Goal: Information Seeking & Learning: Check status

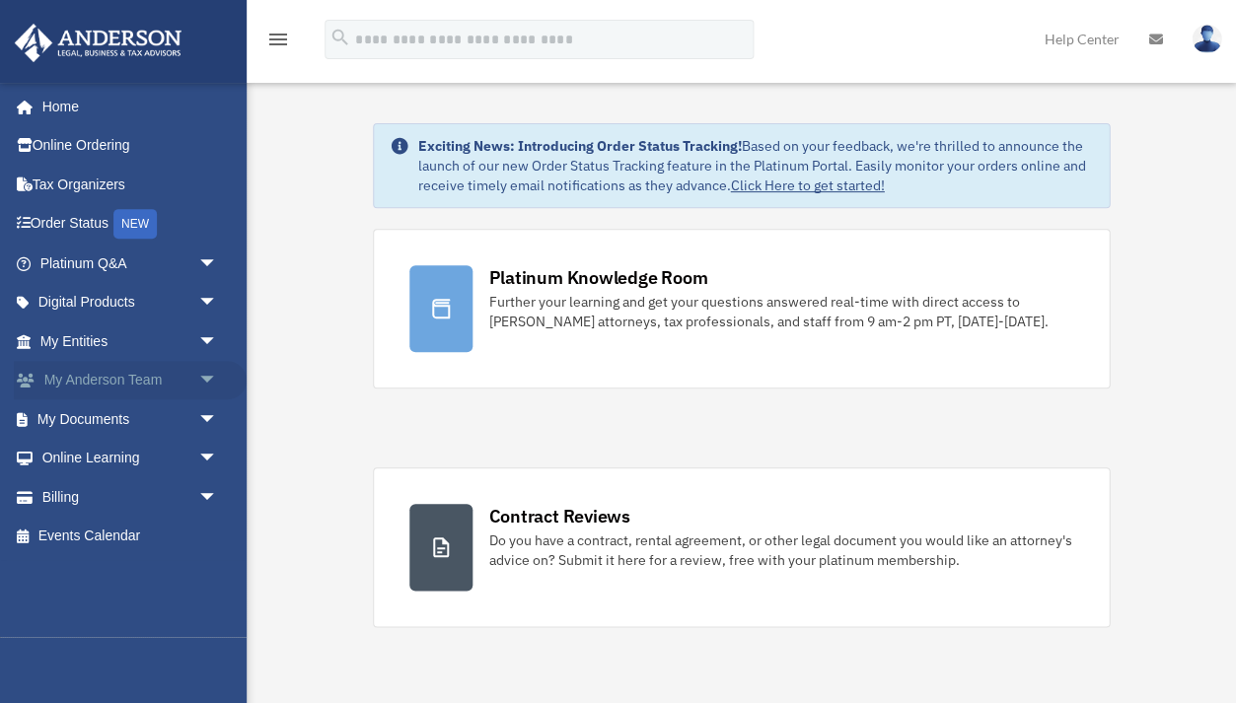
click at [203, 374] on span "arrow_drop_down" at bounding box center [216, 381] width 39 height 40
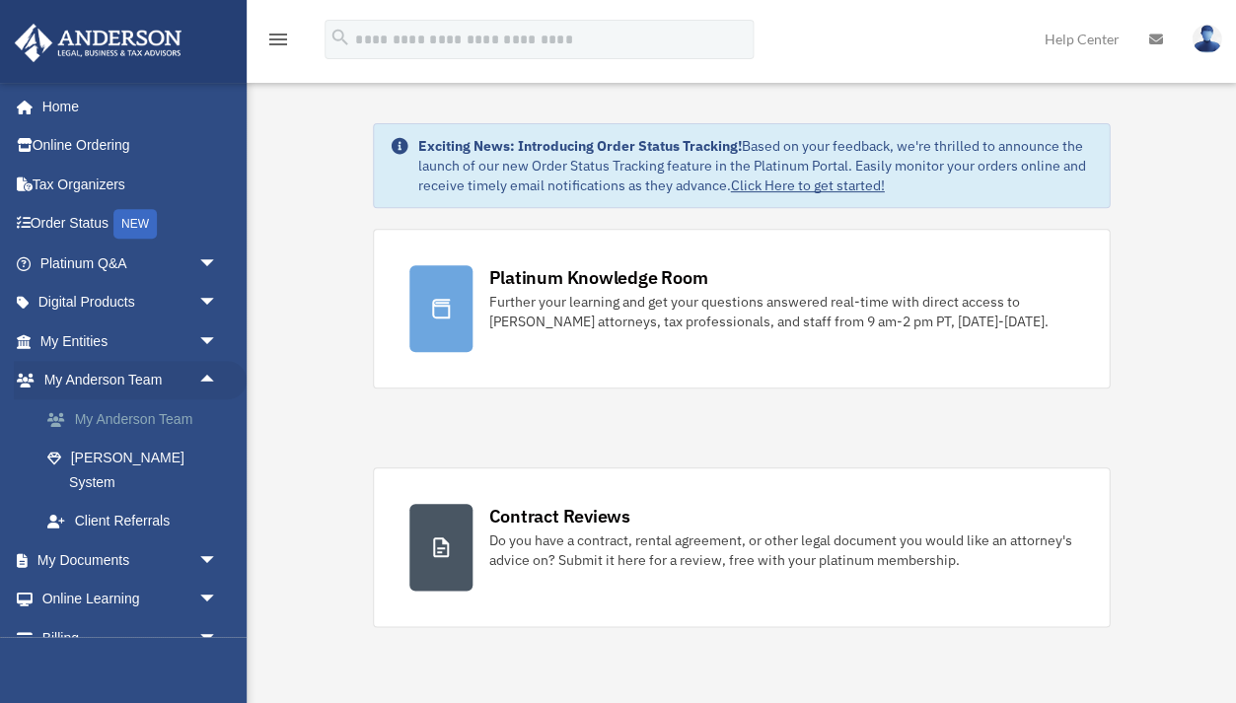
click at [162, 420] on link "My Anderson Team" at bounding box center [137, 418] width 219 height 39
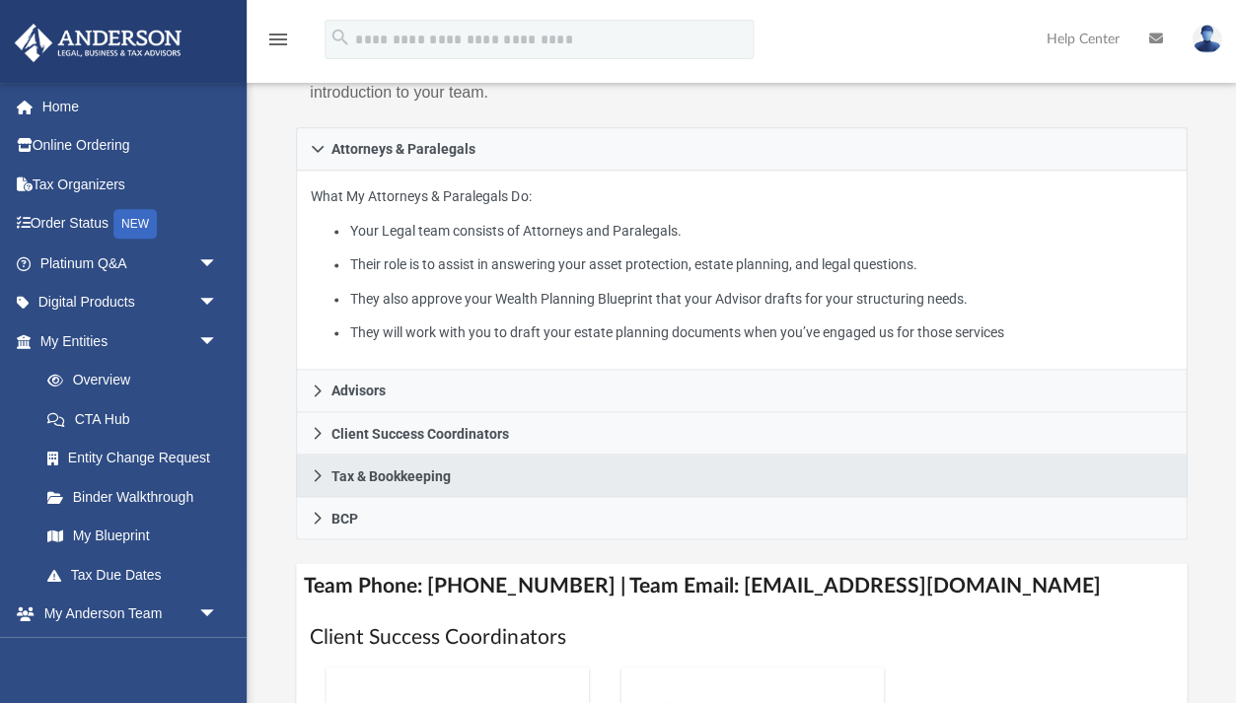
scroll to position [358, 0]
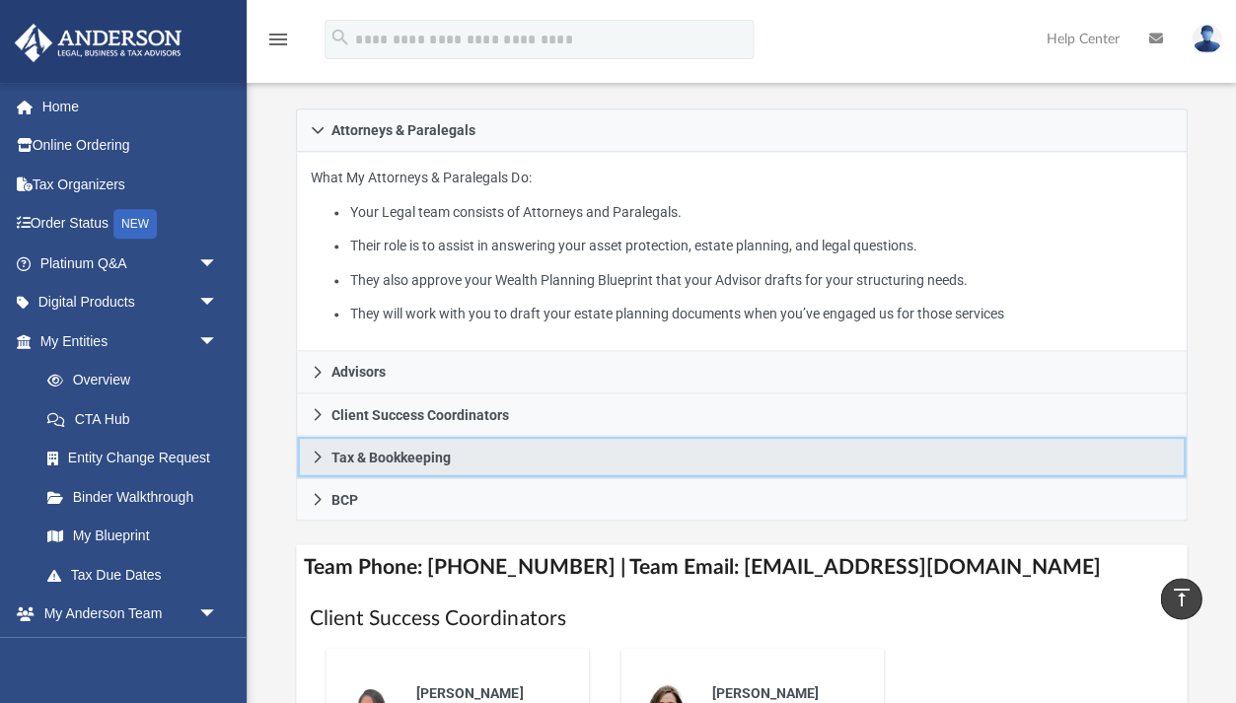
click at [425, 454] on link "Tax & Bookkeeping" at bounding box center [741, 457] width 891 height 42
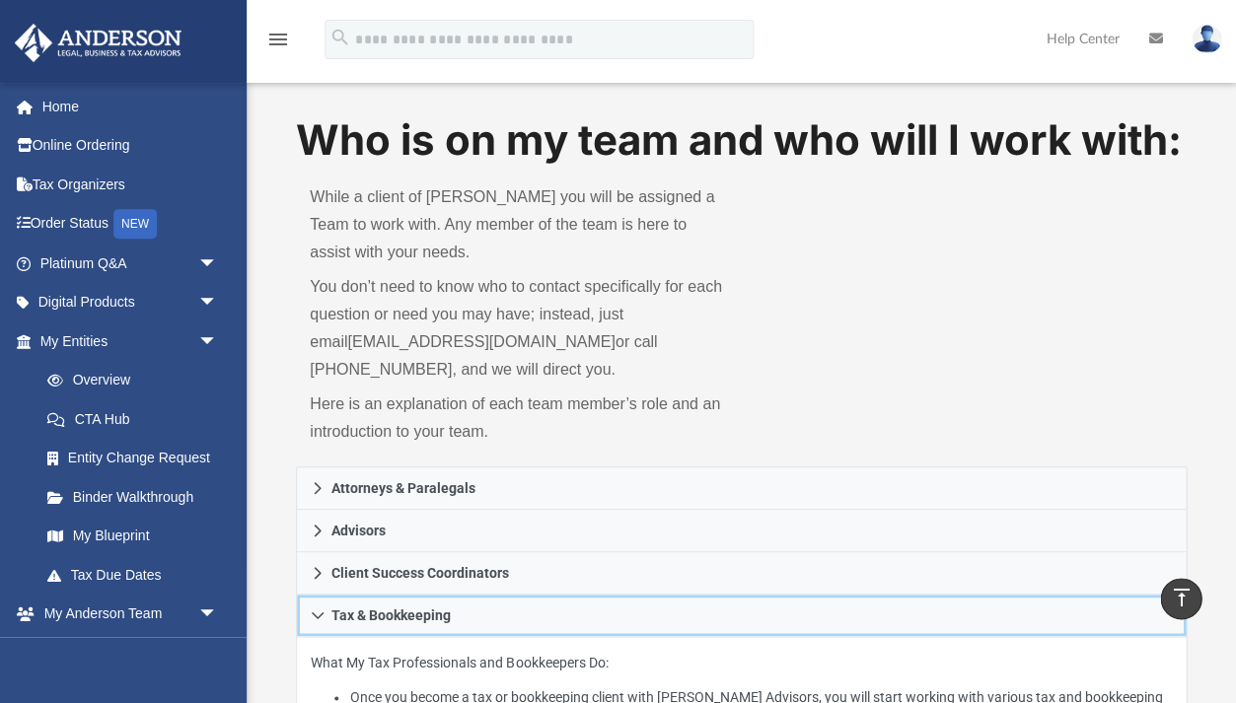
scroll to position [0, 0]
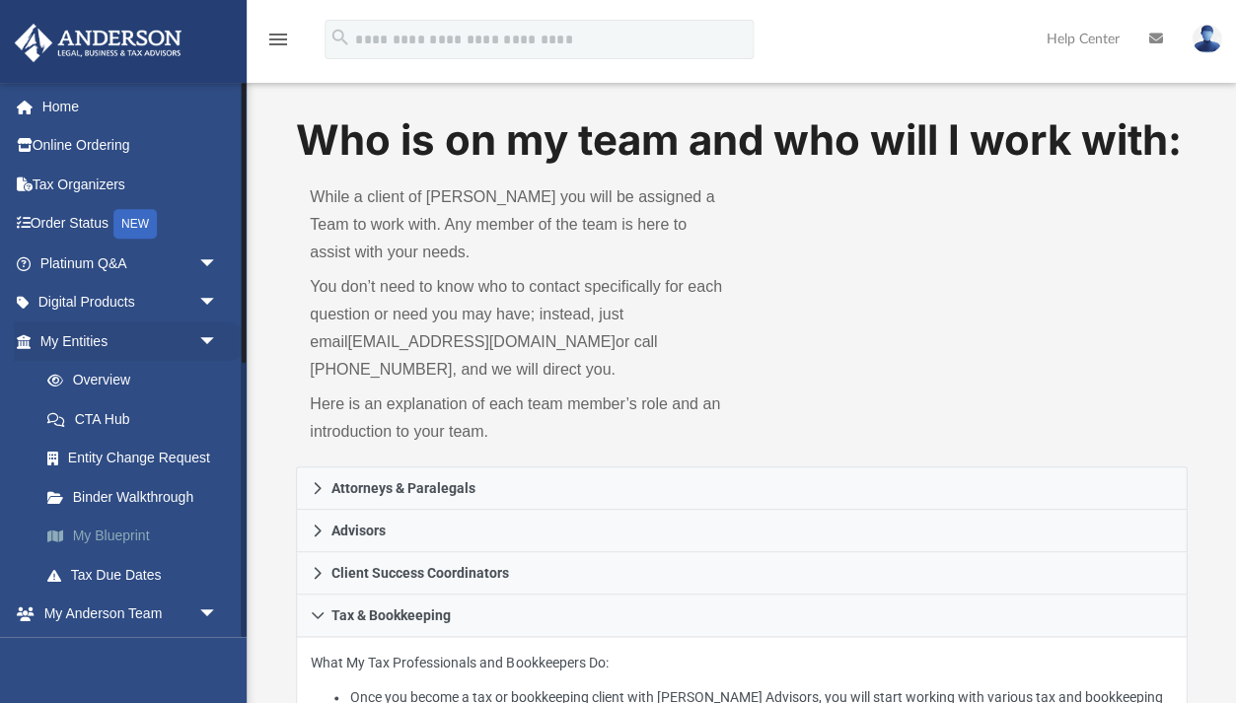
click at [135, 537] on link "My Blueprint" at bounding box center [137, 536] width 219 height 39
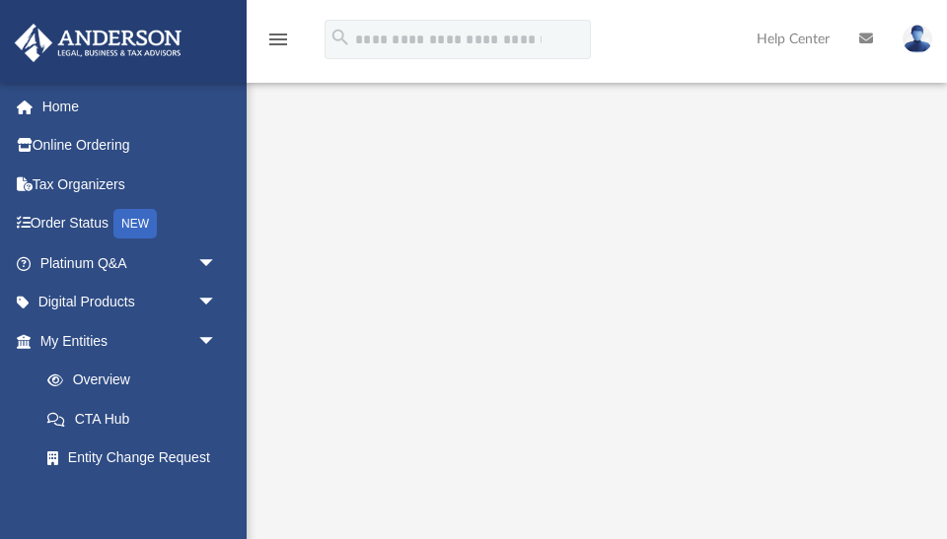
click at [270, 212] on div at bounding box center [597, 494] width 700 height 789
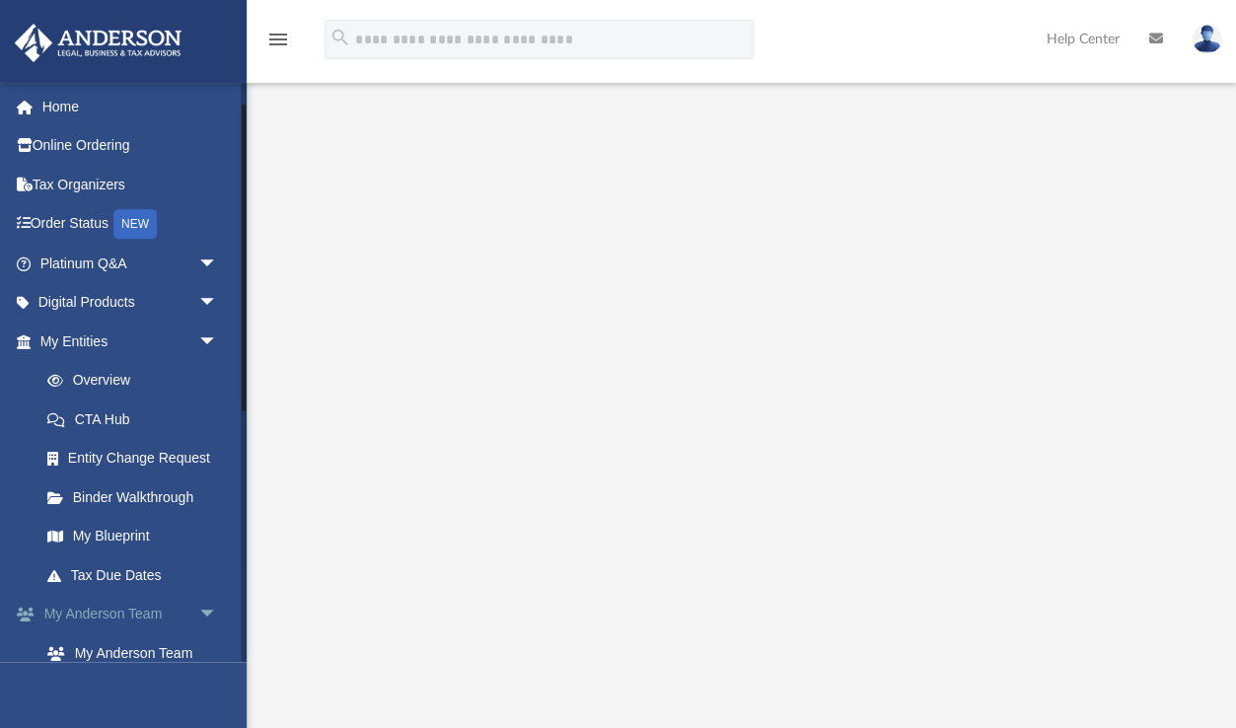
scroll to position [64, 0]
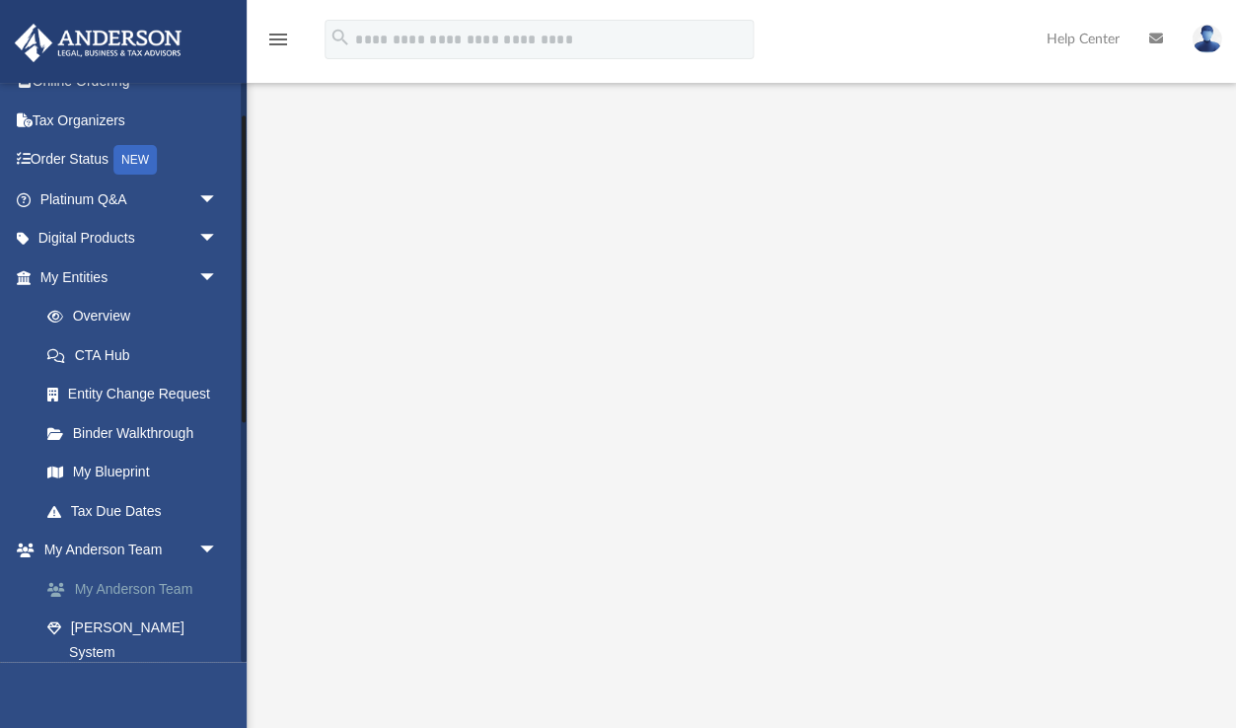
click at [174, 576] on link "My Anderson Team" at bounding box center [137, 588] width 219 height 39
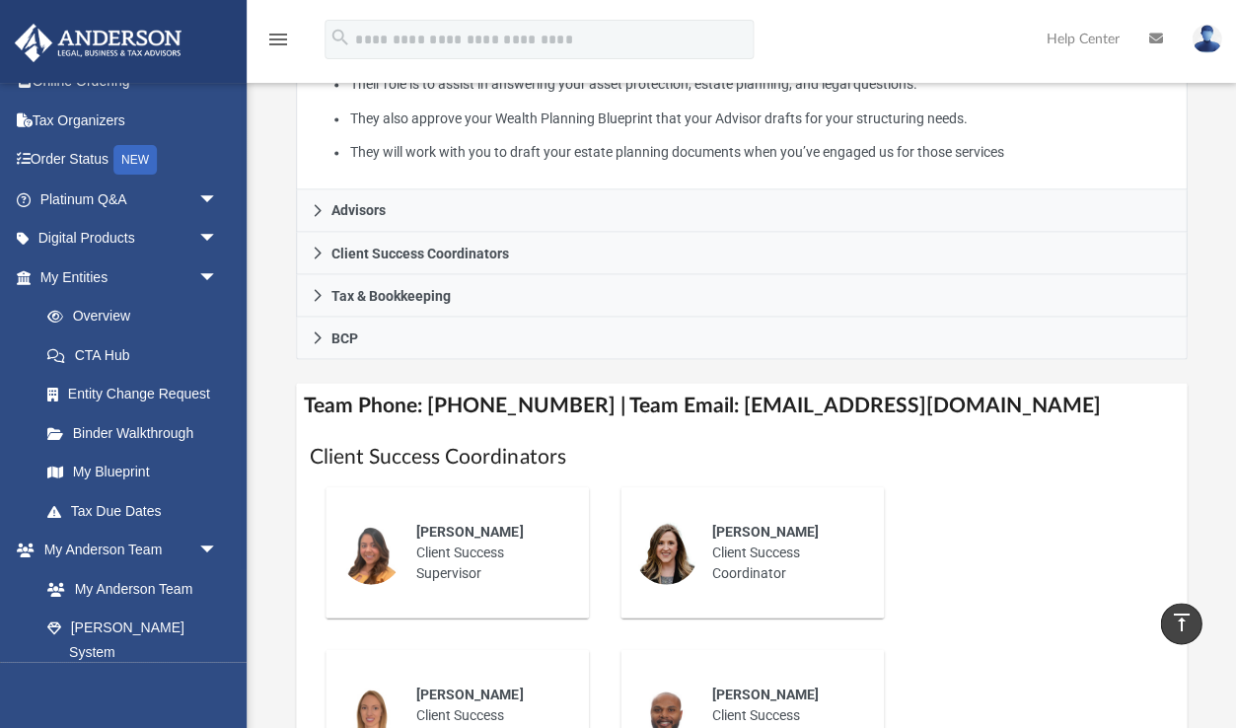
scroll to position [516, 0]
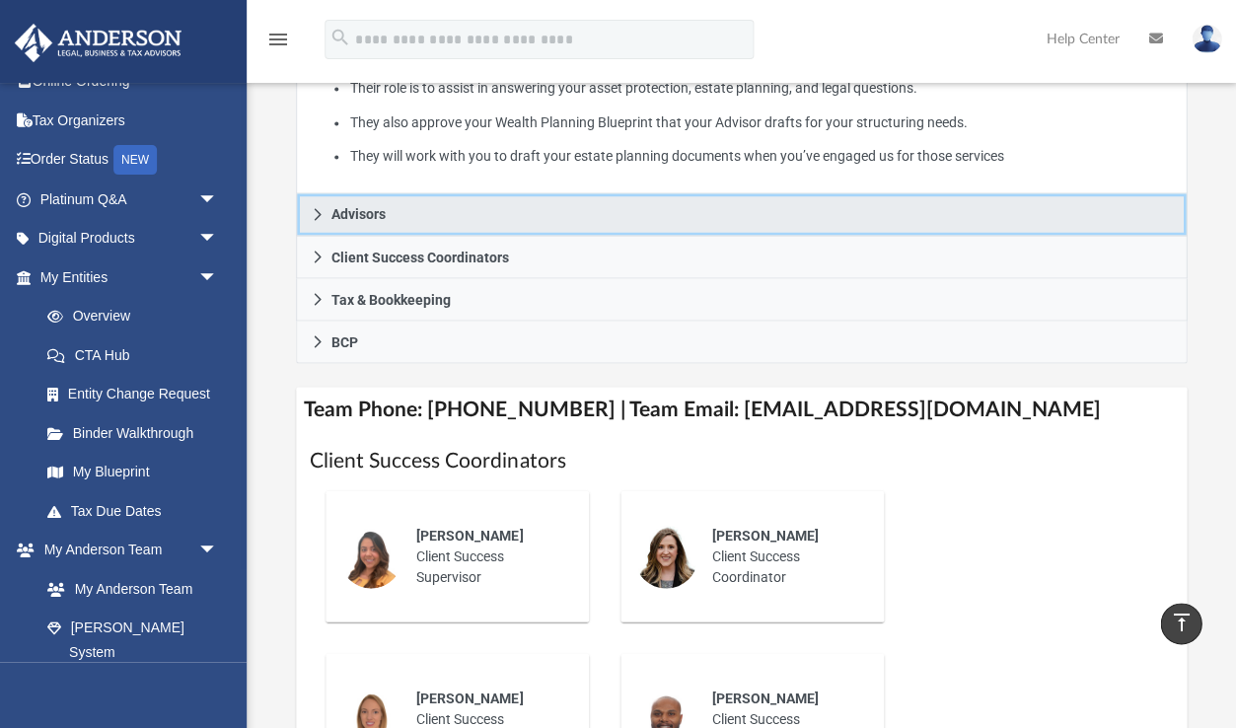
click at [324, 203] on link "Advisors" at bounding box center [741, 214] width 891 height 42
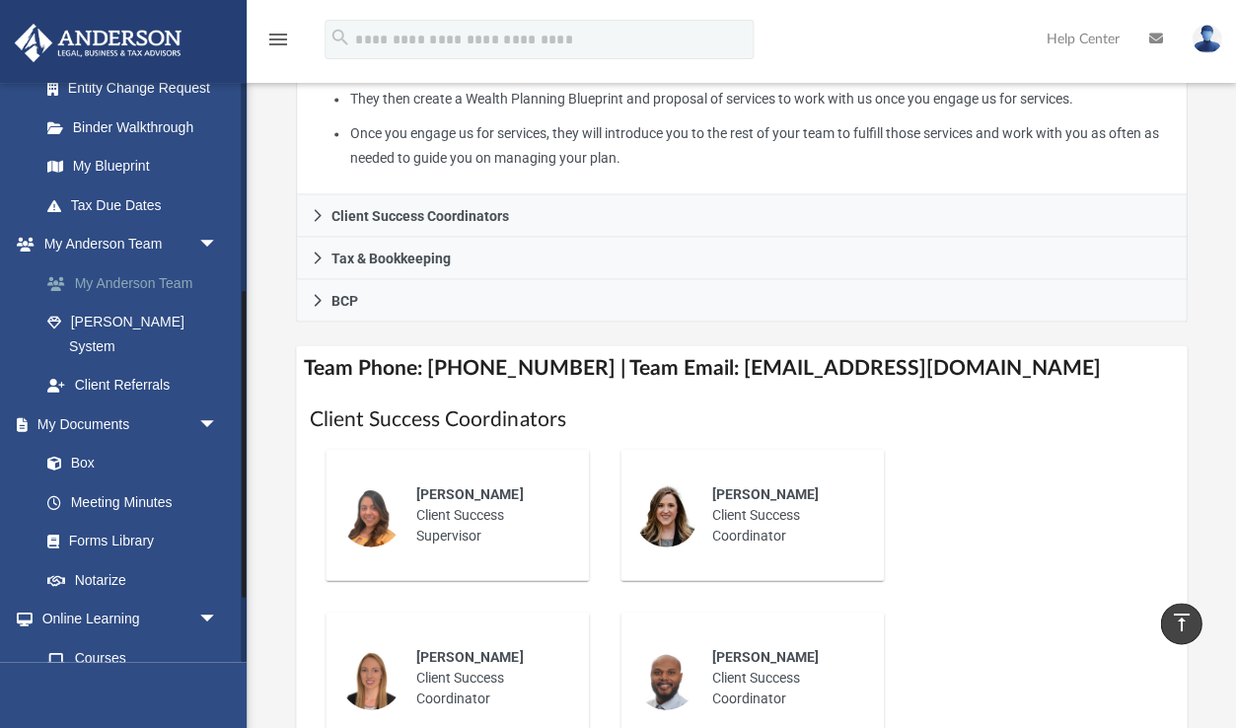
scroll to position [356, 0]
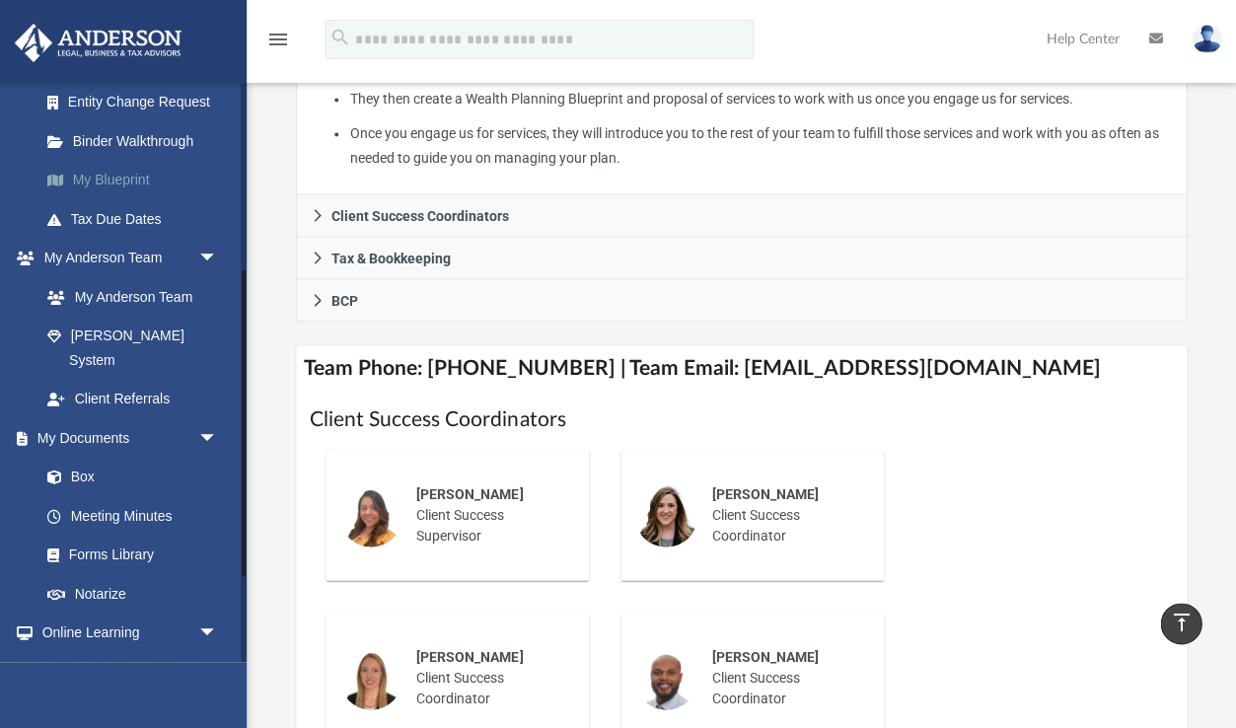
click at [132, 179] on link "My Blueprint" at bounding box center [137, 180] width 219 height 39
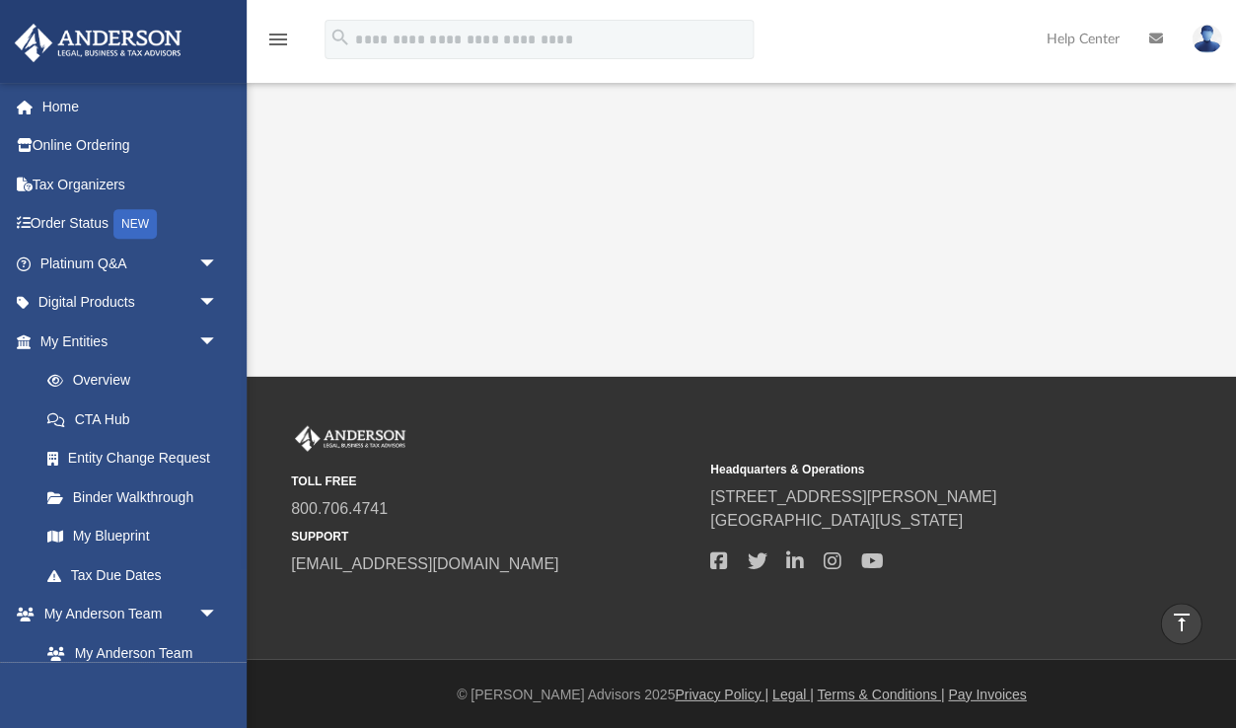
scroll to position [18, 0]
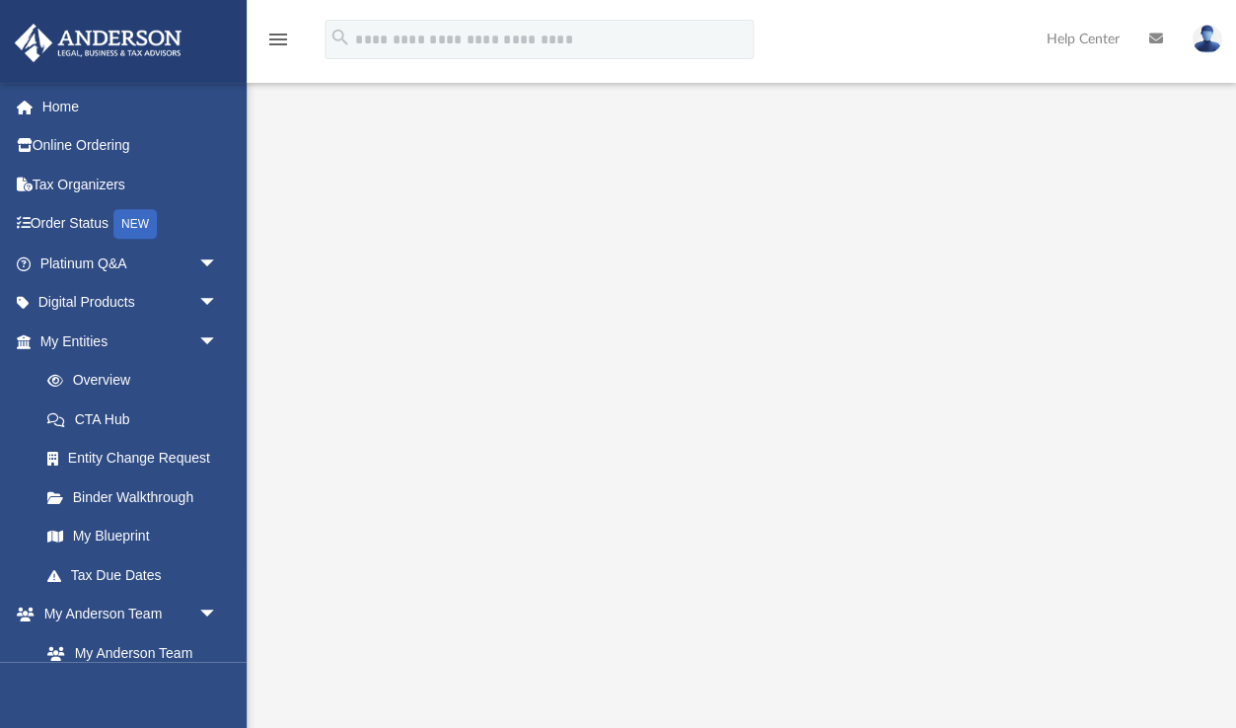
click at [279, 37] on icon "menu" at bounding box center [278, 40] width 24 height 24
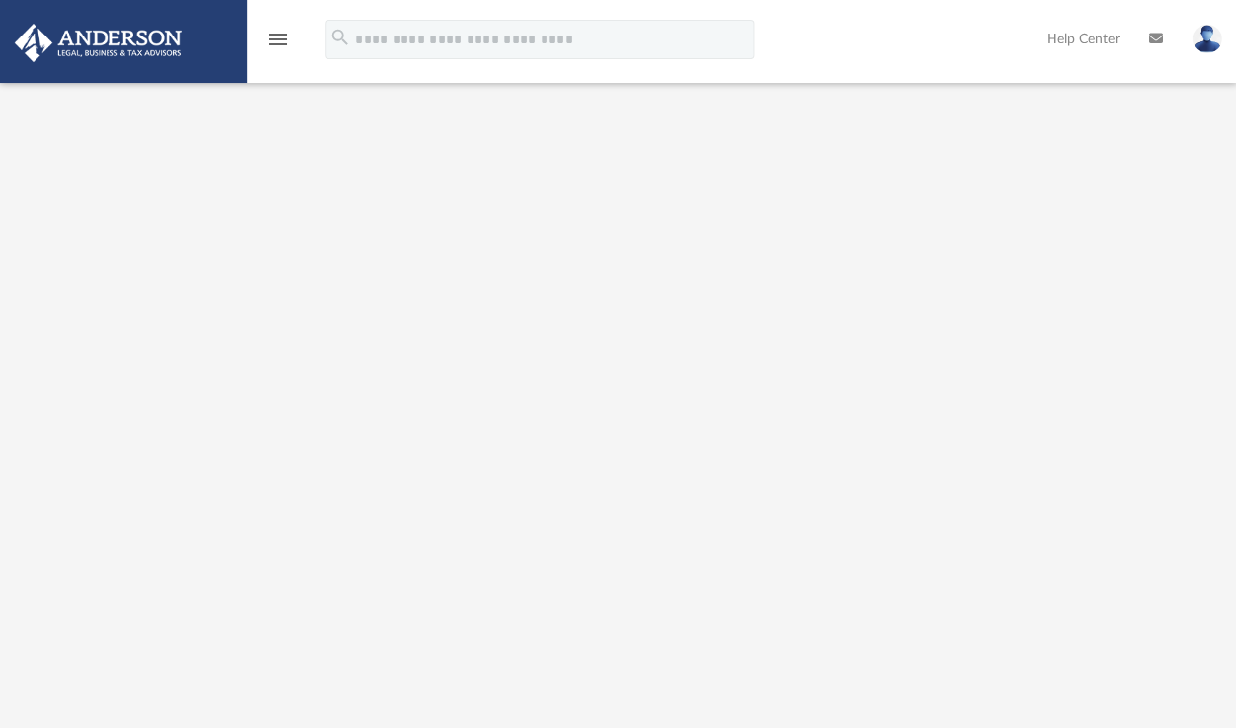
click at [52, 37] on img at bounding box center [98, 43] width 179 height 38
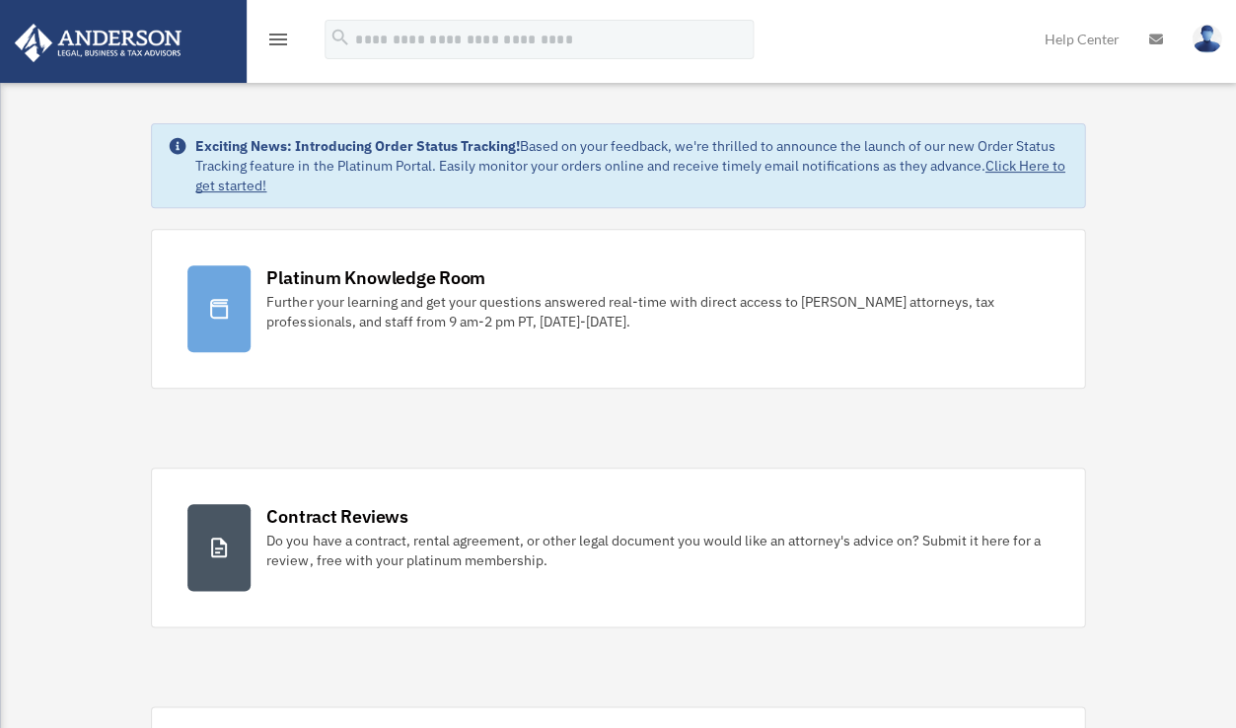
click at [268, 45] on icon "menu" at bounding box center [278, 40] width 24 height 24
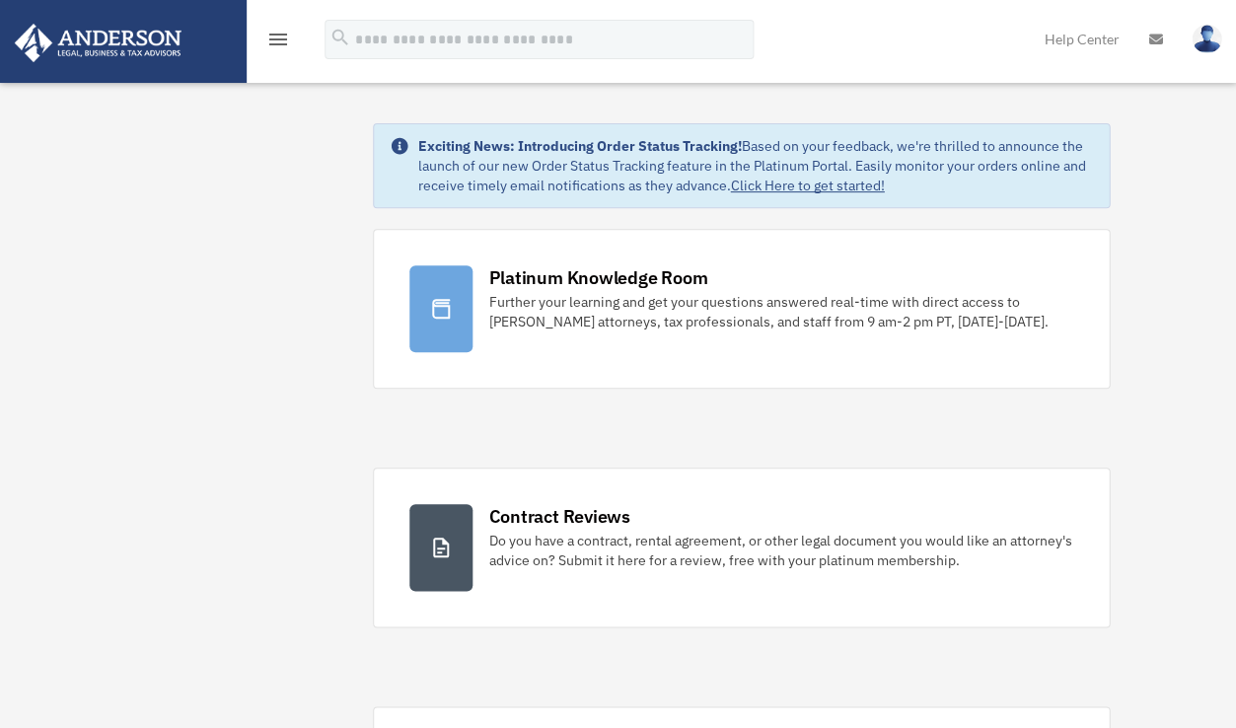
click at [270, 36] on icon "menu" at bounding box center [278, 40] width 24 height 24
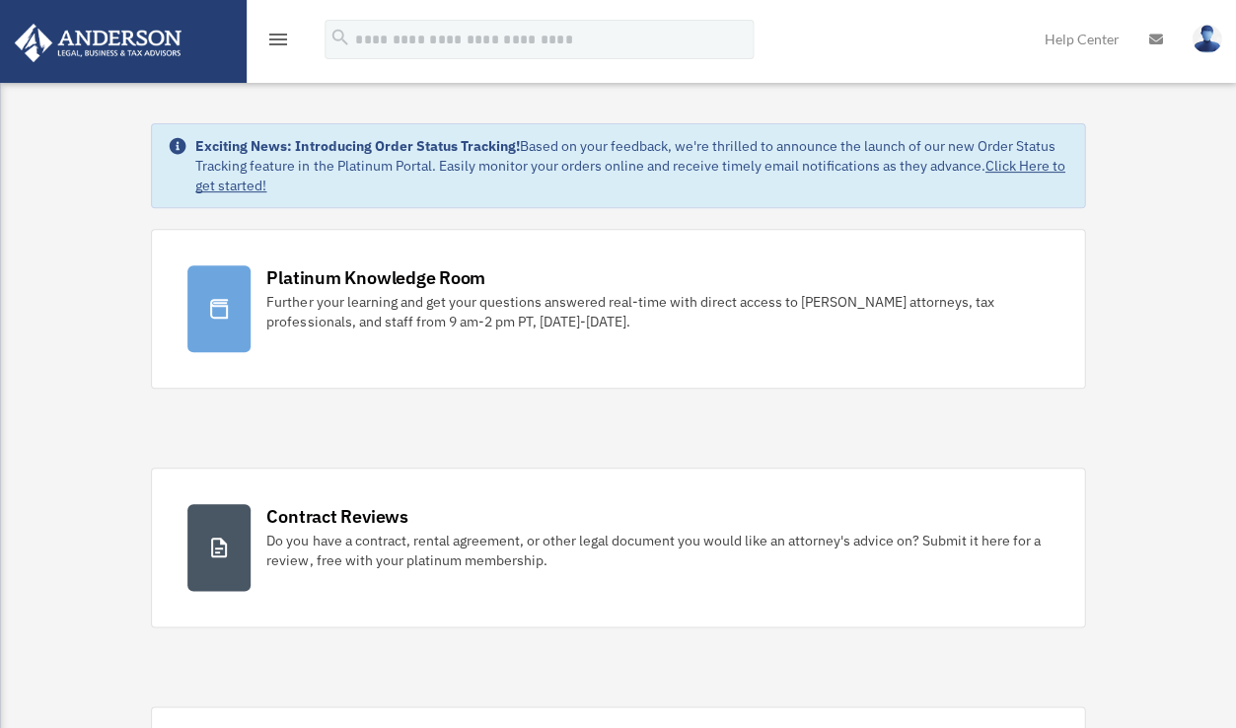
click at [270, 36] on icon "menu" at bounding box center [278, 40] width 24 height 24
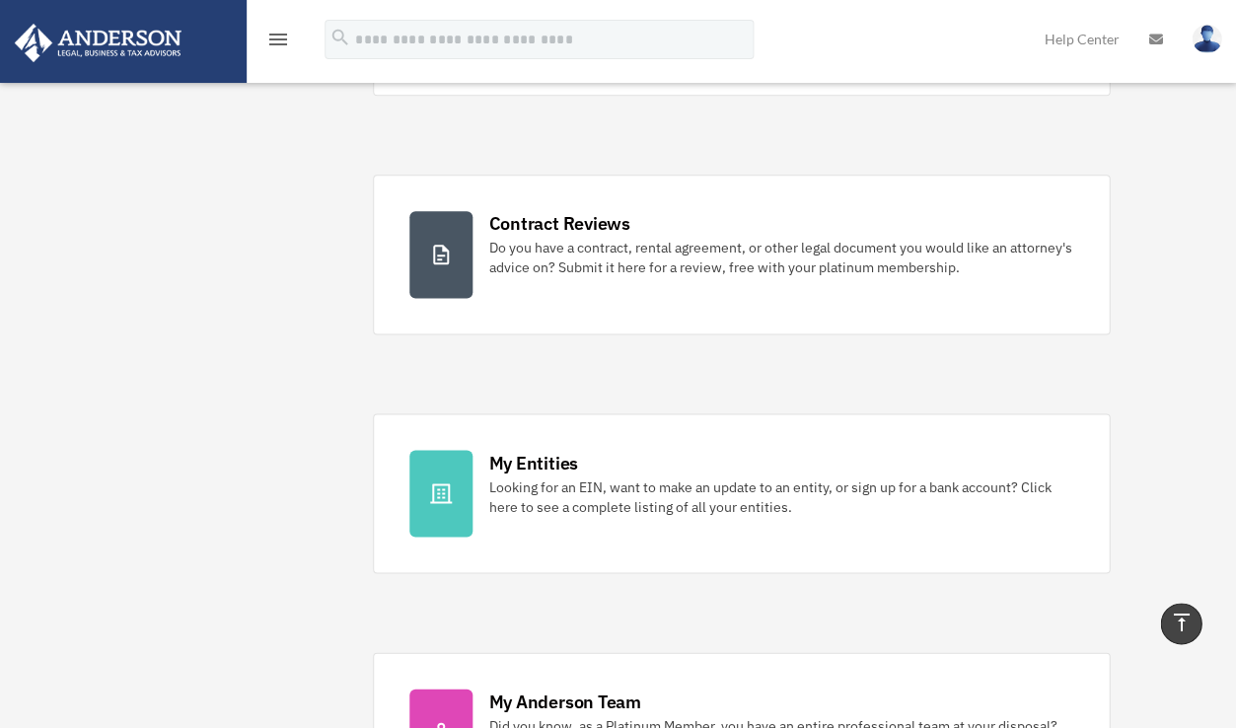
scroll to position [208, 0]
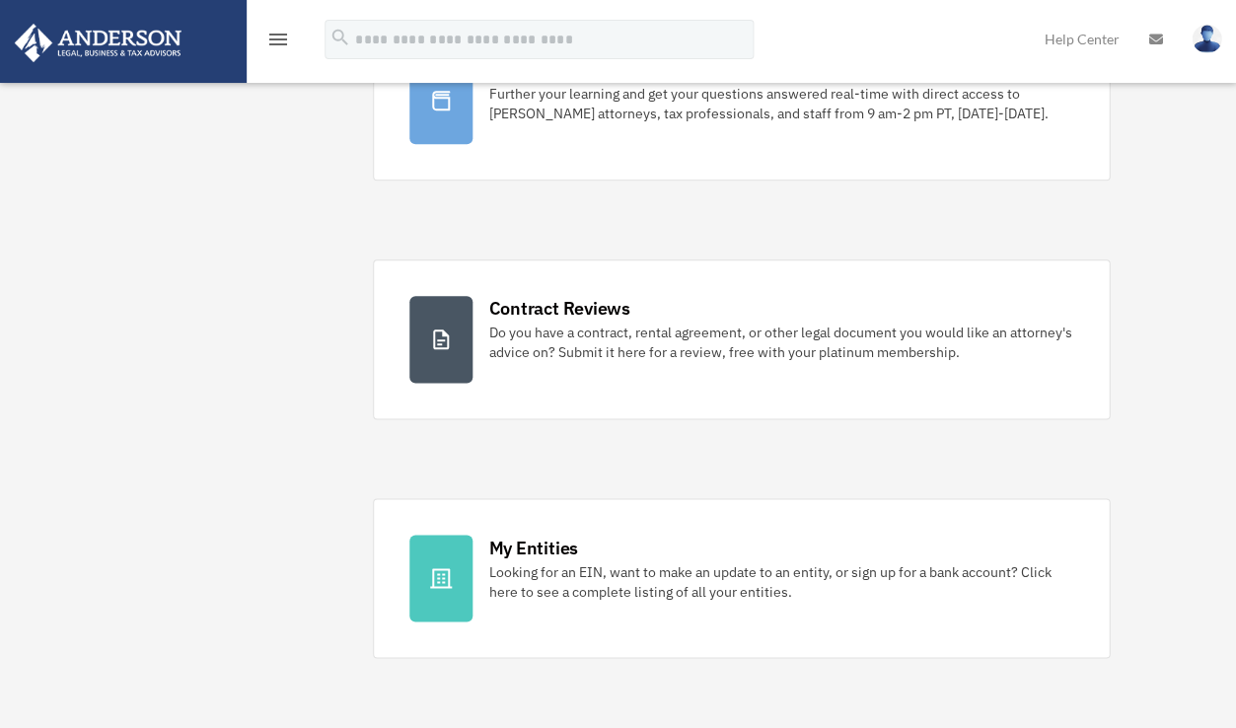
click at [268, 37] on icon "menu" at bounding box center [278, 40] width 24 height 24
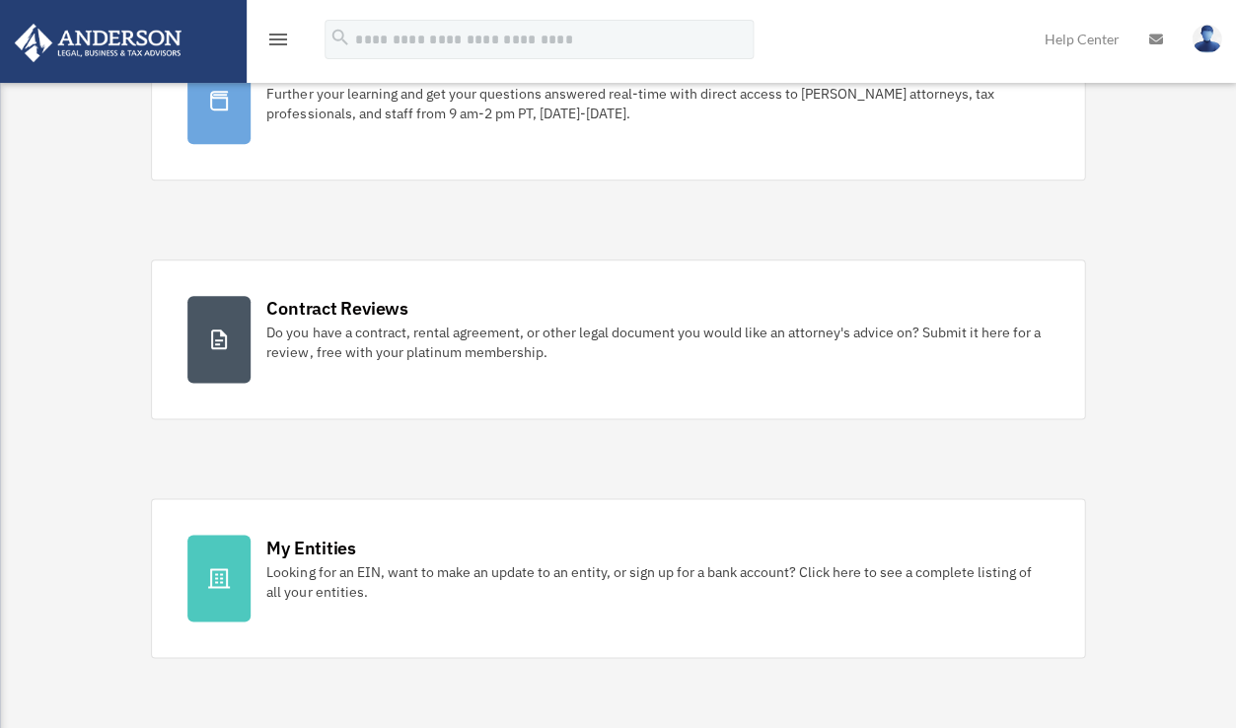
click at [271, 38] on icon "menu" at bounding box center [278, 40] width 24 height 24
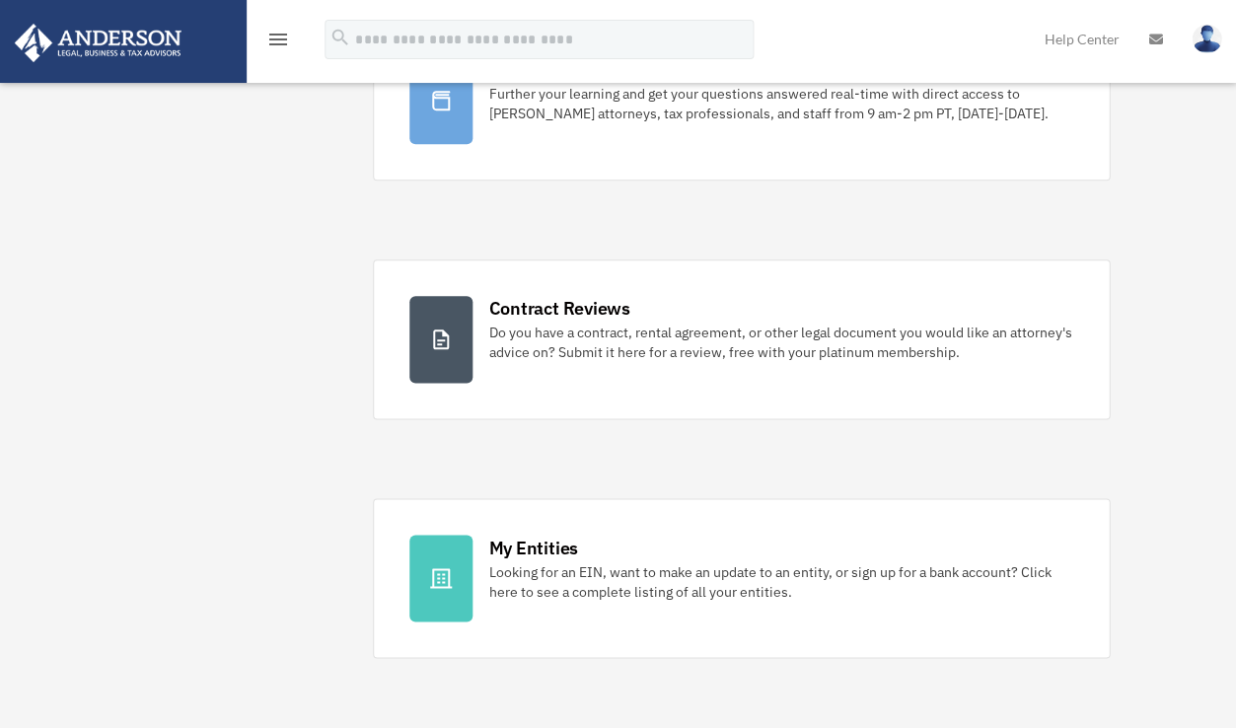
click at [83, 48] on img at bounding box center [98, 43] width 179 height 38
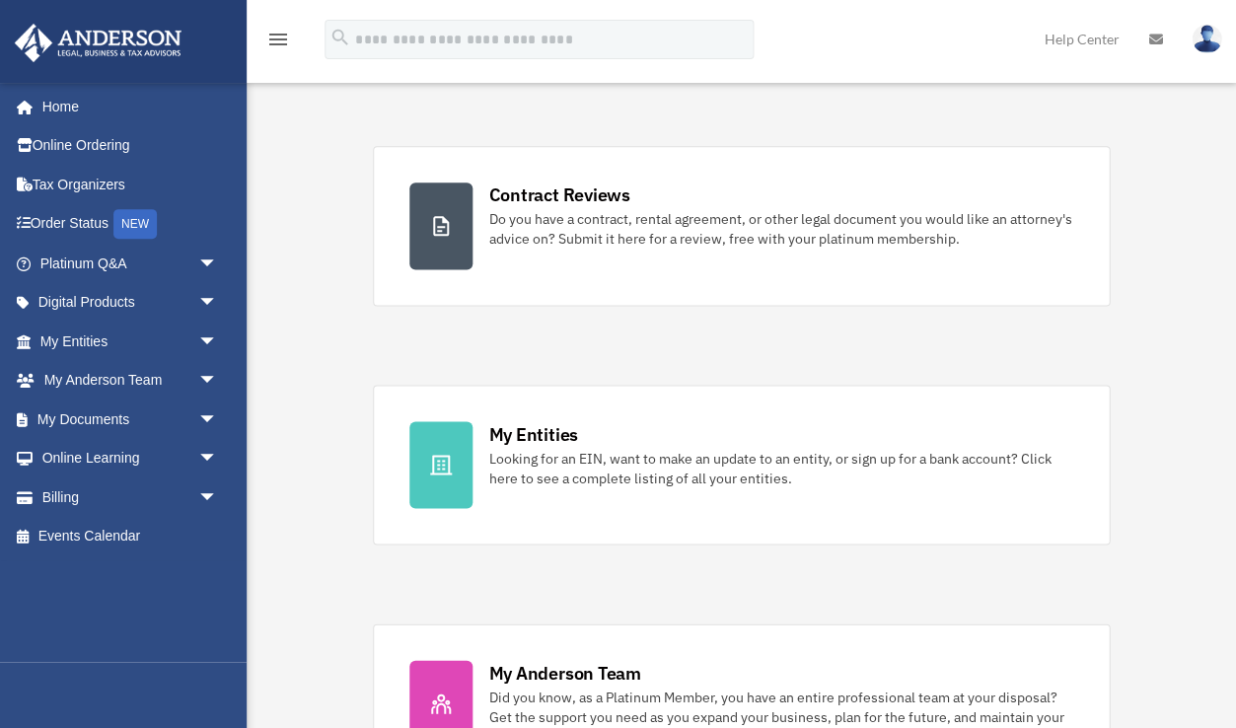
scroll to position [322, 0]
click at [208, 338] on span "arrow_drop_down" at bounding box center [216, 342] width 39 height 40
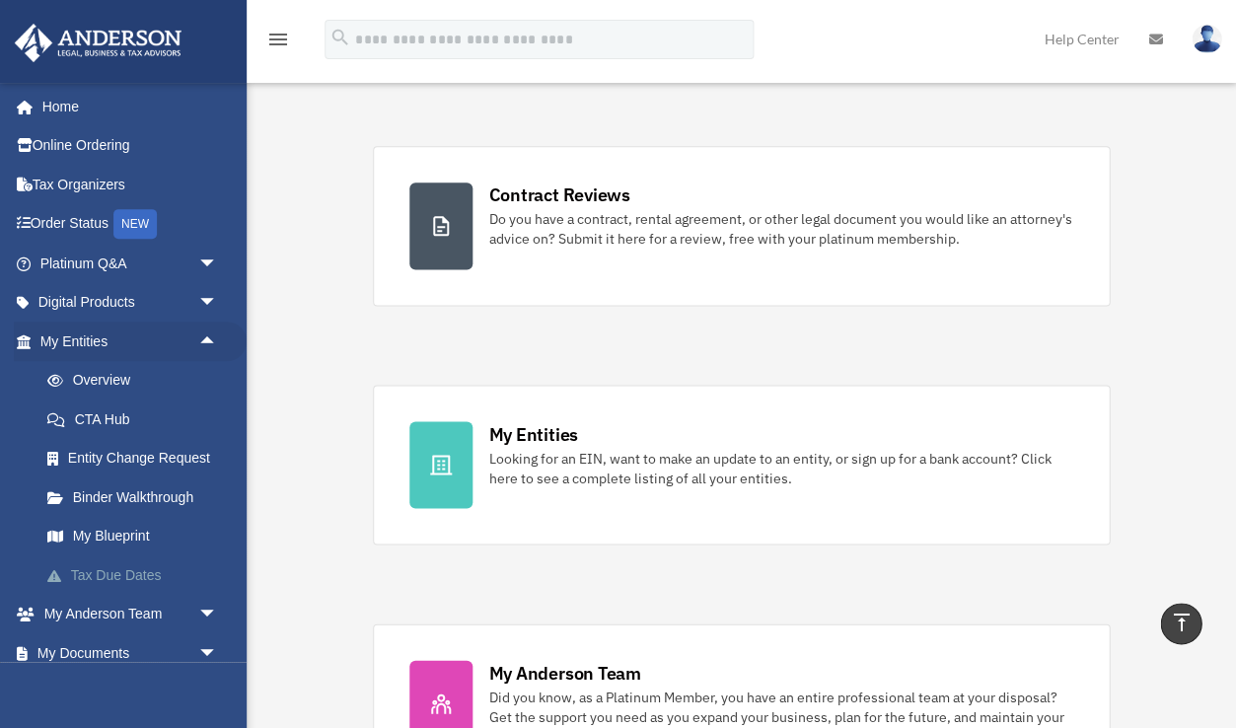
click at [88, 572] on link "Tax Due Dates" at bounding box center [137, 574] width 219 height 39
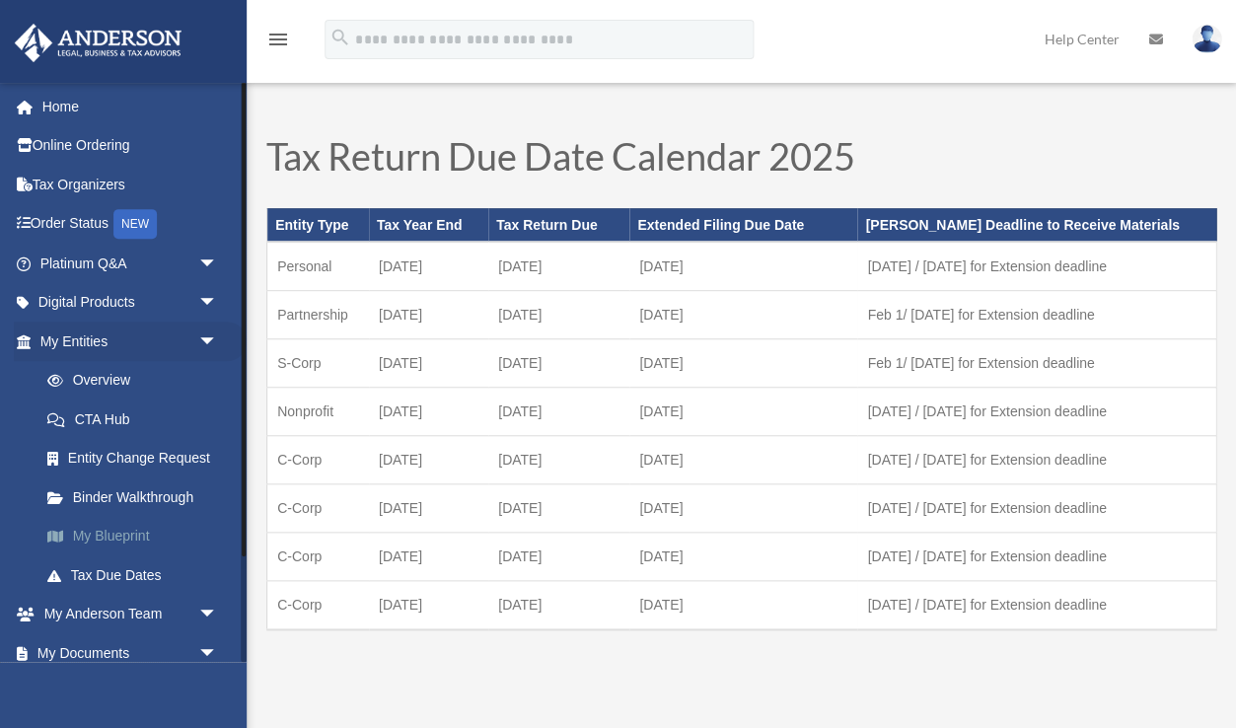
click at [108, 533] on link "My Blueprint" at bounding box center [137, 536] width 219 height 39
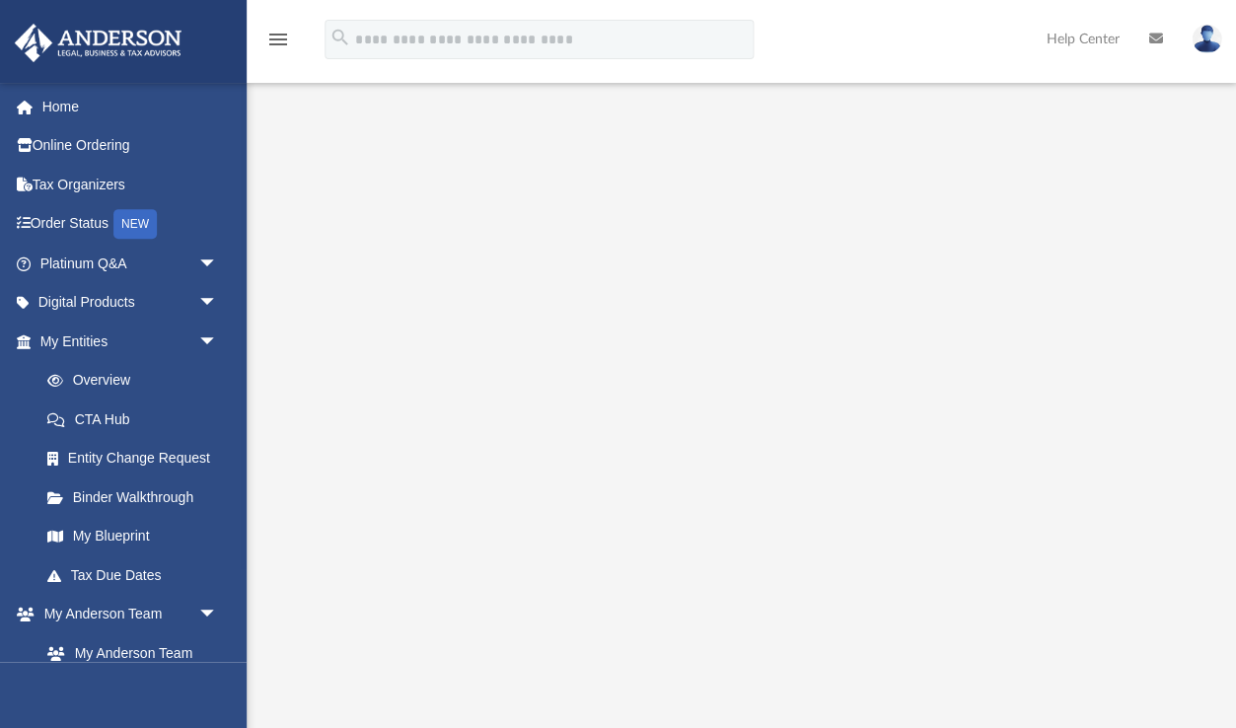
click at [286, 45] on icon "menu" at bounding box center [278, 40] width 24 height 24
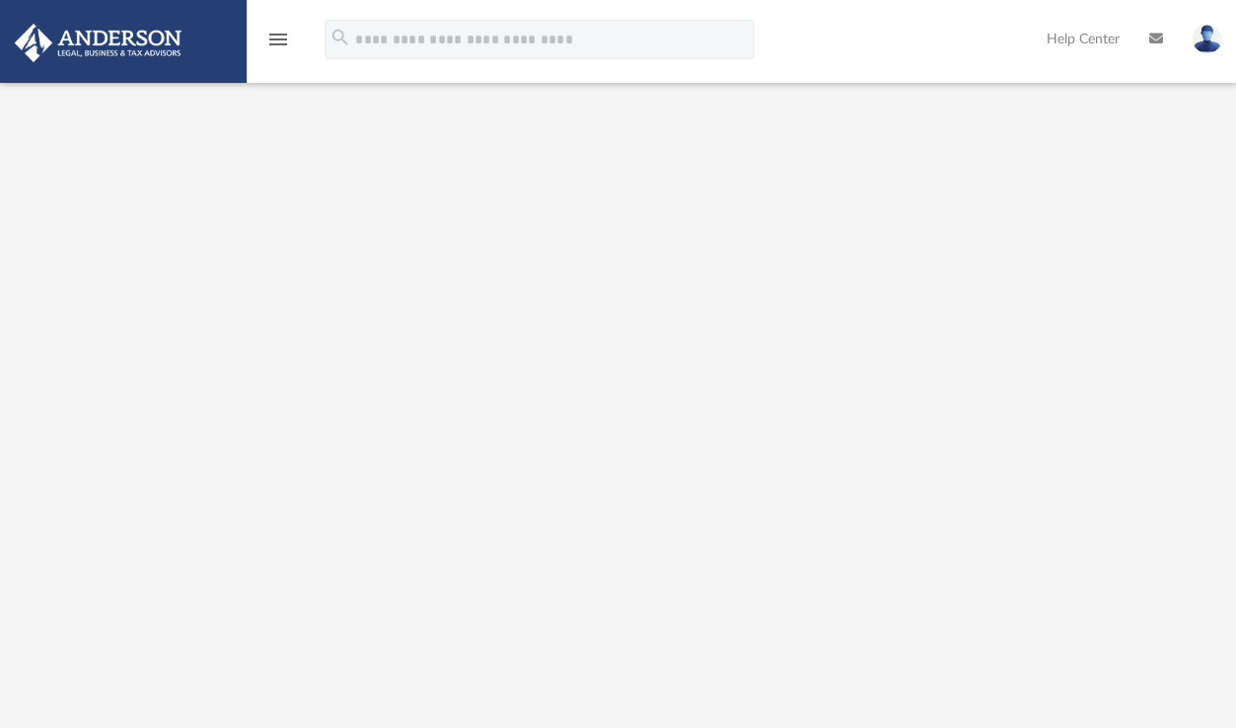
click at [280, 51] on link "menu" at bounding box center [278, 44] width 24 height 14
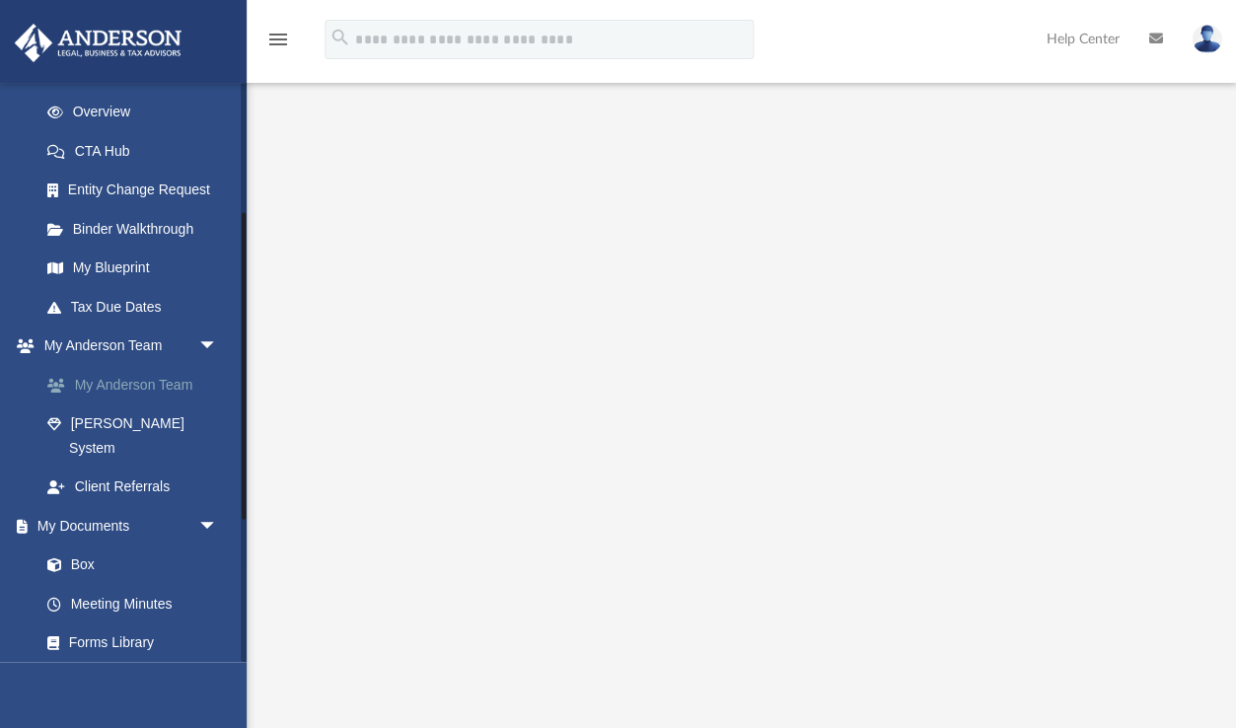
scroll to position [304, 0]
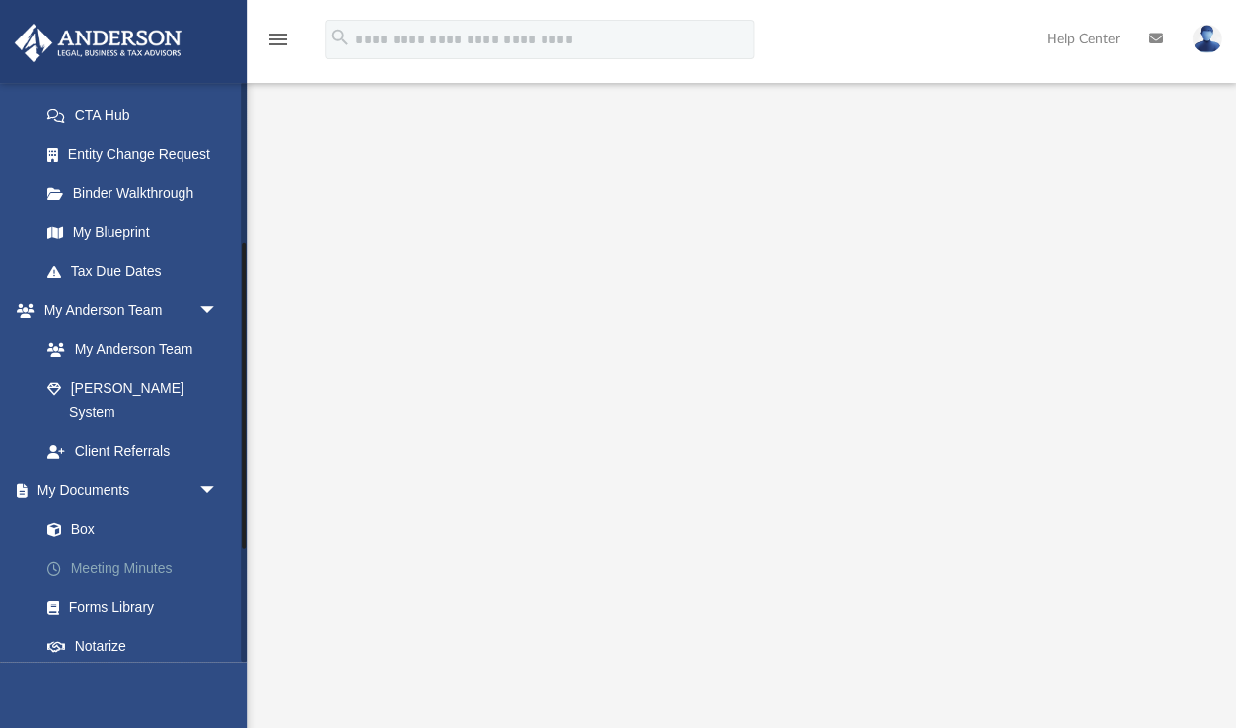
click at [161, 548] on link "Meeting Minutes" at bounding box center [137, 567] width 219 height 39
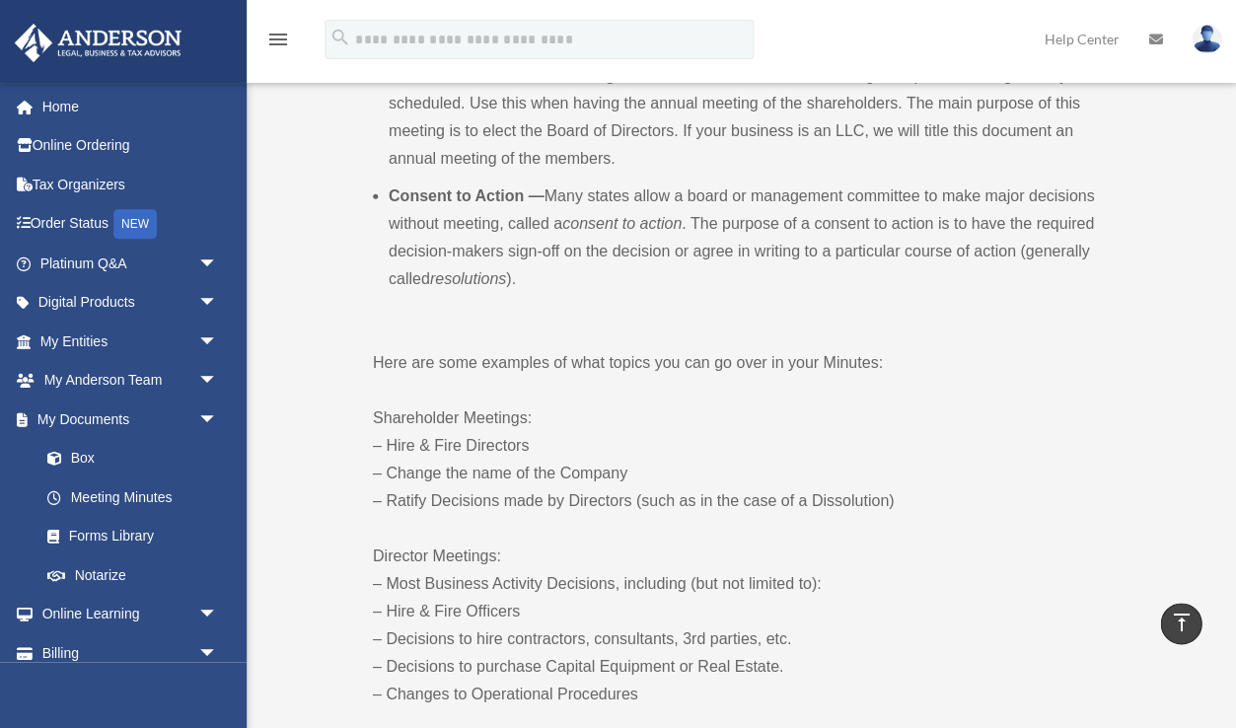
scroll to position [758, 0]
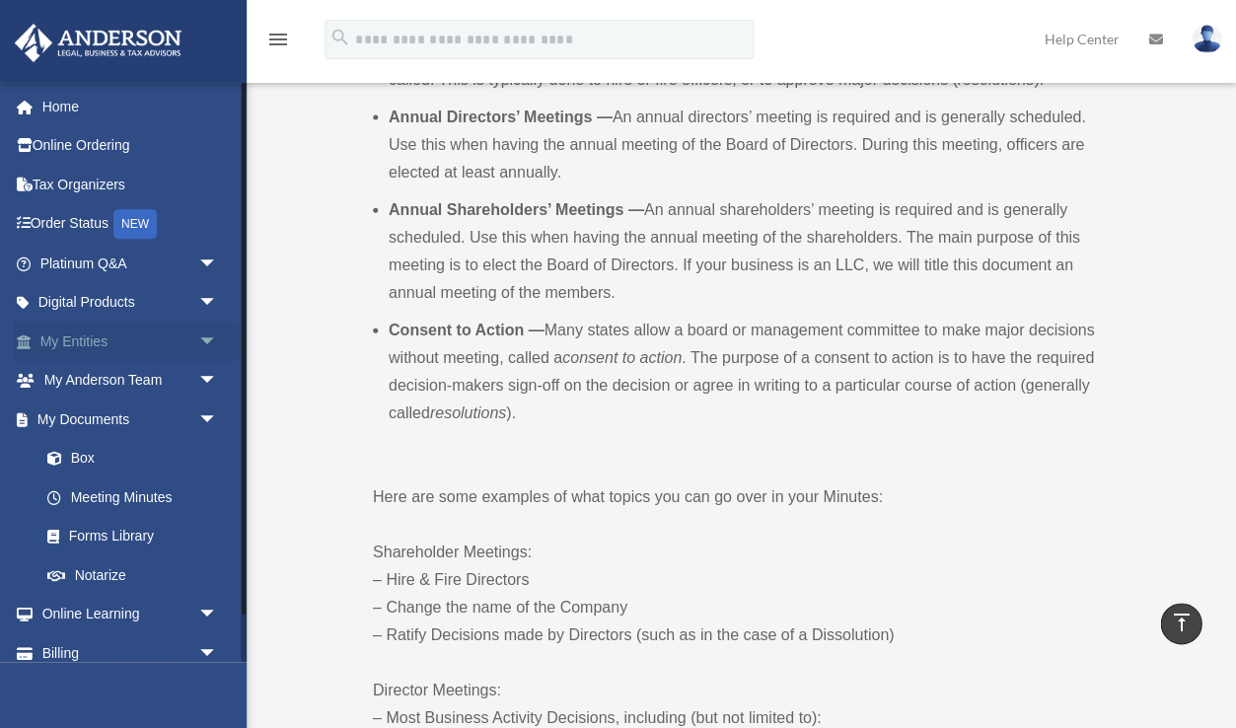
click at [217, 330] on span "arrow_drop_down" at bounding box center [216, 342] width 39 height 40
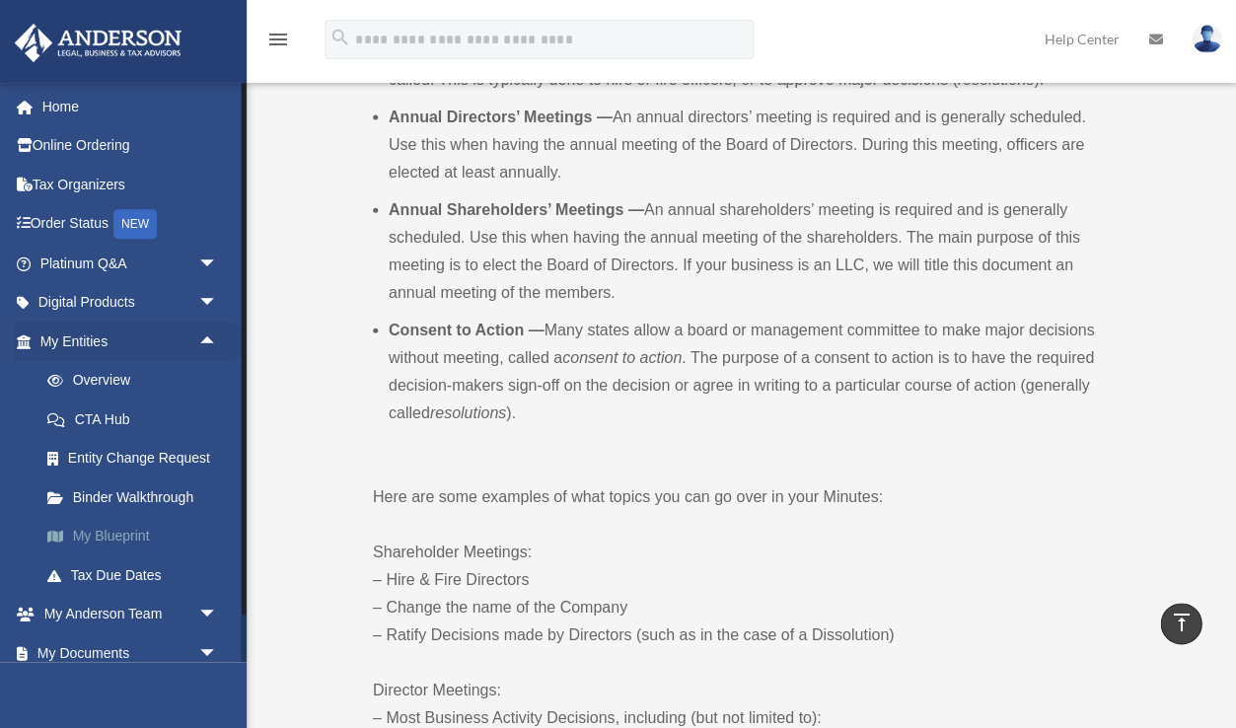
click at [149, 529] on link "My Blueprint" at bounding box center [137, 536] width 219 height 39
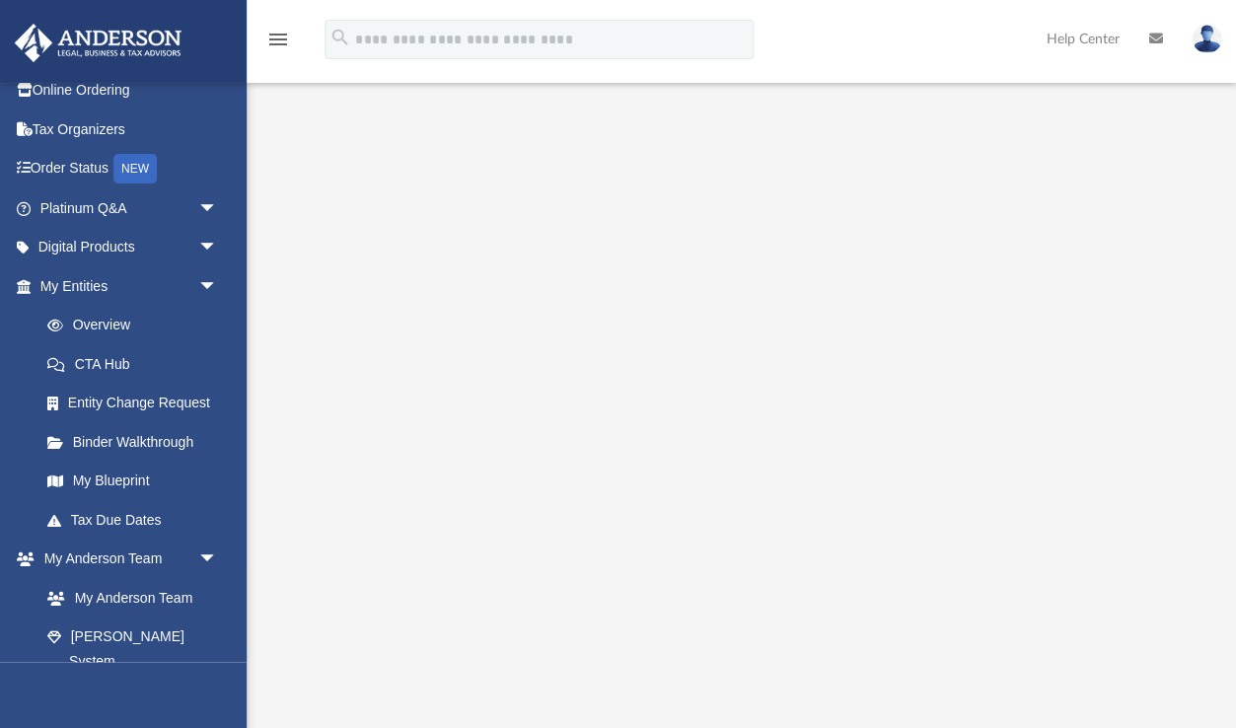
click at [278, 40] on icon "menu" at bounding box center [278, 40] width 24 height 24
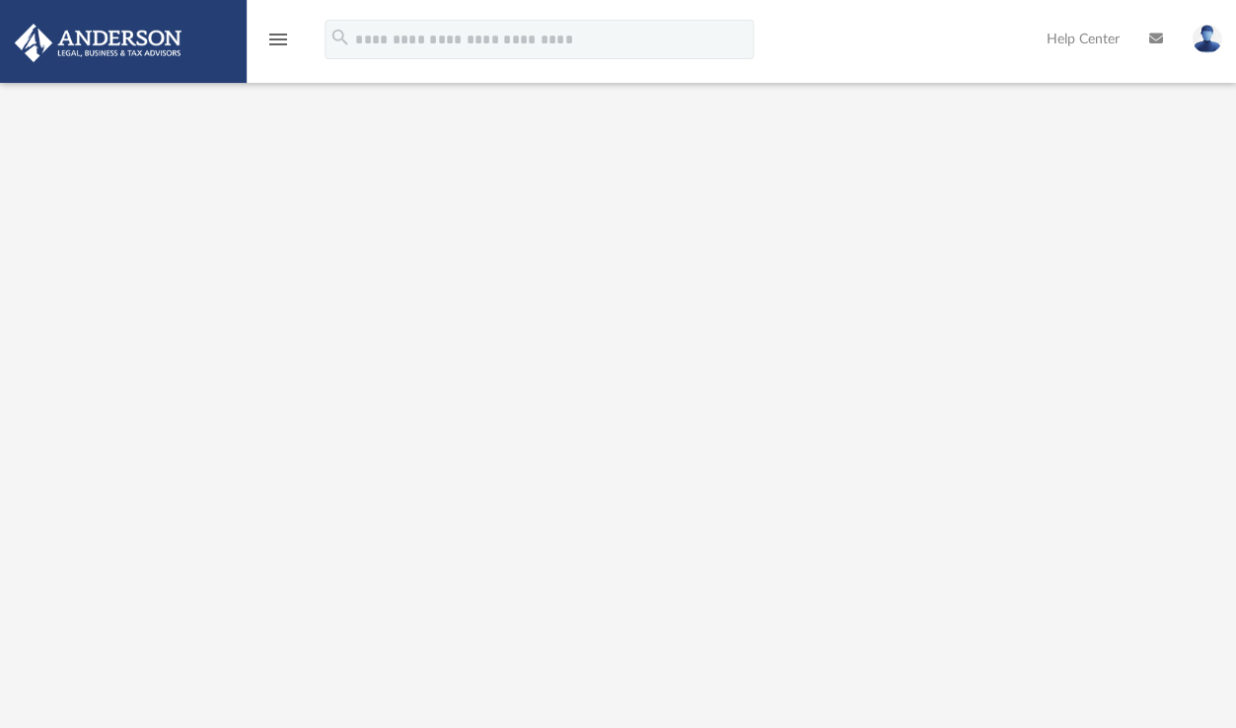
click at [123, 49] on img at bounding box center [98, 43] width 179 height 38
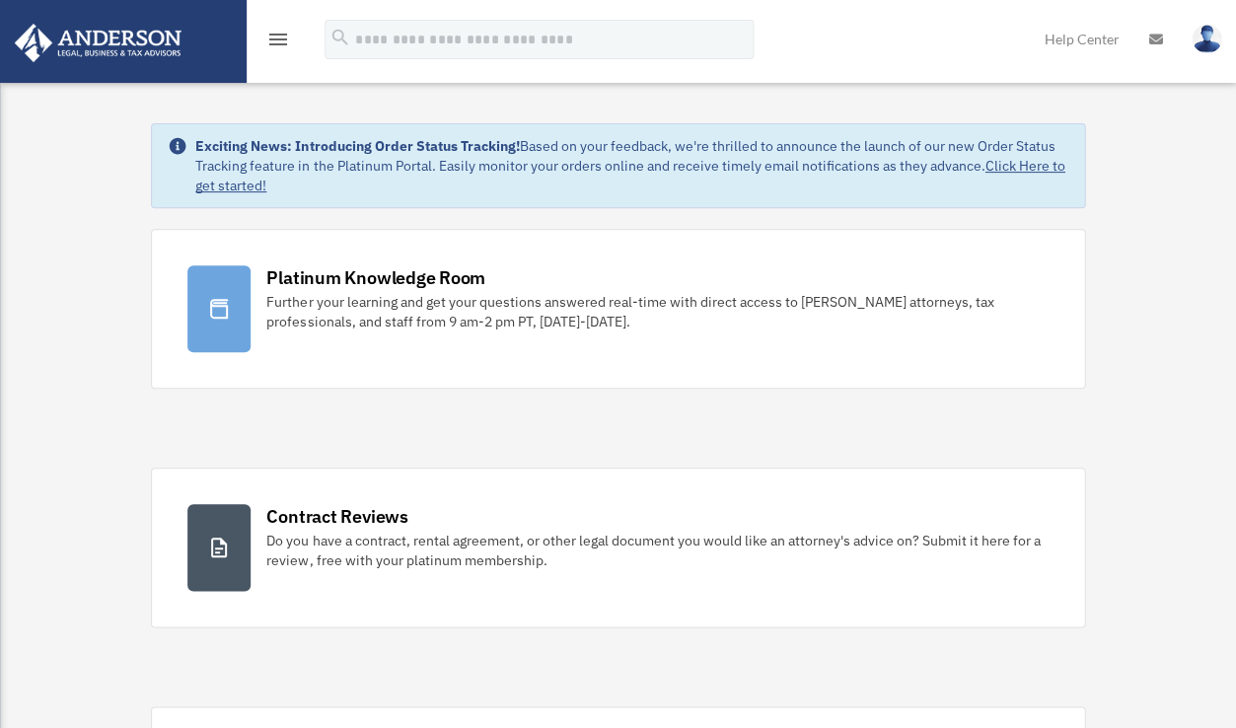
click at [278, 33] on icon "menu" at bounding box center [278, 40] width 24 height 24
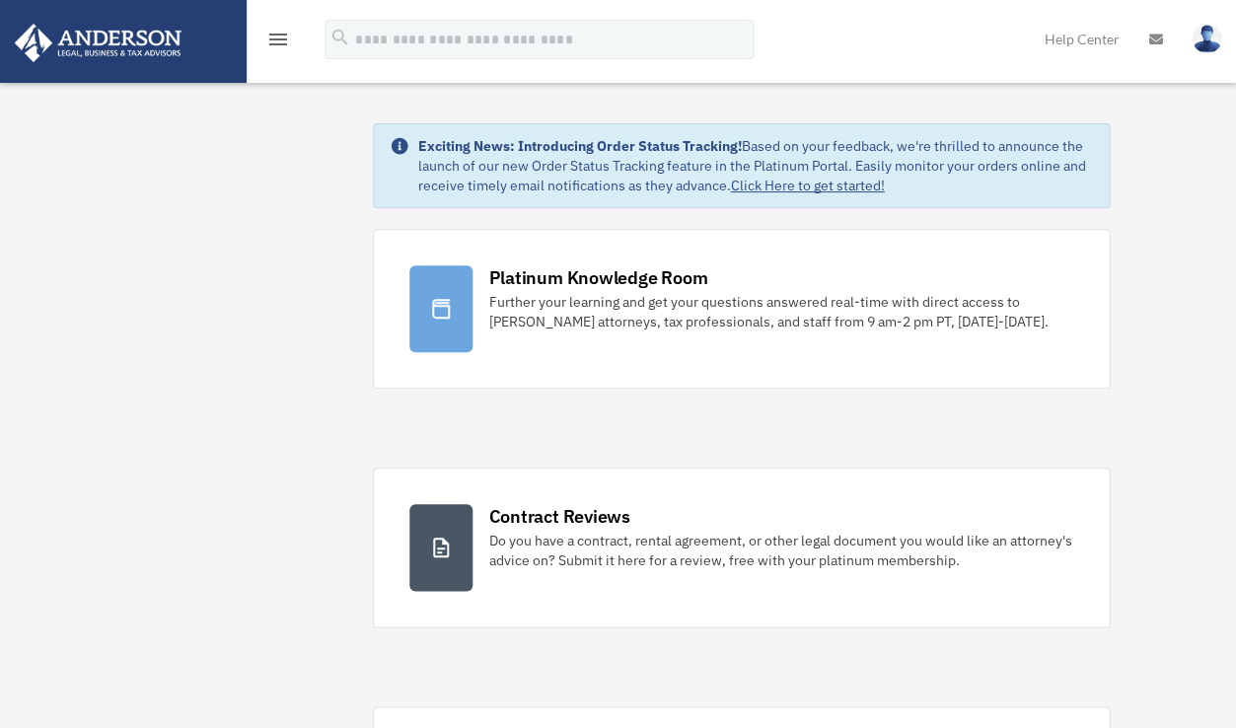
click at [112, 44] on img at bounding box center [98, 43] width 179 height 38
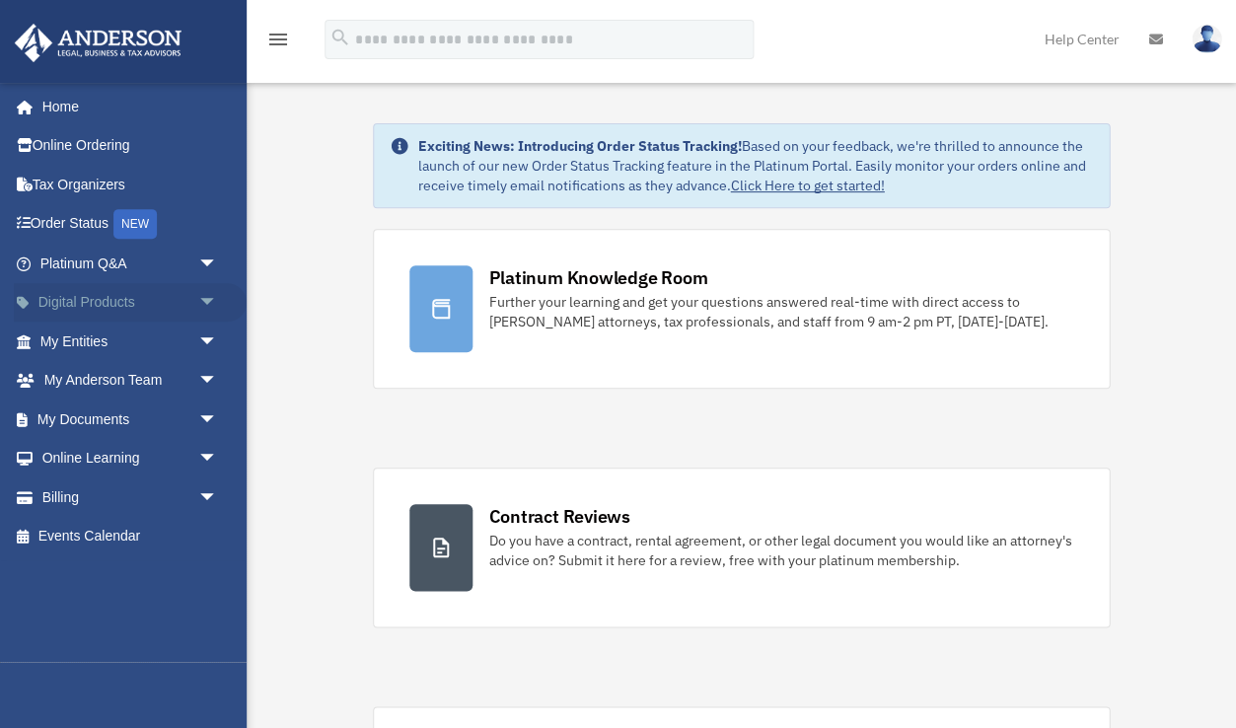
click at [197, 295] on span "arrow_drop_down" at bounding box center [216, 303] width 39 height 40
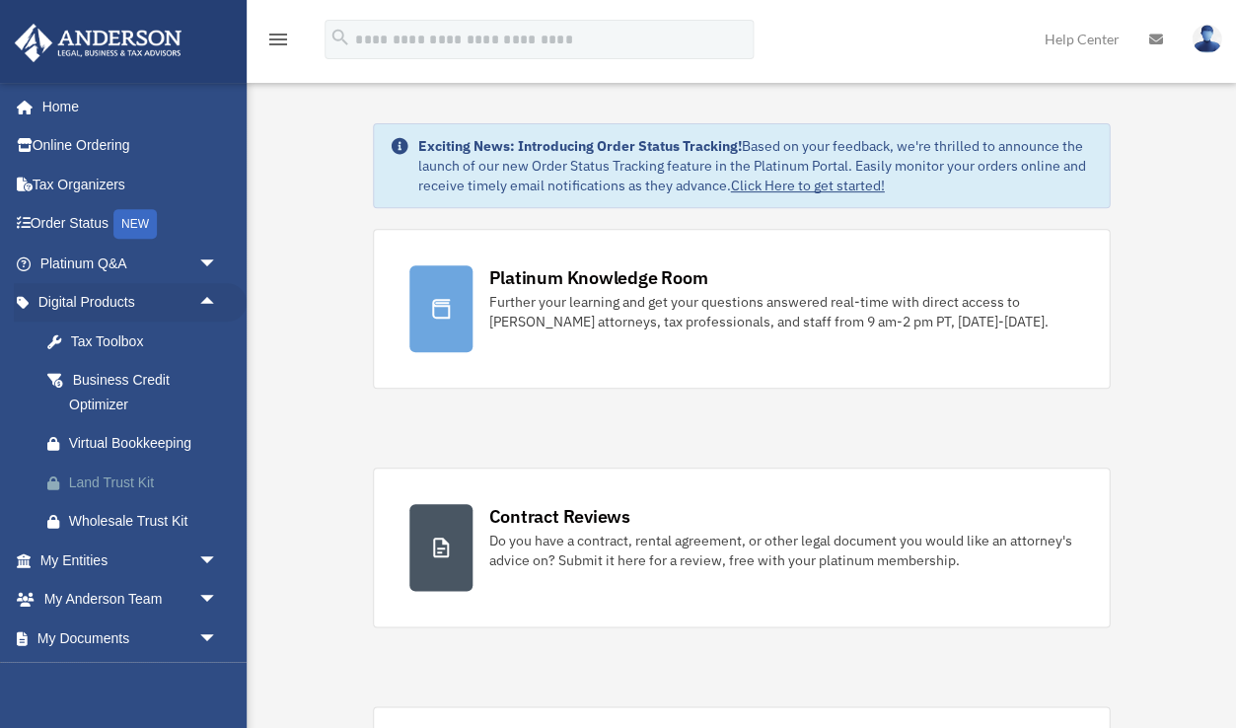
click at [133, 480] on div "Land Trust Kit" at bounding box center [145, 482] width 153 height 25
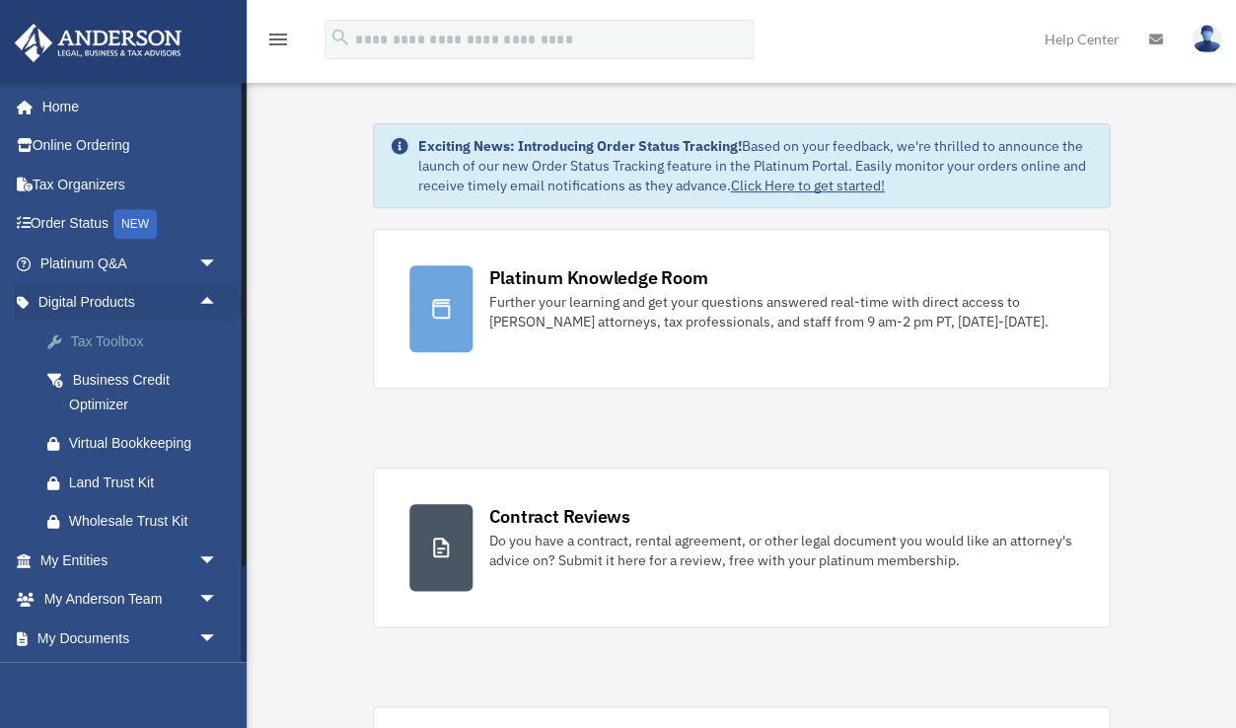
click at [128, 347] on div "Tax Toolbox" at bounding box center [145, 341] width 153 height 25
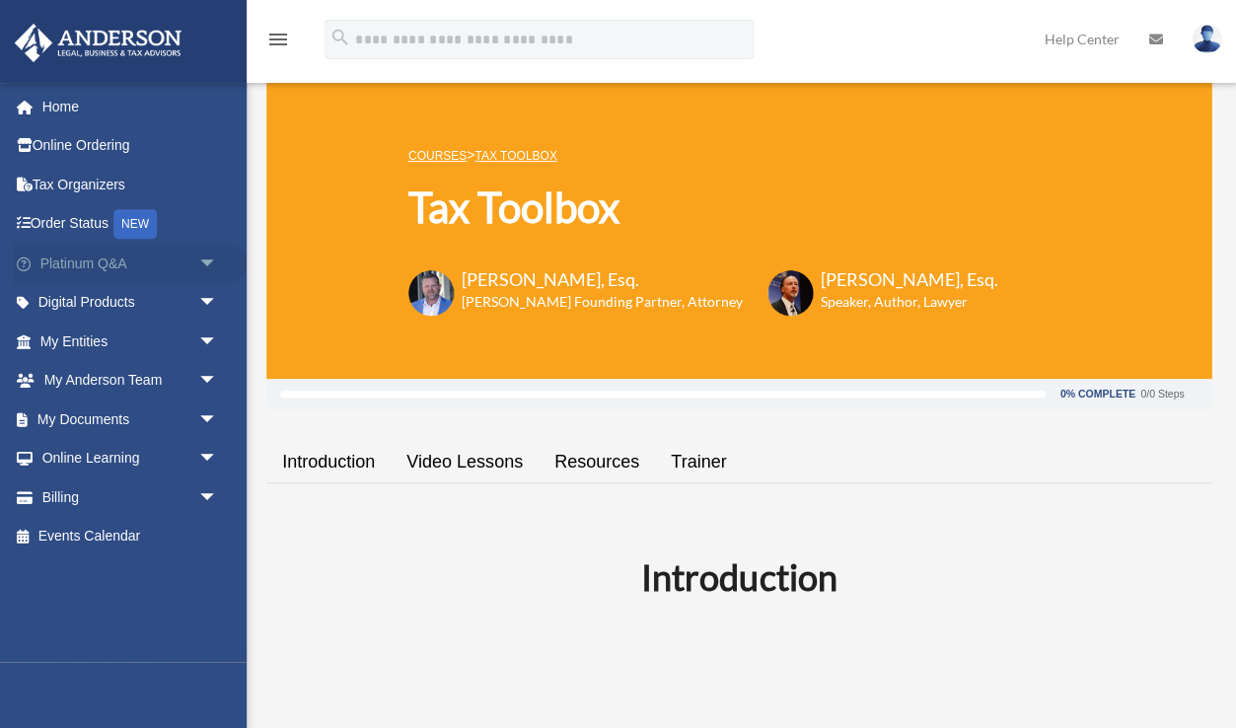
click at [210, 256] on span "arrow_drop_down" at bounding box center [216, 264] width 39 height 40
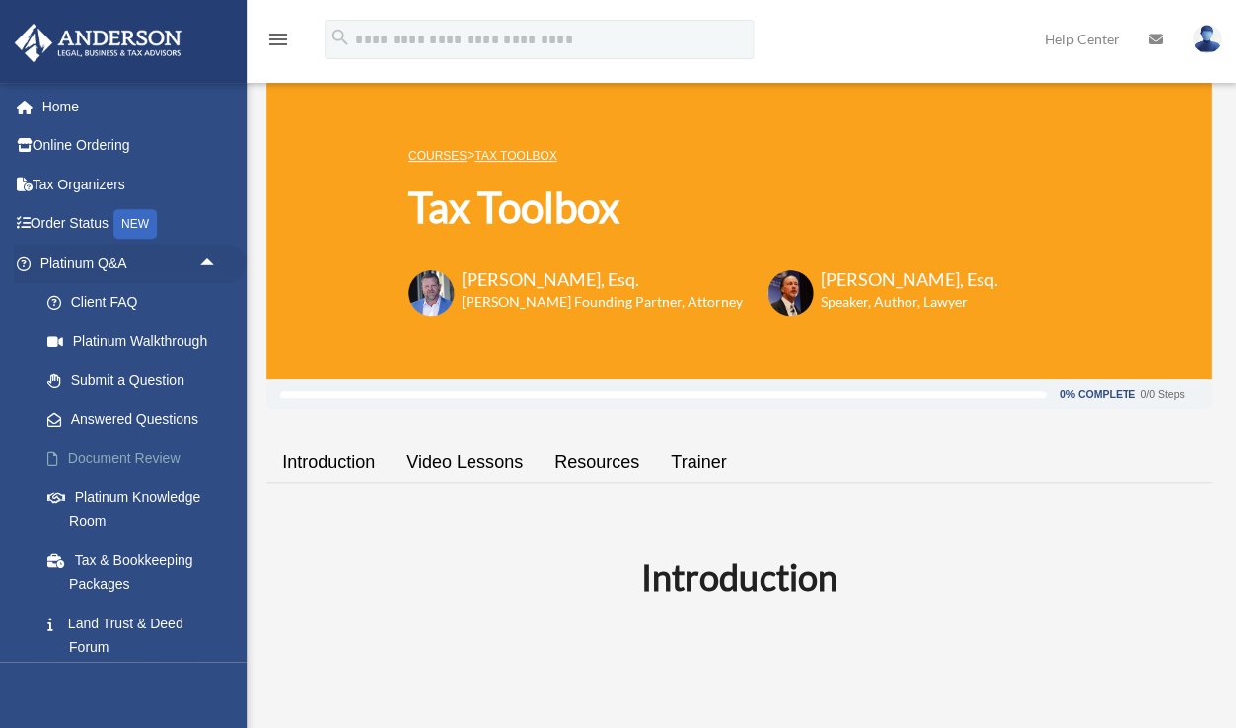
click at [149, 447] on link "Document Review" at bounding box center [137, 458] width 219 height 39
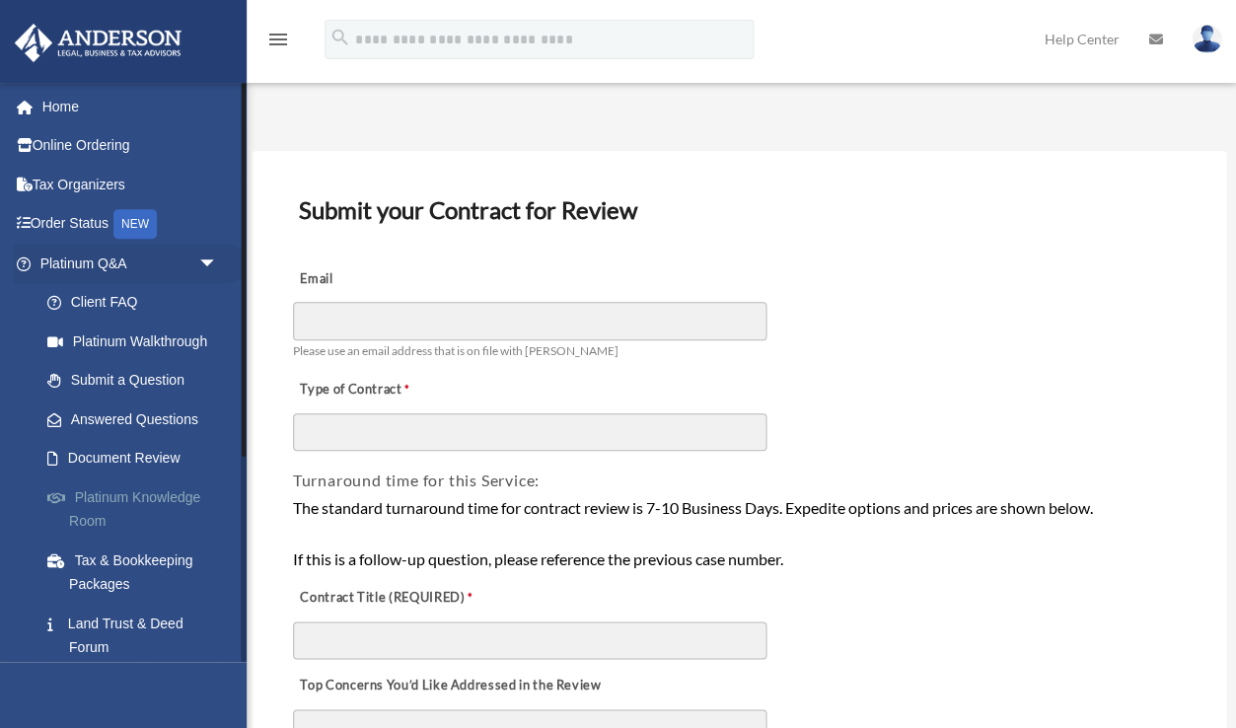
click at [175, 504] on link "Platinum Knowledge Room" at bounding box center [137, 508] width 219 height 63
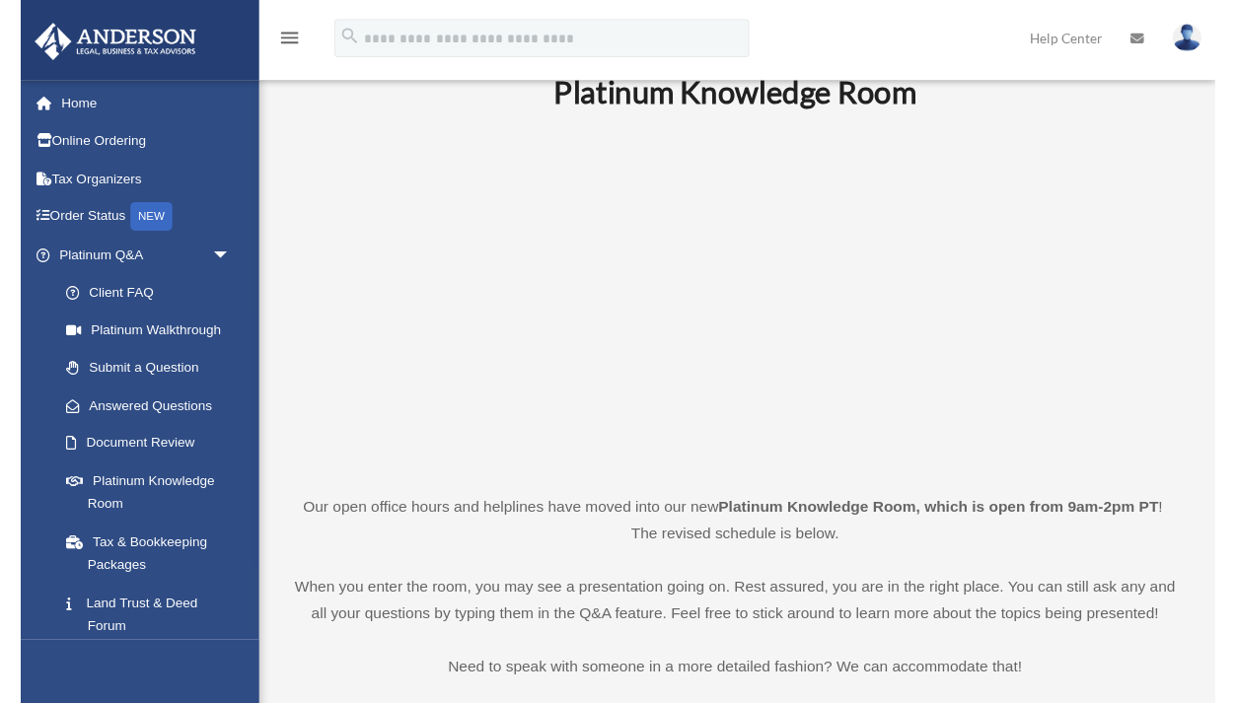
scroll to position [40, 0]
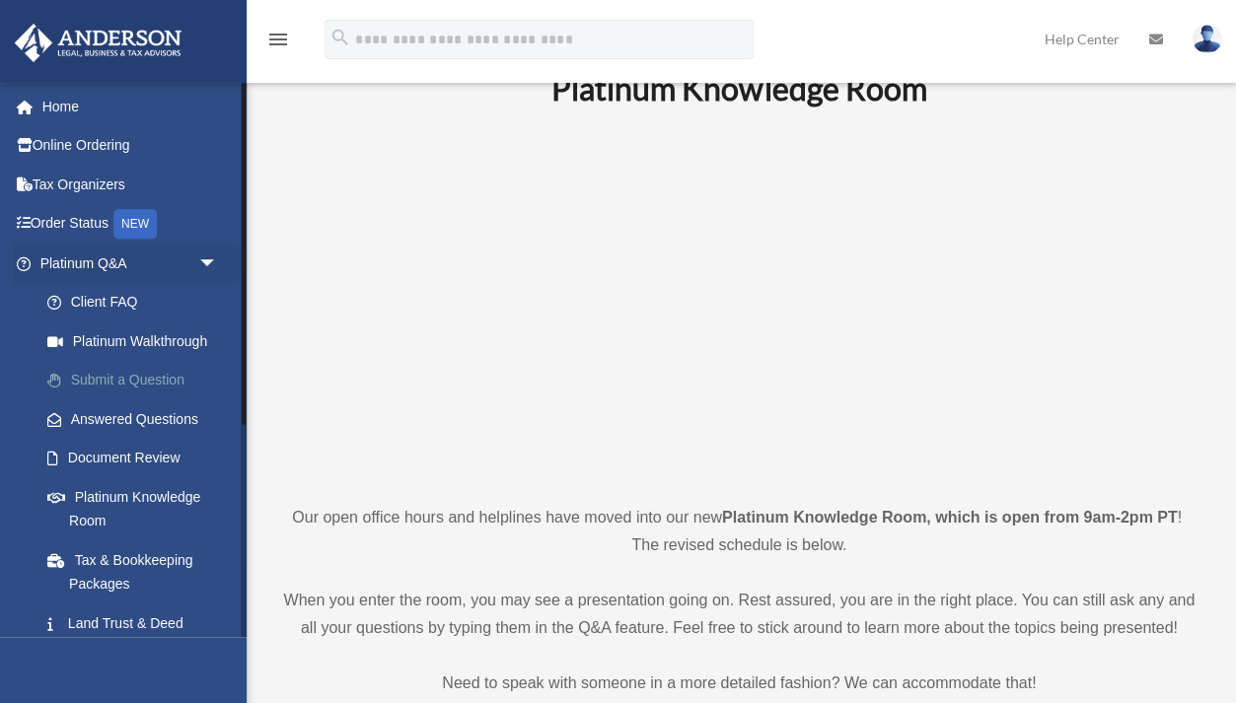
click at [106, 382] on link "Submit a Question" at bounding box center [137, 380] width 219 height 39
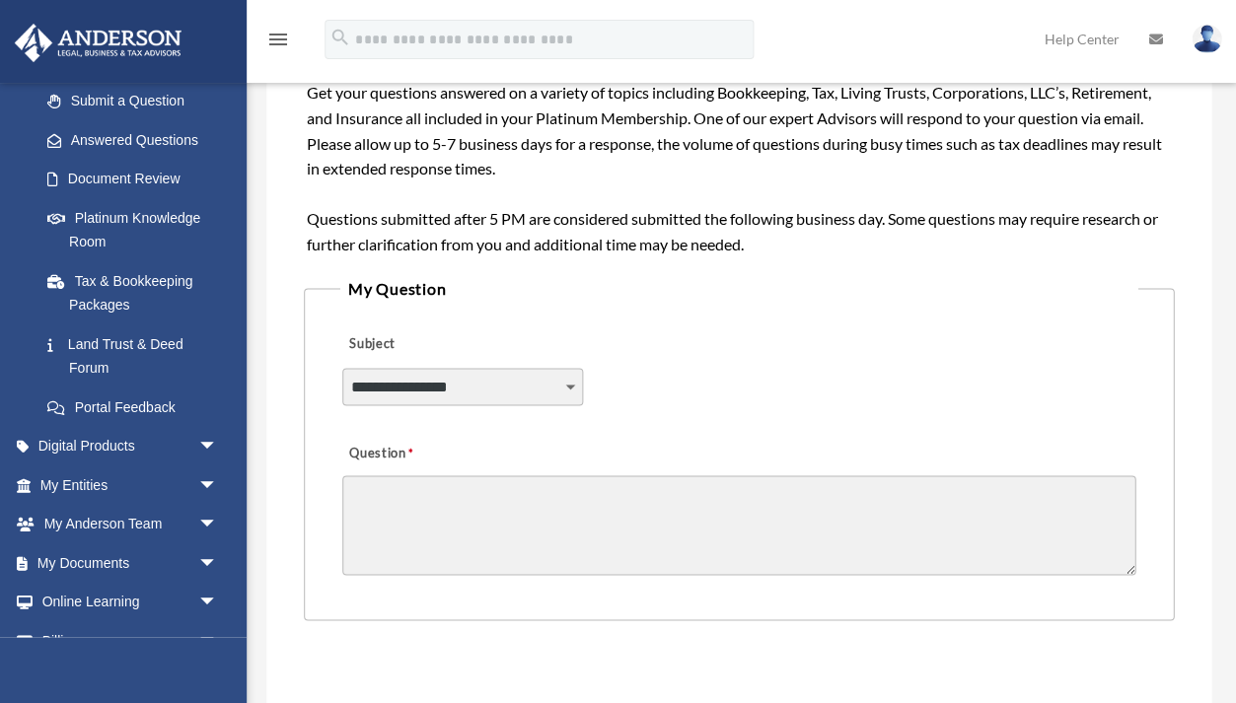
scroll to position [335, 0]
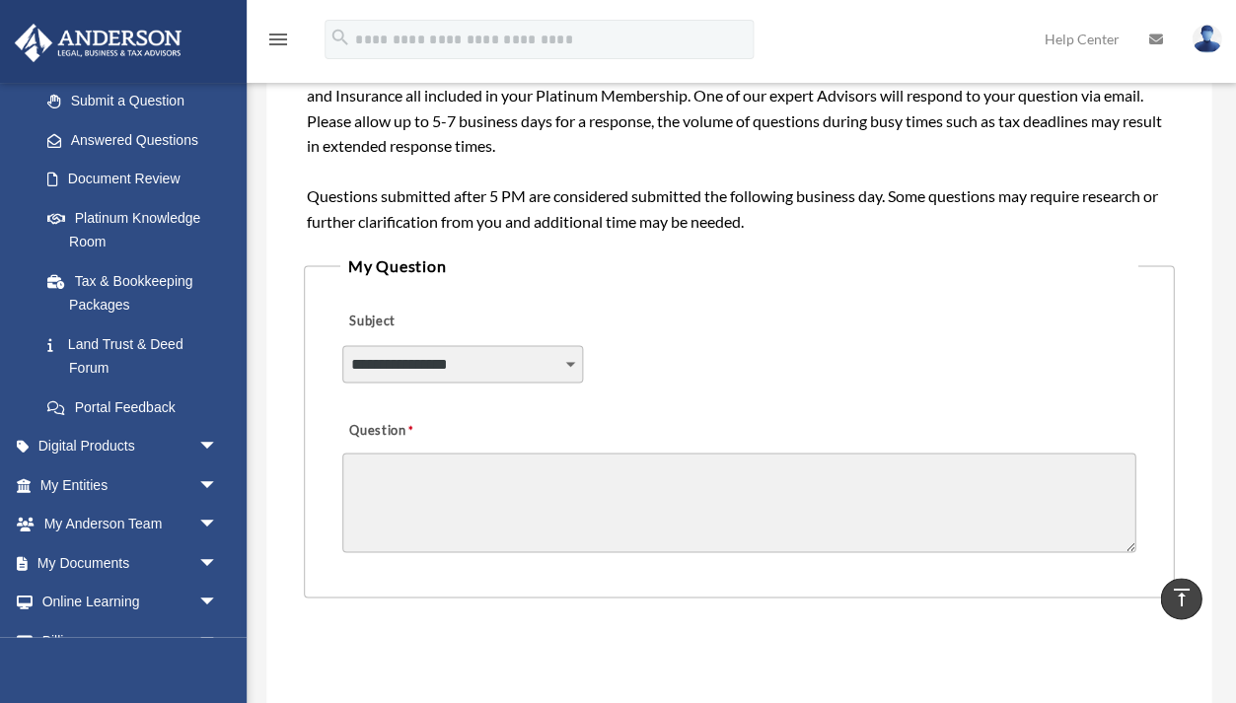
select select "******"
click at [399, 458] on textarea "Question" at bounding box center [739, 503] width 794 height 100
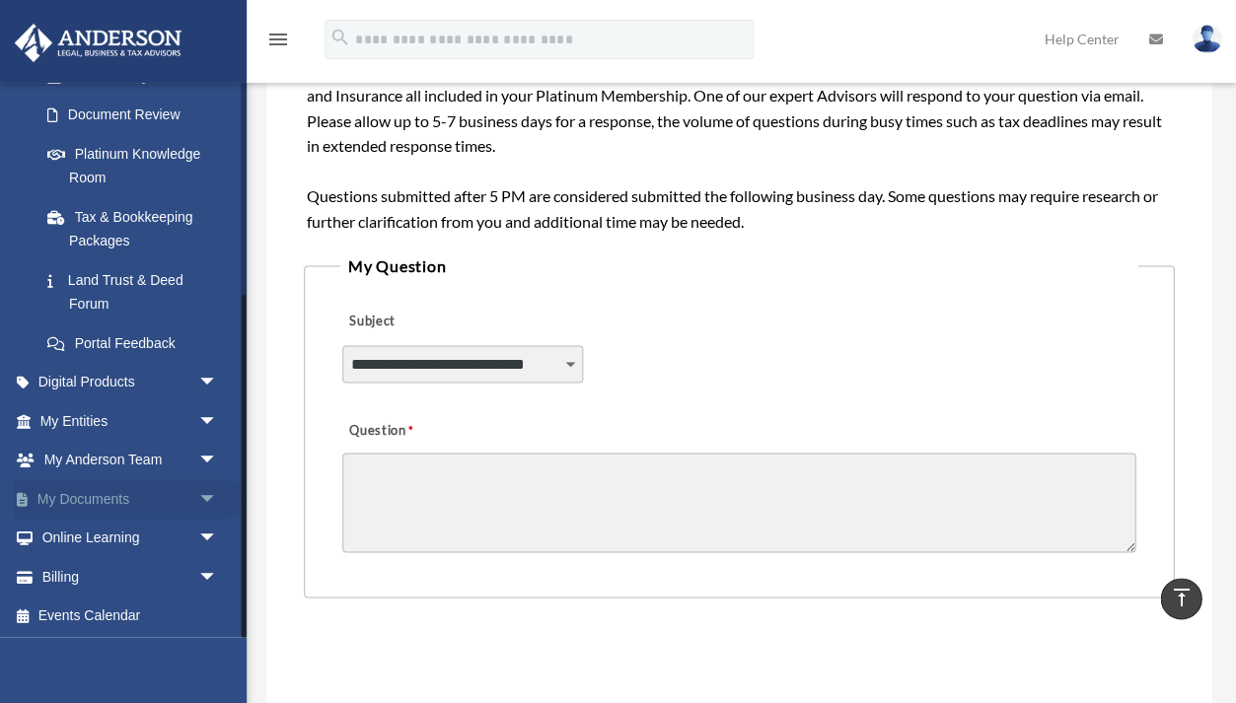
scroll to position [342, 0]
click at [214, 497] on span "arrow_drop_down" at bounding box center [216, 500] width 39 height 40
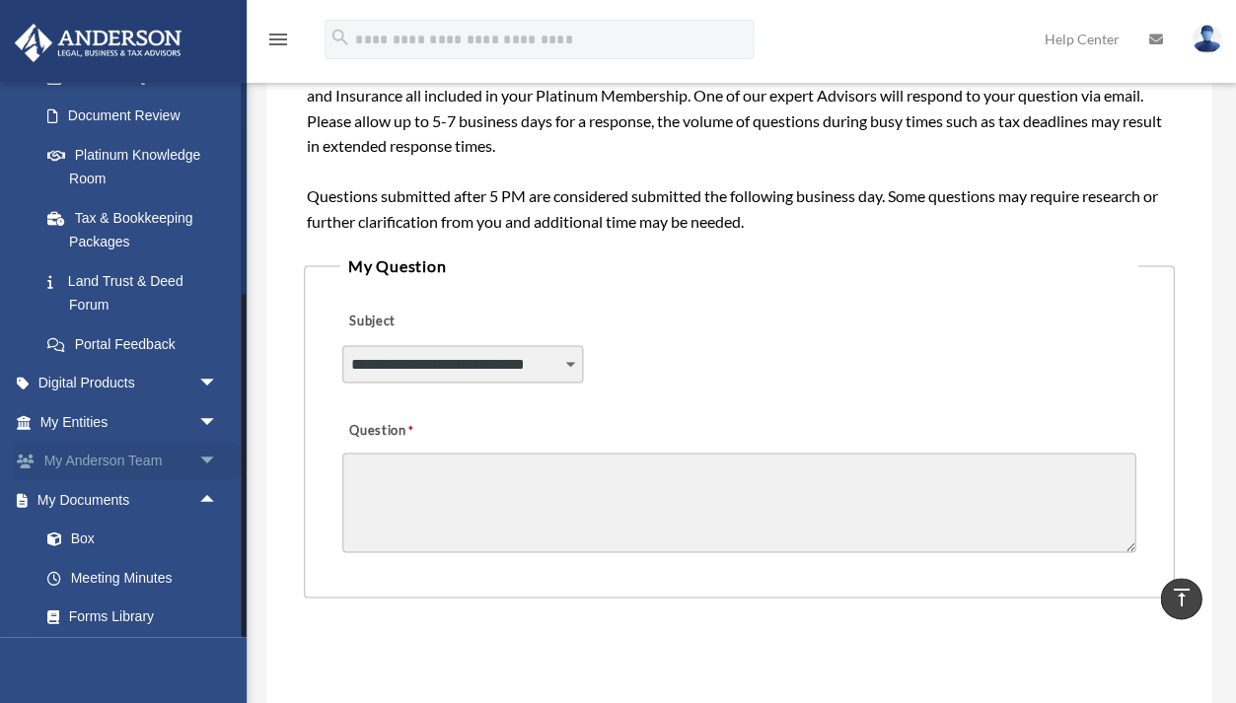
click at [209, 454] on span "arrow_drop_down" at bounding box center [216, 462] width 39 height 40
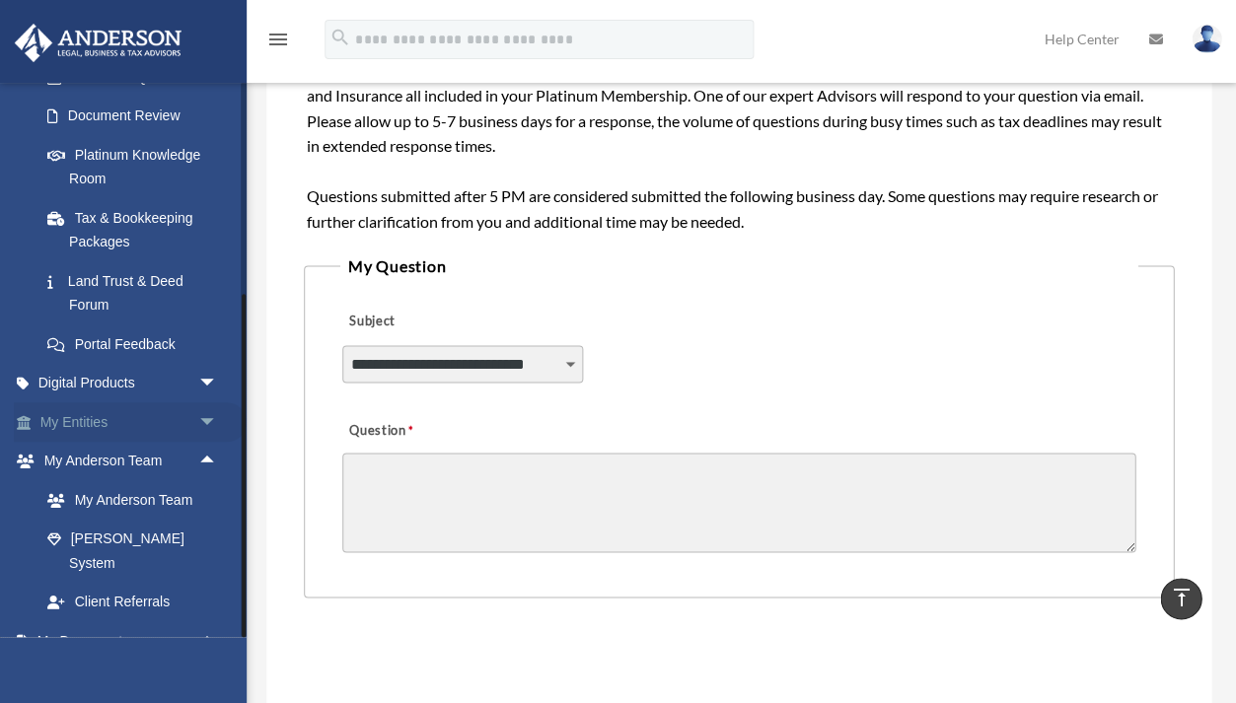
click at [207, 415] on span "arrow_drop_down" at bounding box center [216, 422] width 39 height 40
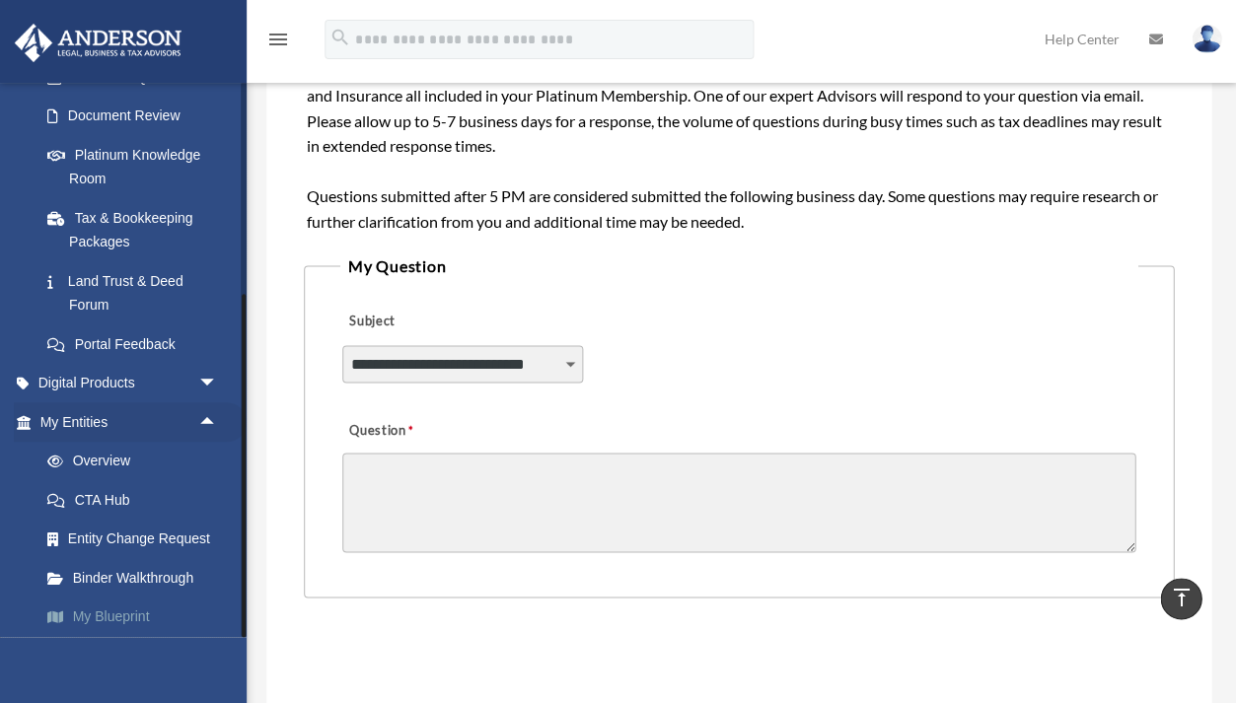
click at [100, 611] on link "My Blueprint" at bounding box center [137, 617] width 219 height 39
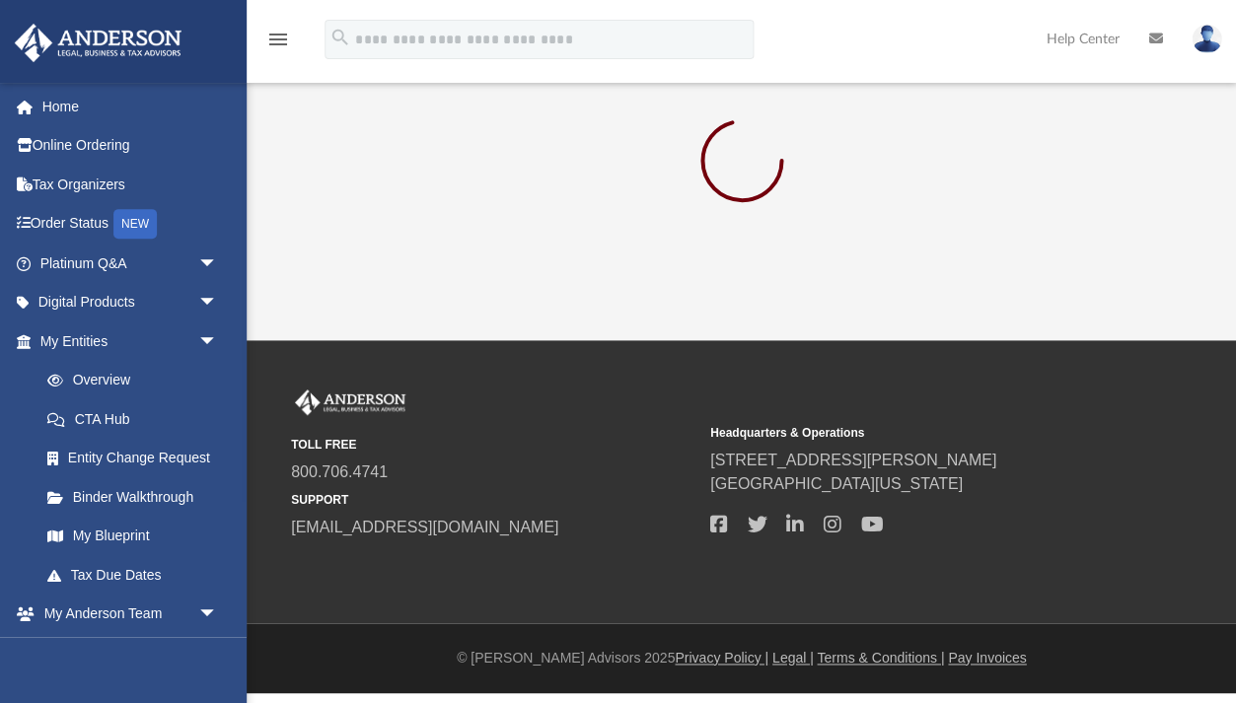
click at [282, 32] on icon "menu" at bounding box center [278, 40] width 24 height 24
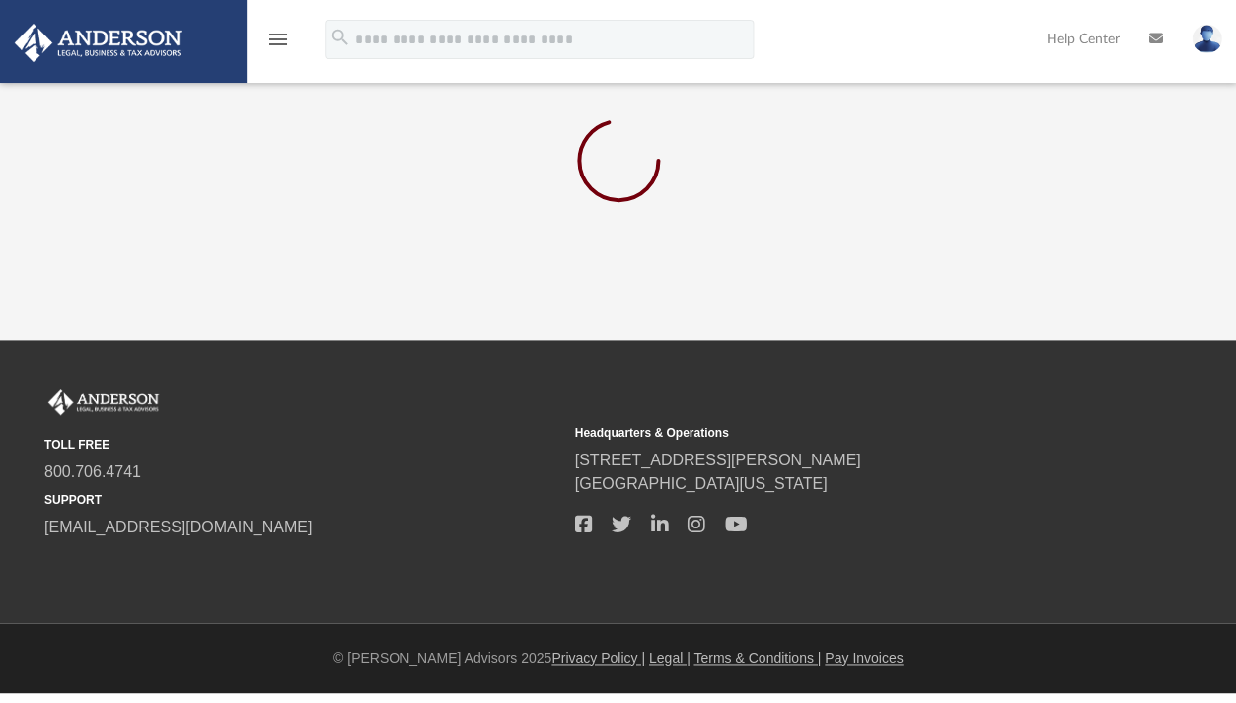
click at [352, 242] on div "App sabrina.neri1979@gmail.com Sign Out princess.legacy2025@gmail.com Home Onli…" at bounding box center [618, 170] width 1236 height 340
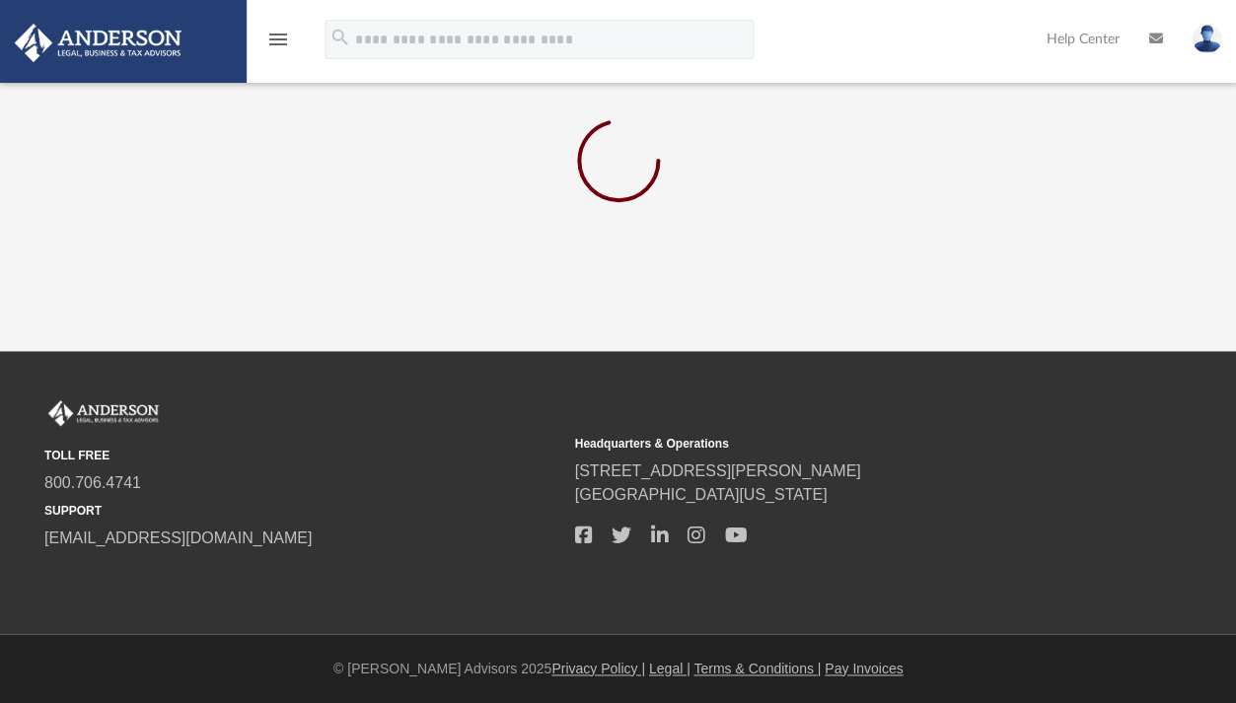
click at [489, 223] on div "App sabrina.neri1979@gmail.com Sign Out princess.legacy2025@gmail.com Home Onli…" at bounding box center [618, 175] width 1236 height 351
click at [267, 47] on icon "menu" at bounding box center [278, 40] width 24 height 24
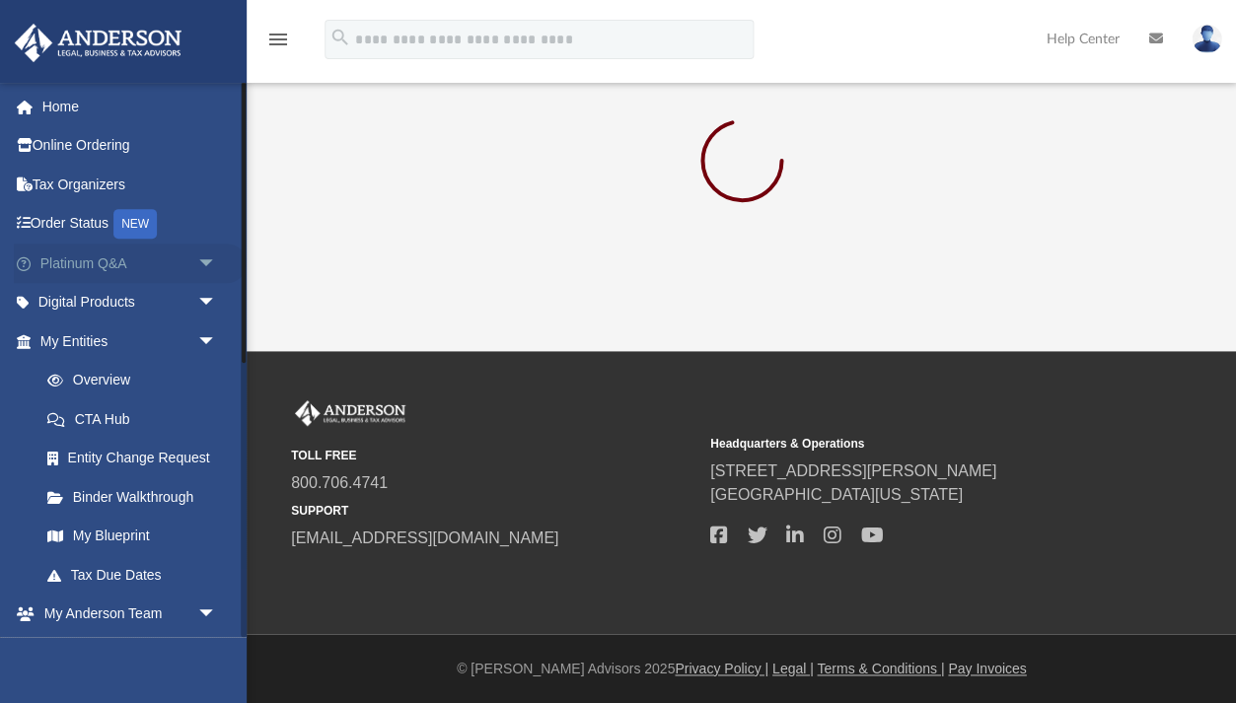
click at [201, 250] on span "arrow_drop_down" at bounding box center [216, 264] width 39 height 40
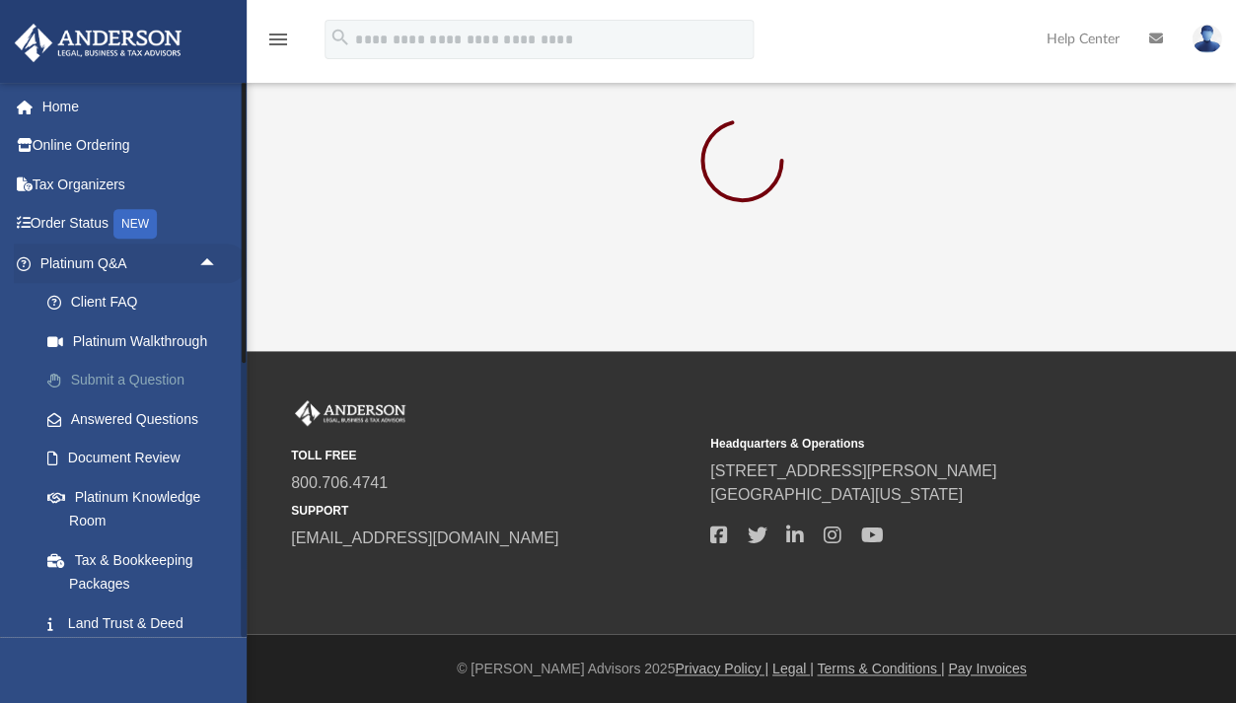
click at [146, 368] on link "Submit a Question" at bounding box center [137, 380] width 219 height 39
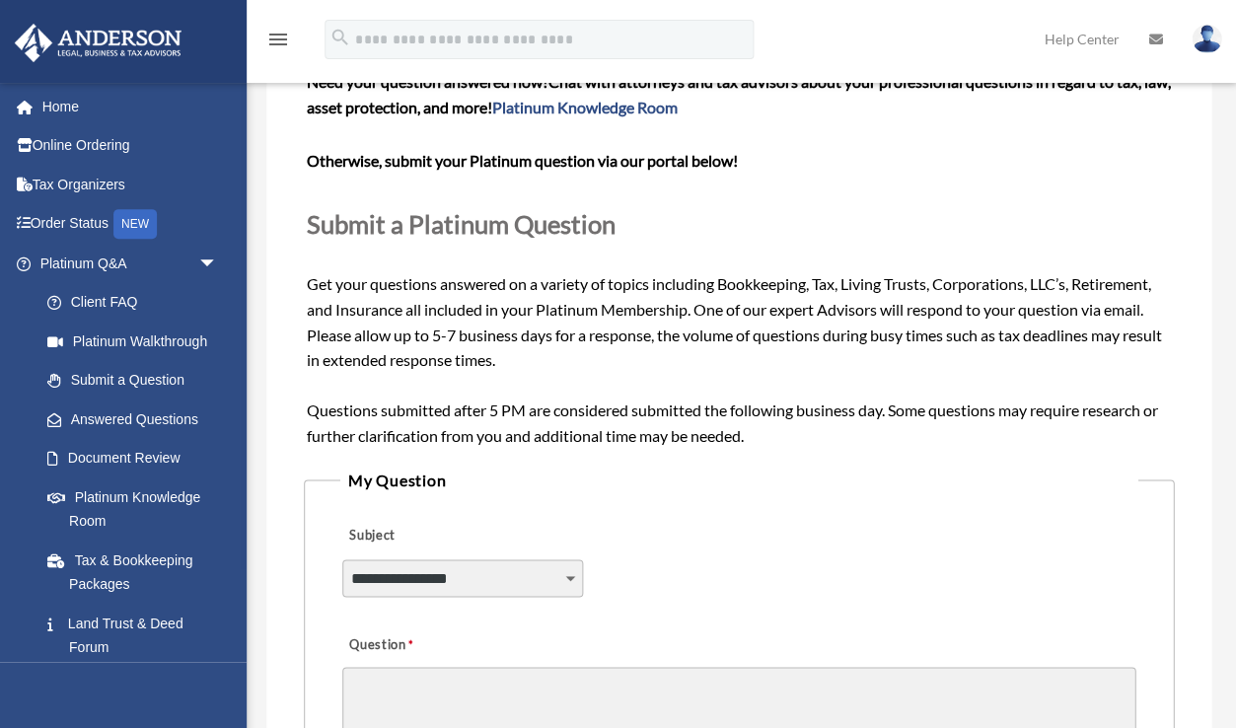
scroll to position [256, 0]
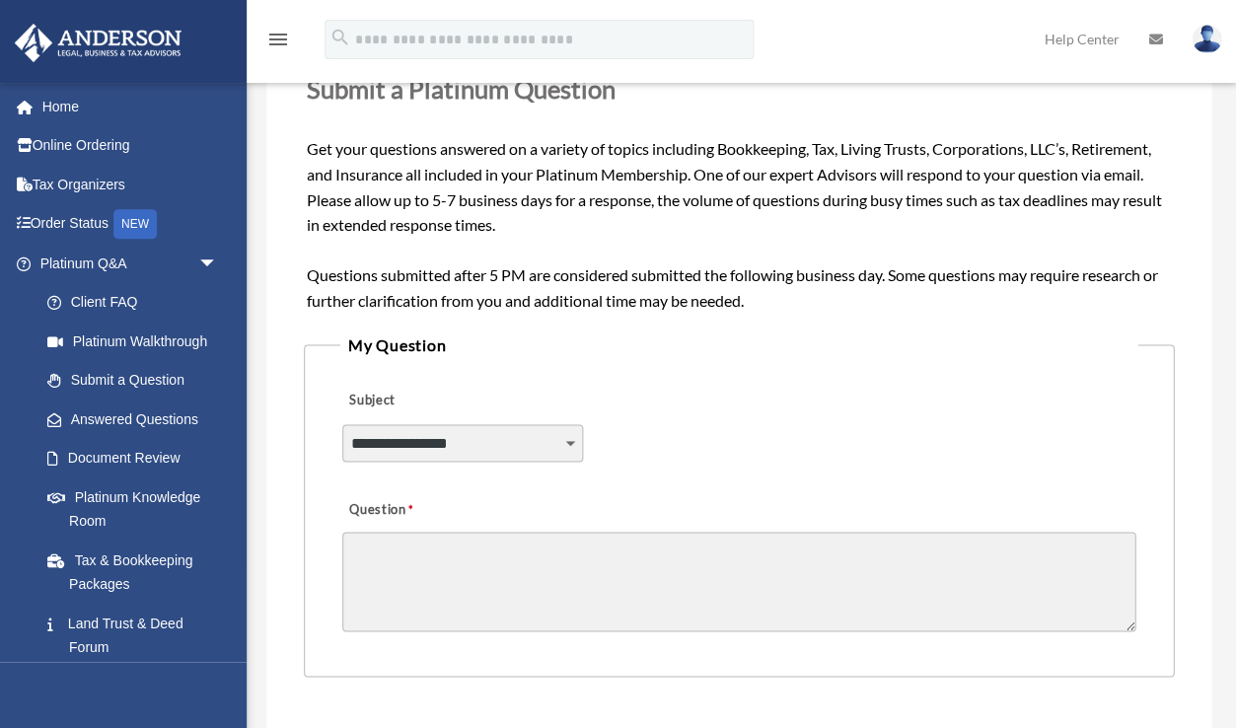
select select "******"
click at [519, 561] on textarea "Question" at bounding box center [739, 582] width 794 height 100
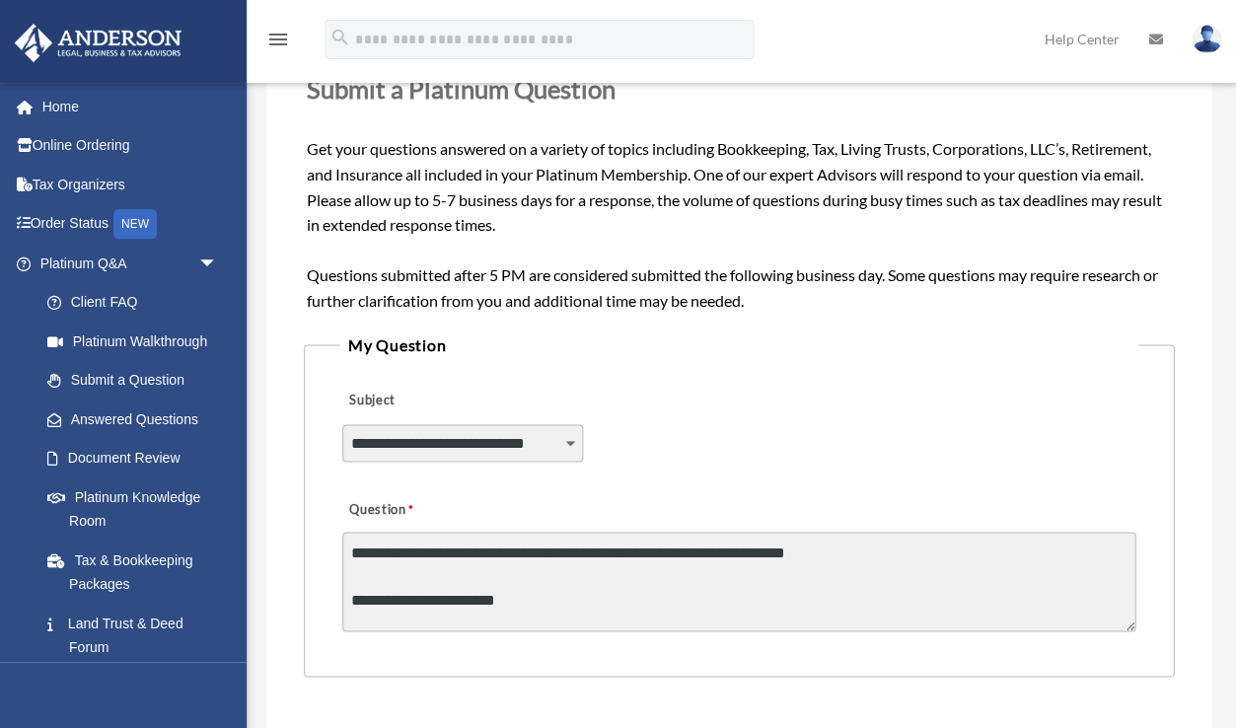
click at [435, 585] on textarea "**********" at bounding box center [739, 582] width 794 height 100
click at [533, 594] on textarea "**********" at bounding box center [739, 582] width 794 height 100
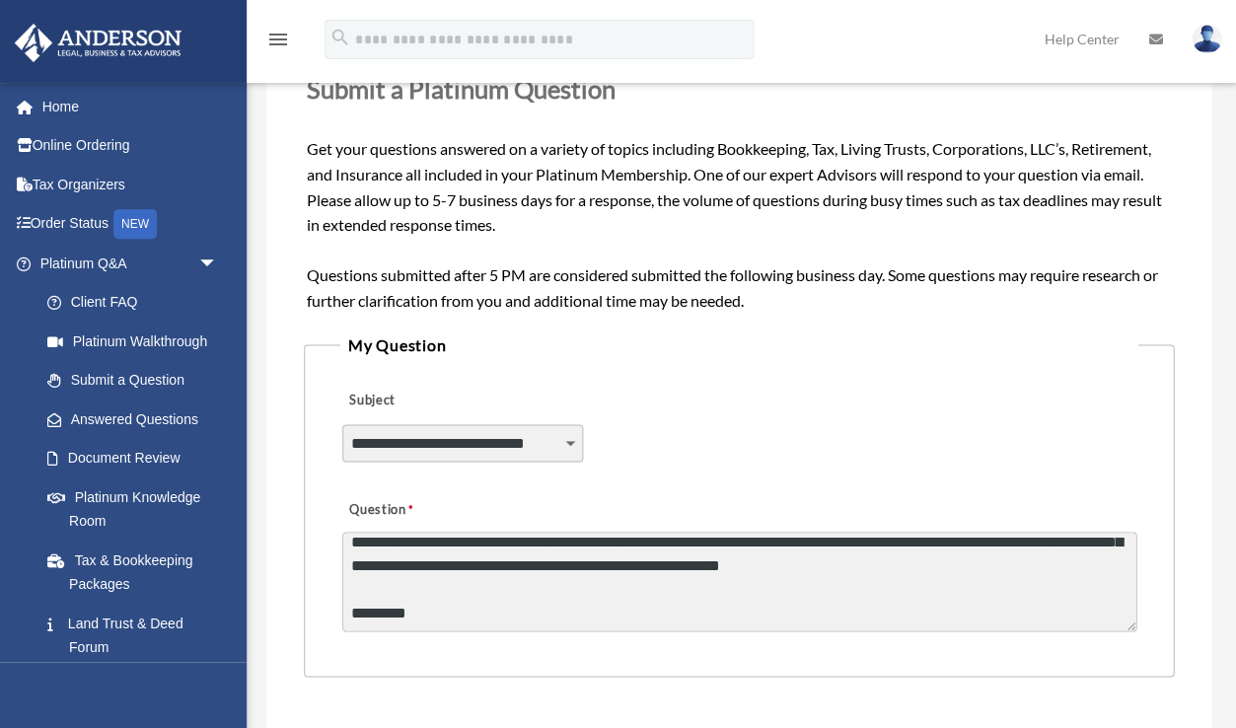
scroll to position [104, 0]
type textarea "**********"
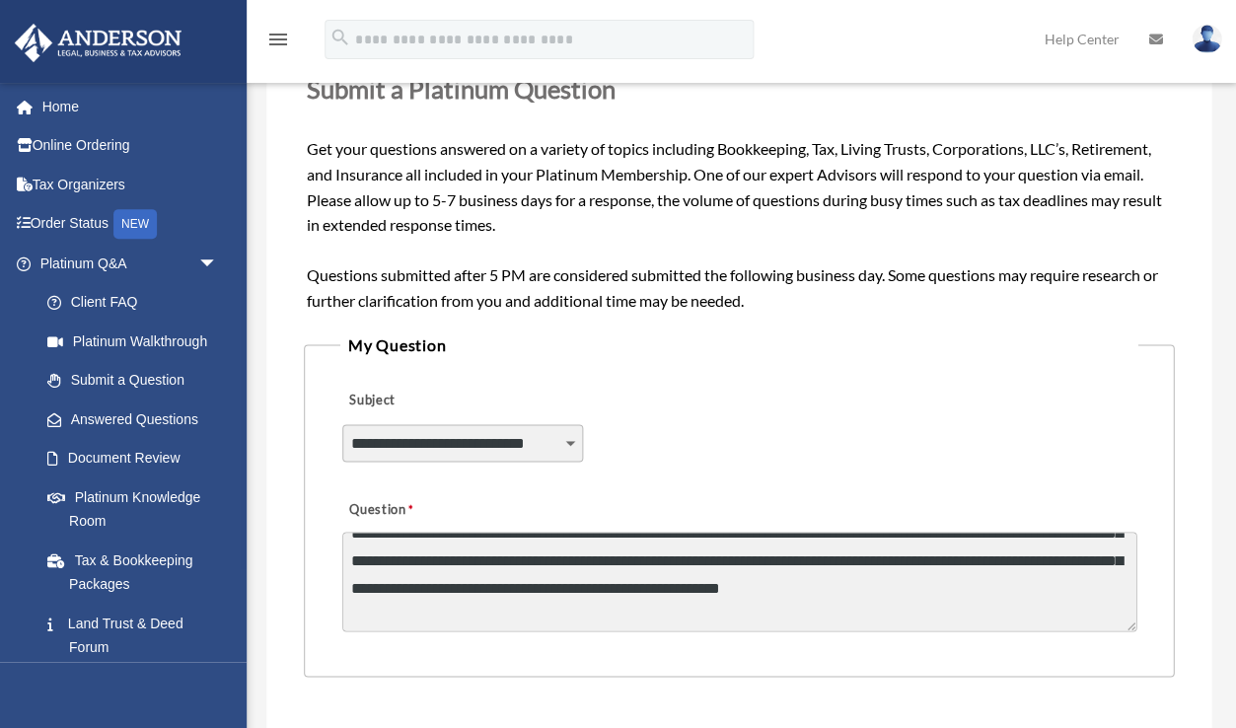
click at [888, 639] on fieldset "**********" at bounding box center [738, 504] width 869 height 346
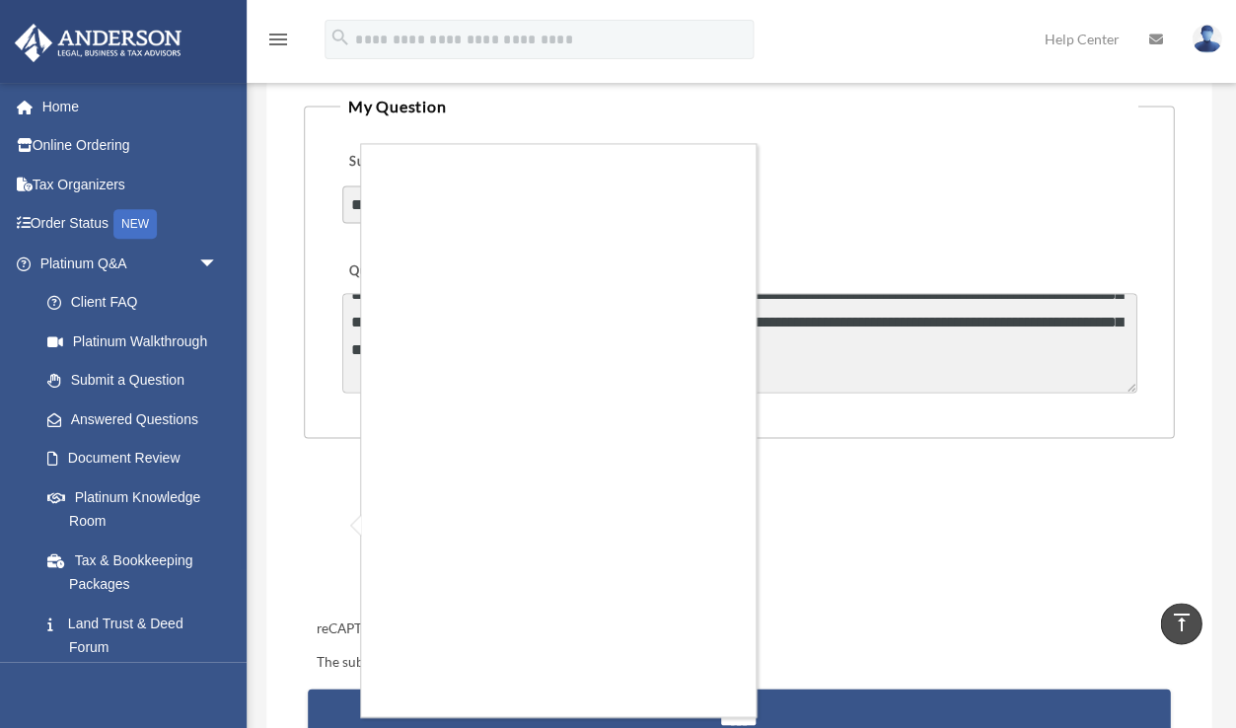
scroll to position [498, 0]
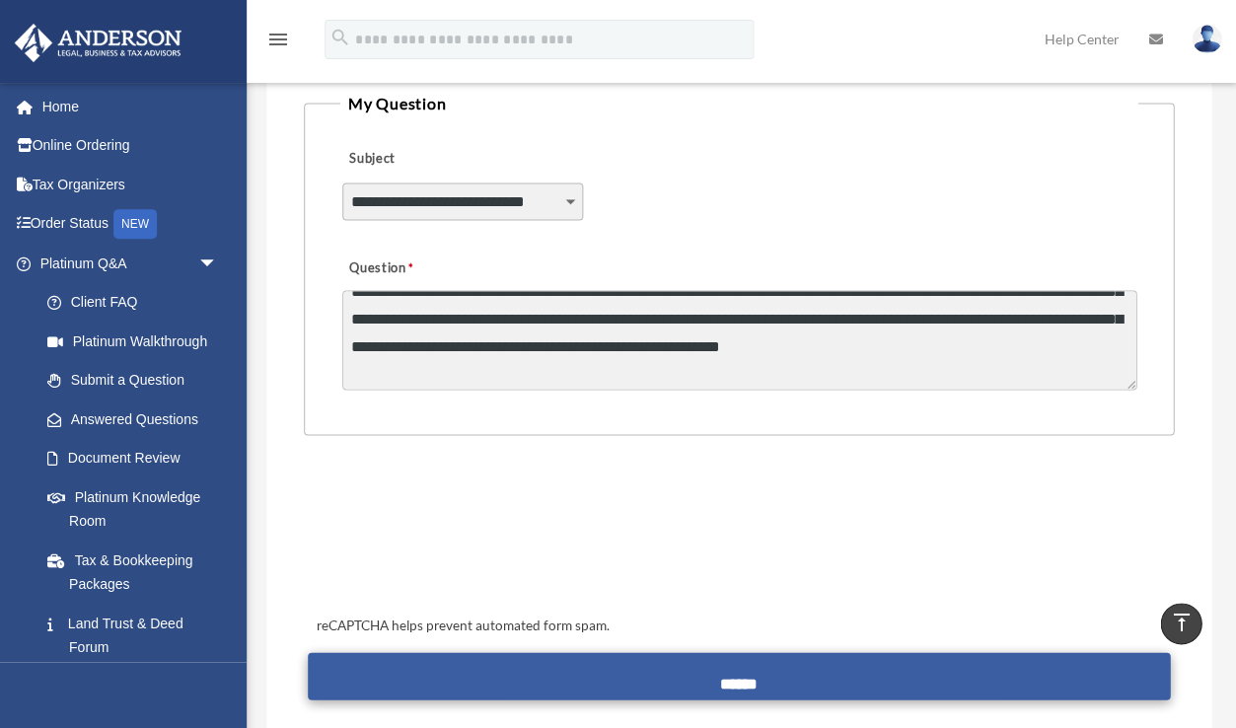
click at [703, 672] on input "******" at bounding box center [738, 675] width 861 height 47
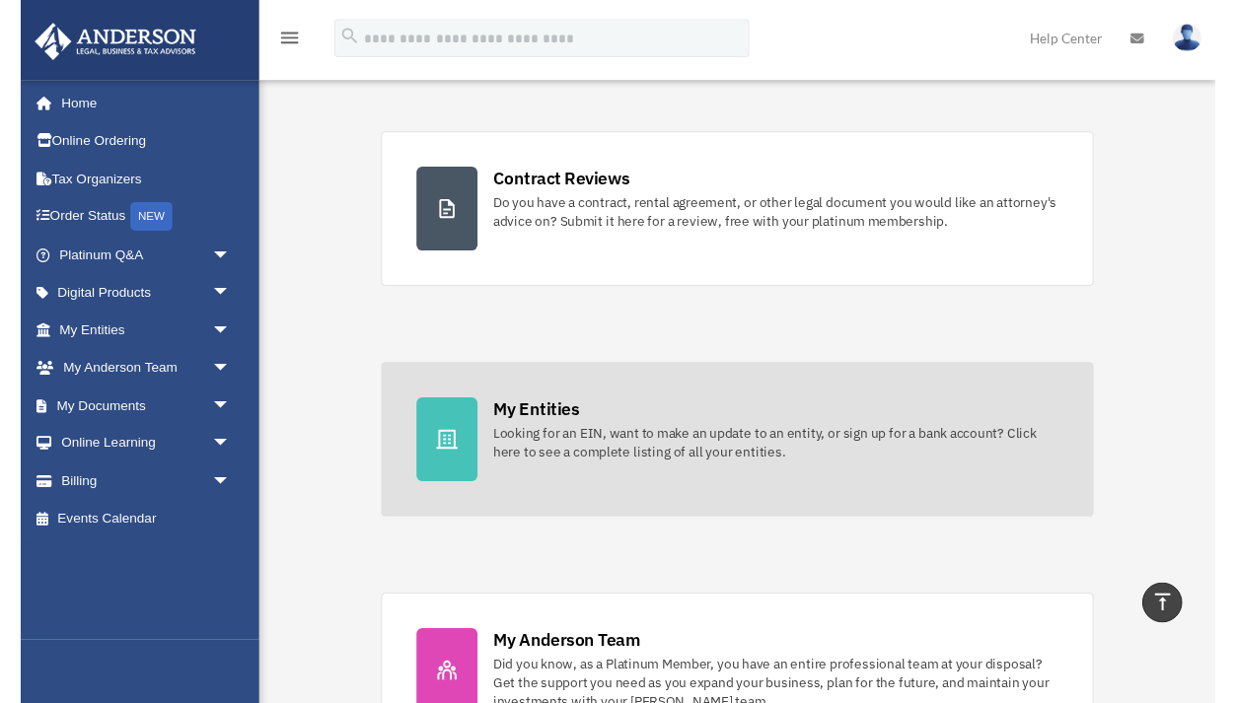
scroll to position [309, 0]
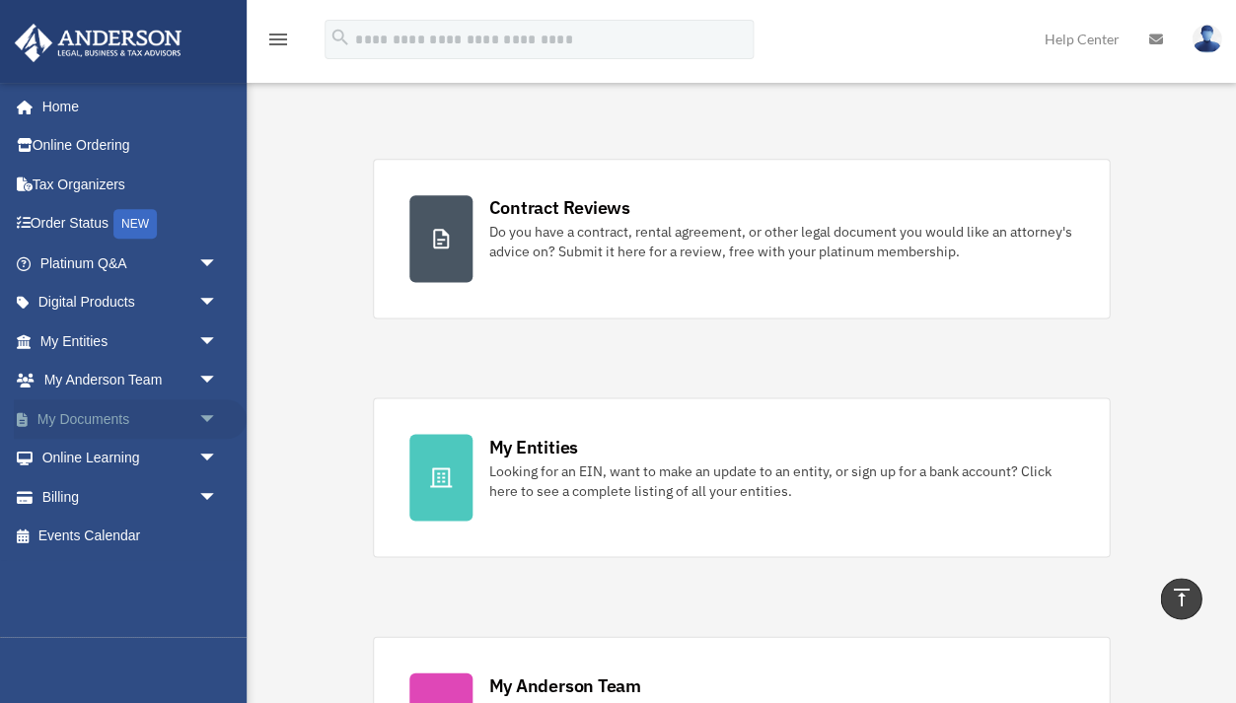
click at [203, 409] on span "arrow_drop_down" at bounding box center [216, 419] width 39 height 40
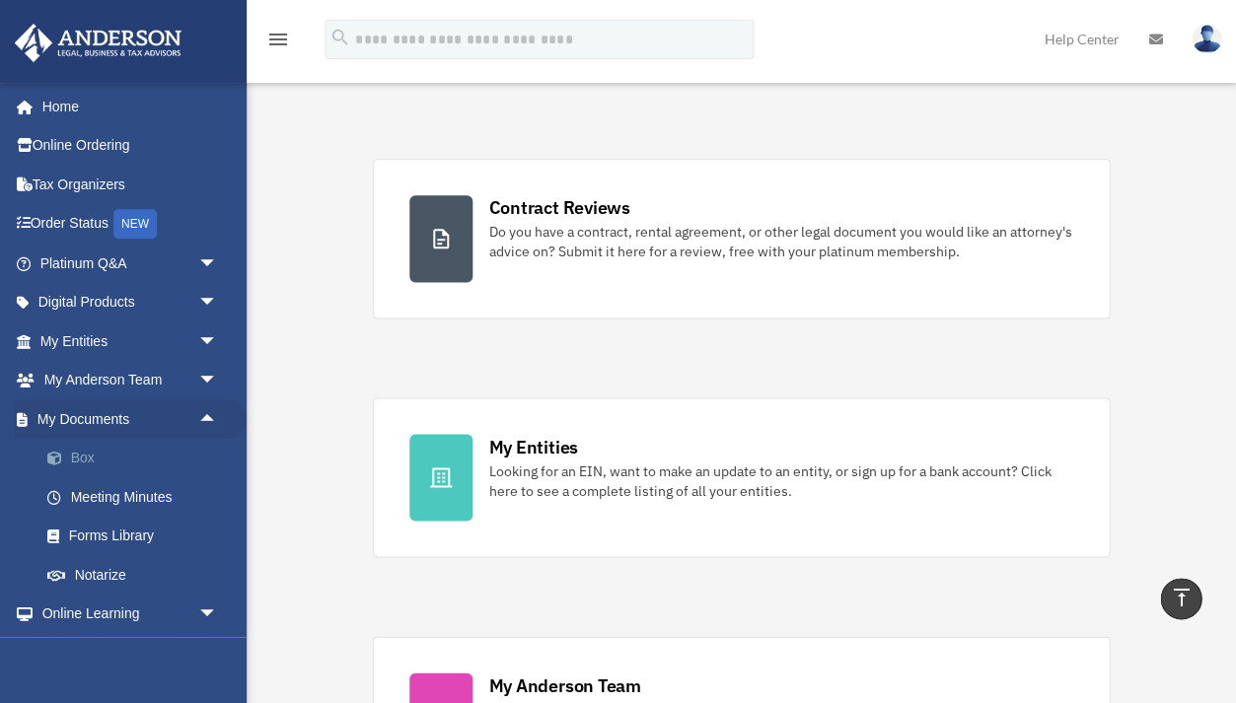
click at [143, 450] on link "Box" at bounding box center [137, 458] width 219 height 39
click at [74, 458] on link "Box" at bounding box center [137, 458] width 219 height 39
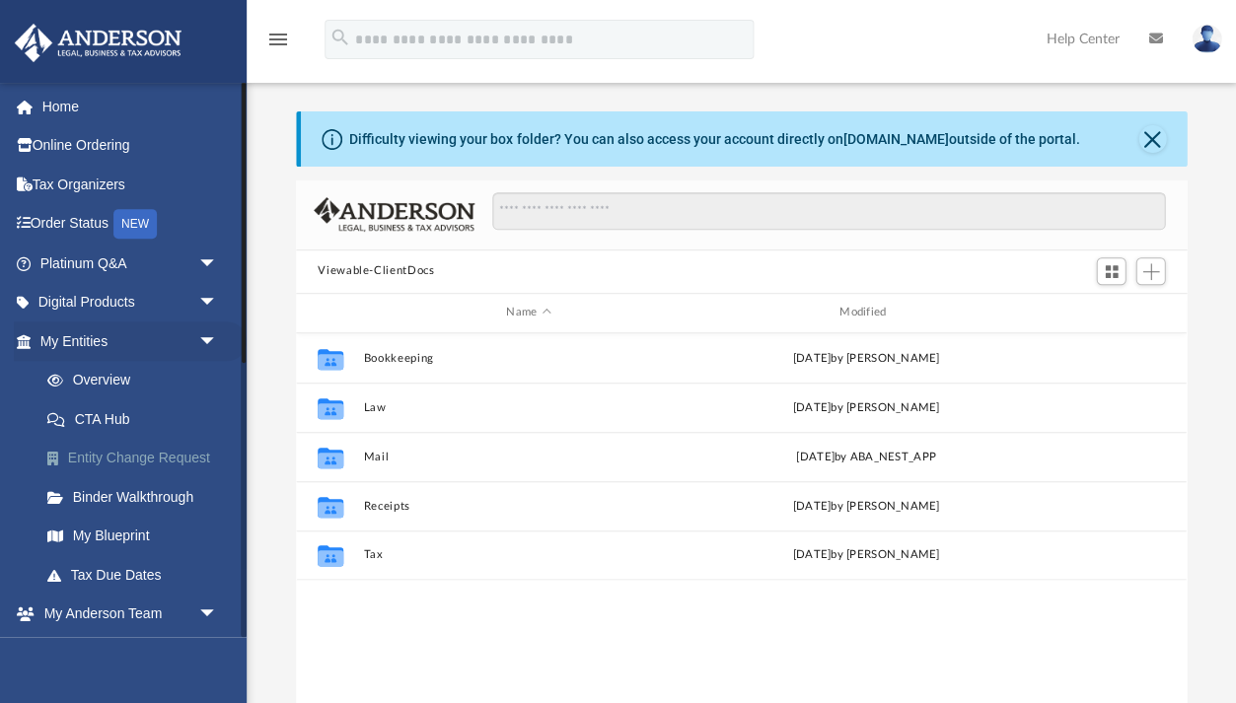
scroll to position [448, 891]
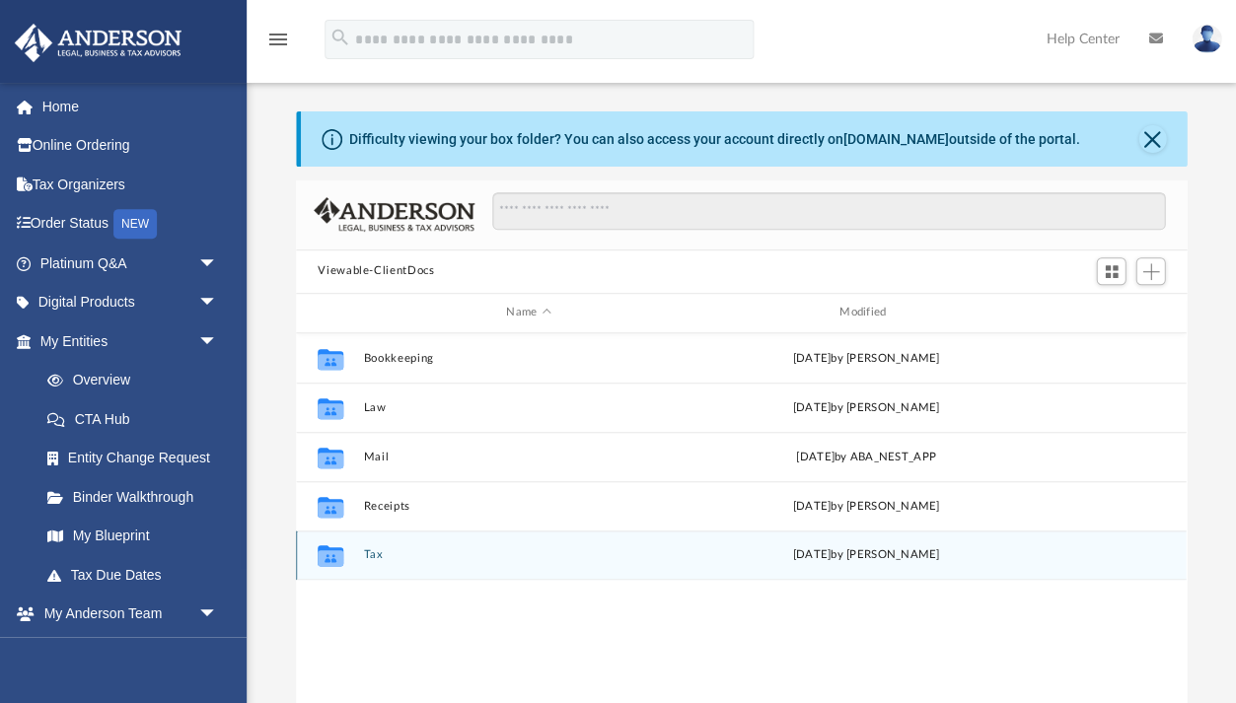
click at [375, 551] on button "Tax" at bounding box center [528, 554] width 329 height 13
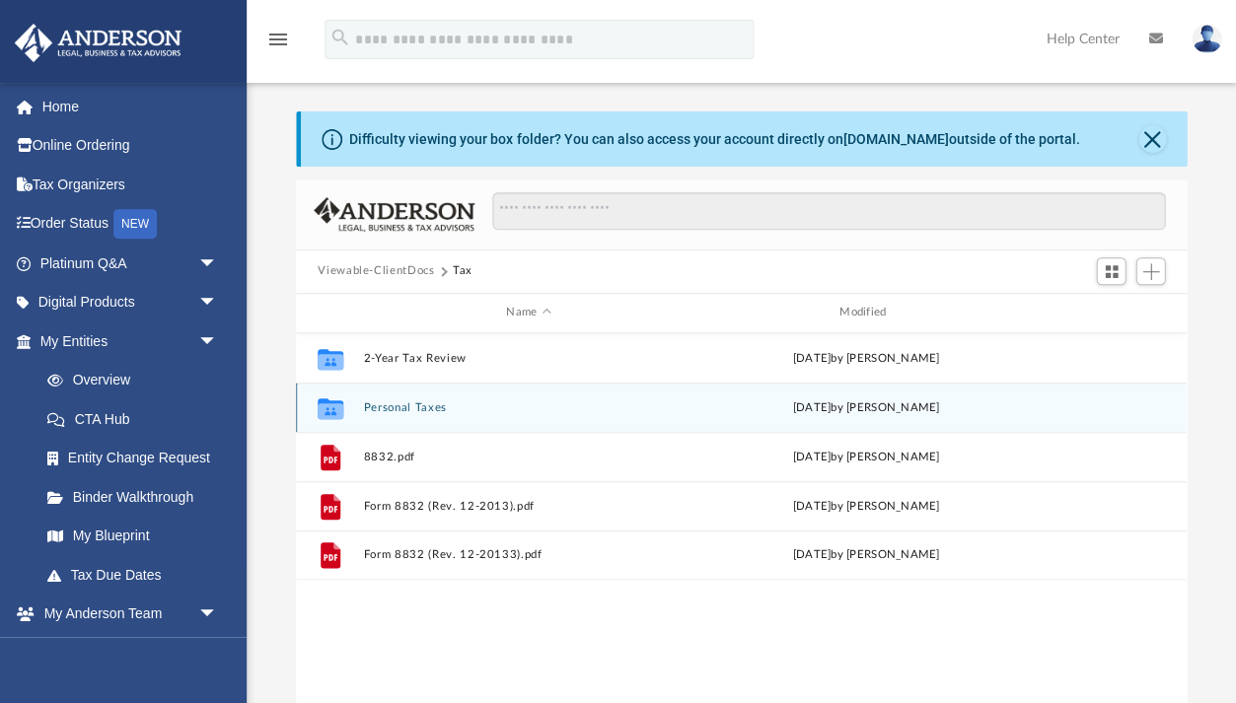
click at [398, 404] on button "Personal Taxes" at bounding box center [528, 407] width 329 height 13
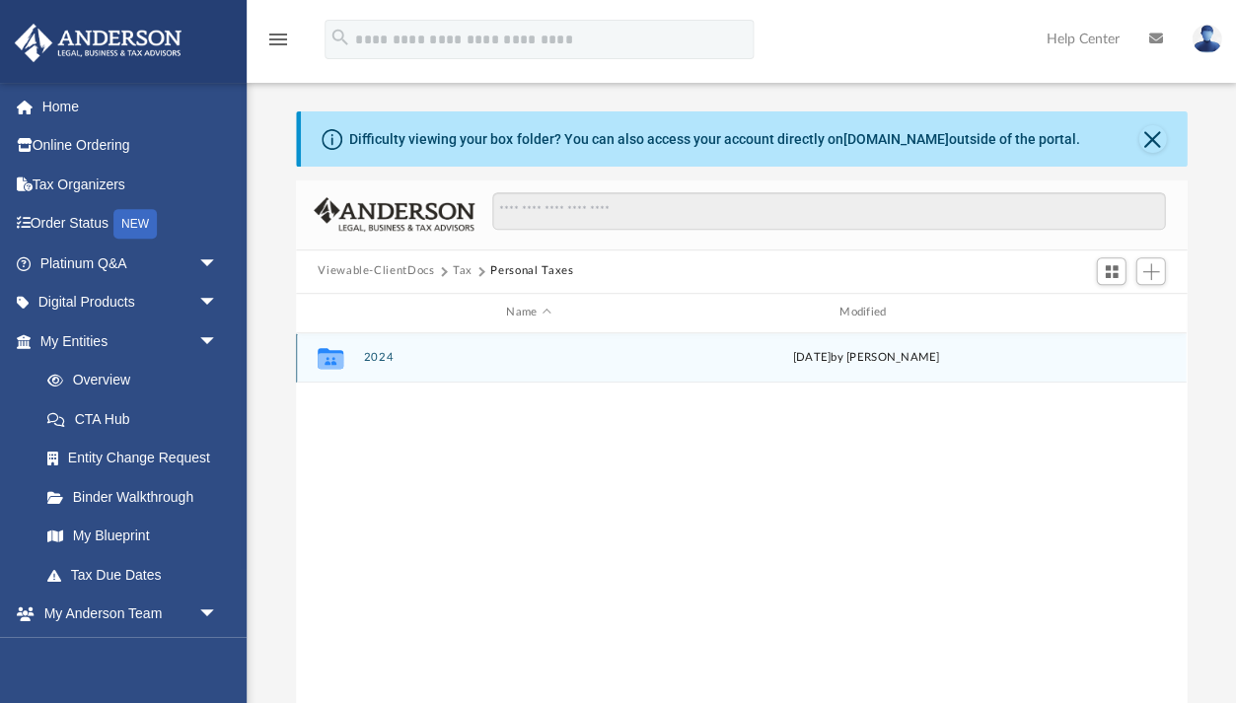
click at [379, 359] on button "2024" at bounding box center [528, 357] width 329 height 13
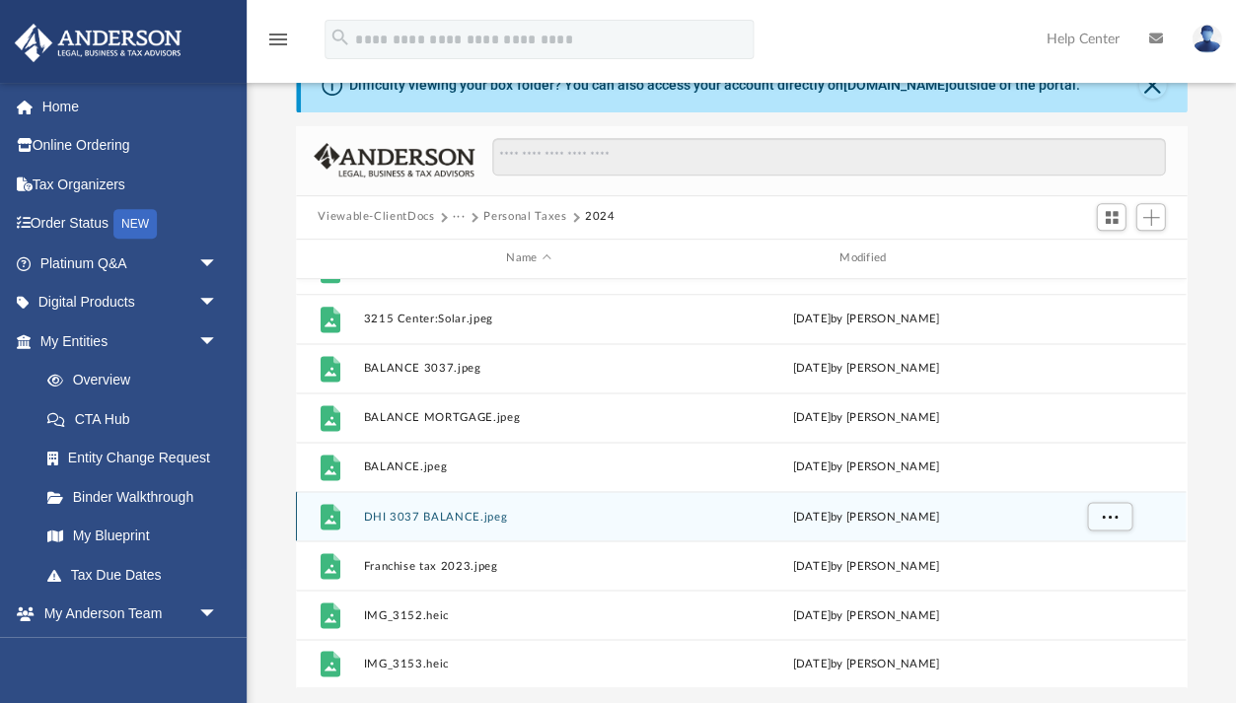
scroll to position [55, 0]
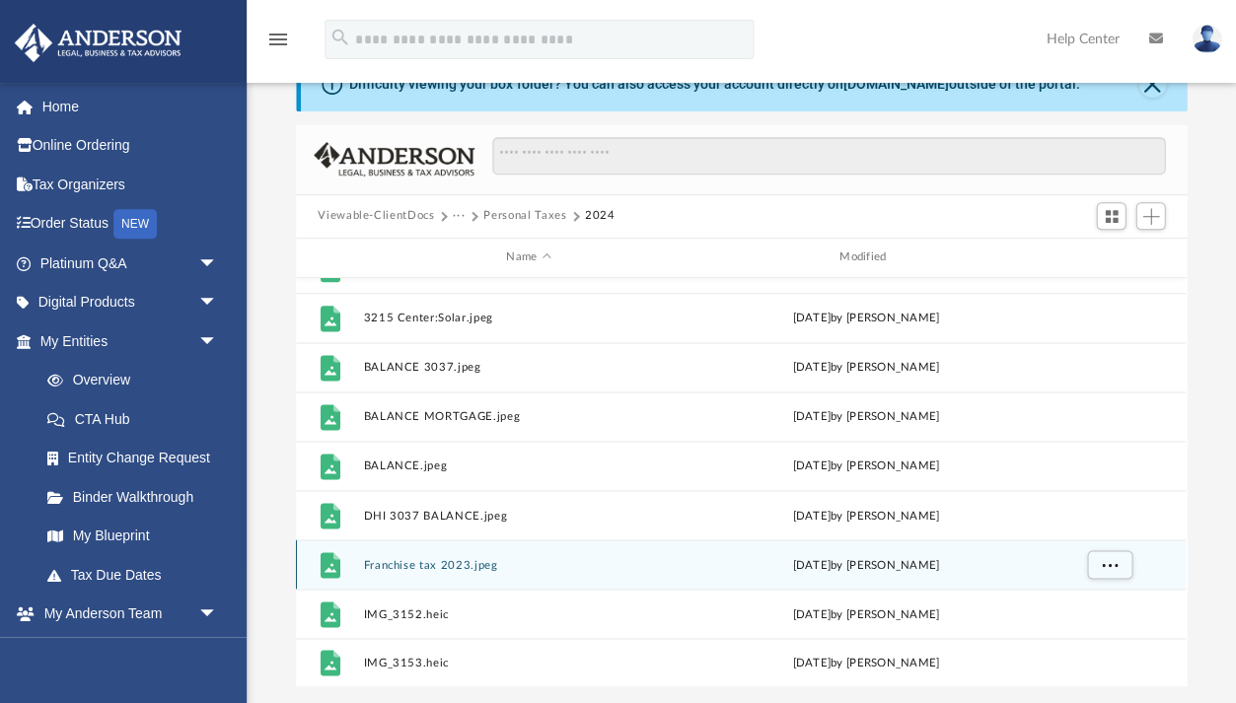
click at [402, 561] on button "Franchise tax 2023.jpeg" at bounding box center [528, 564] width 329 height 13
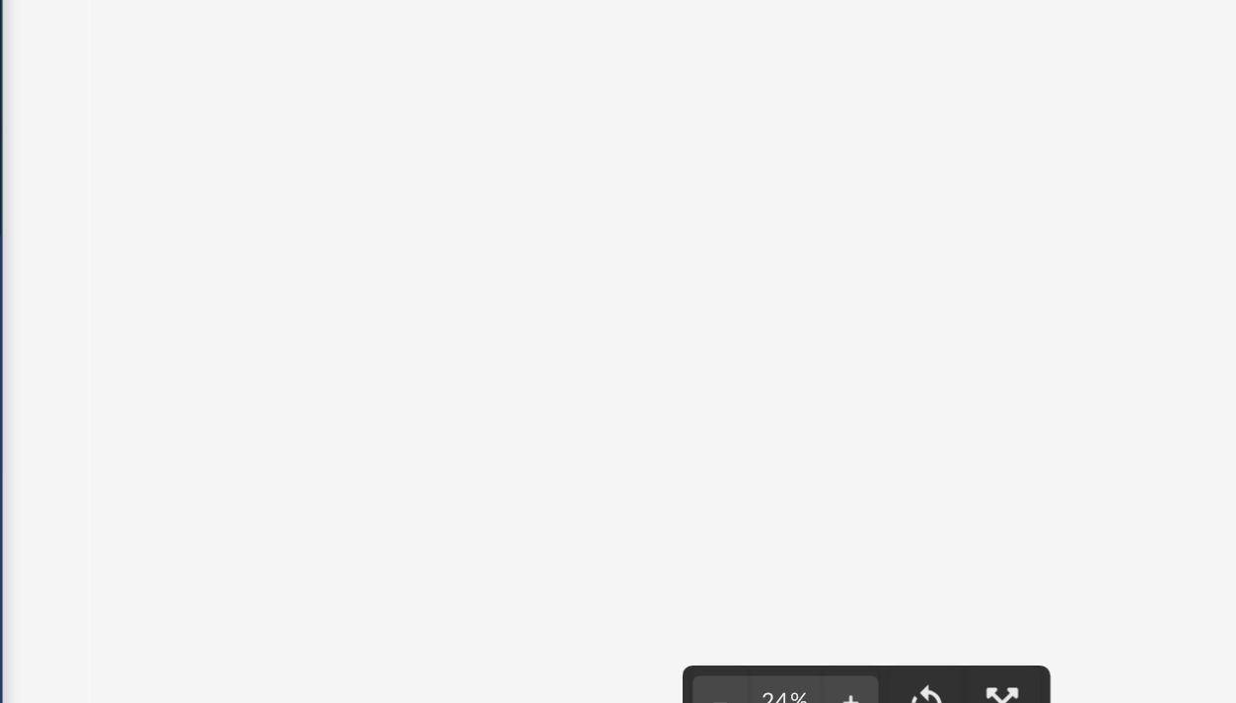
scroll to position [59, 0]
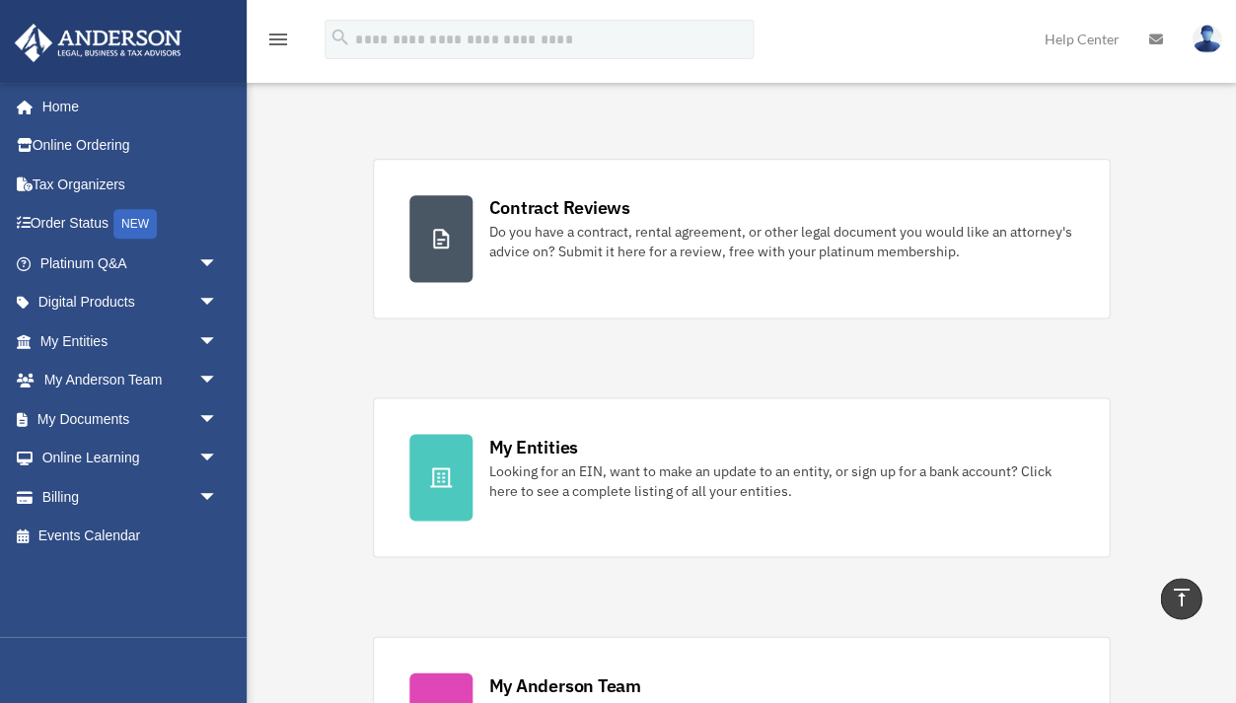
scroll to position [310, 0]
click at [207, 331] on span "arrow_drop_down" at bounding box center [216, 342] width 39 height 40
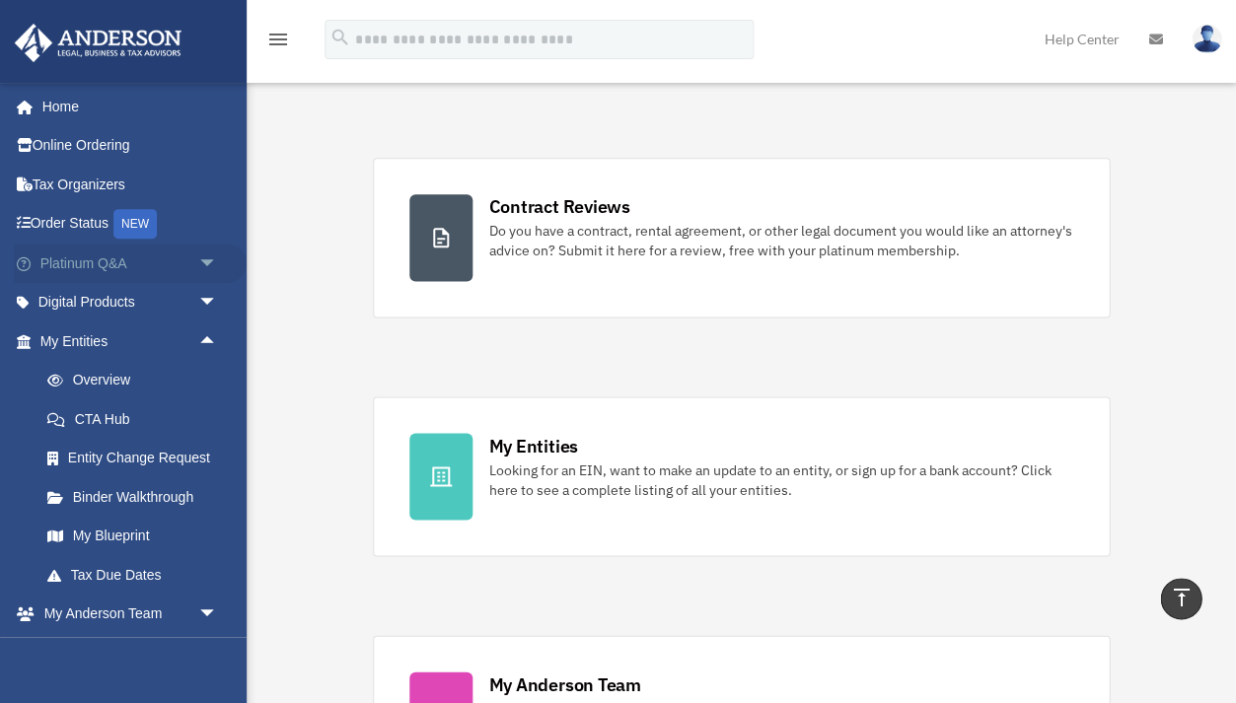
click at [206, 252] on span "arrow_drop_down" at bounding box center [216, 264] width 39 height 40
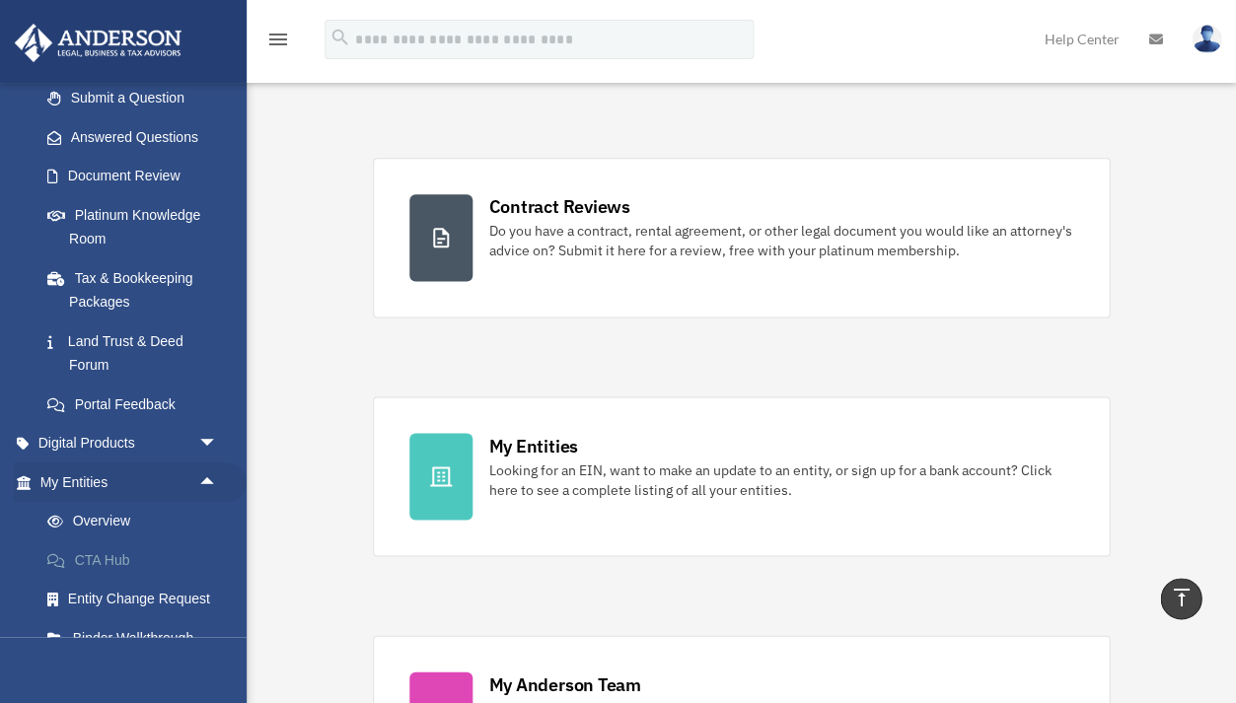
scroll to position [296, 0]
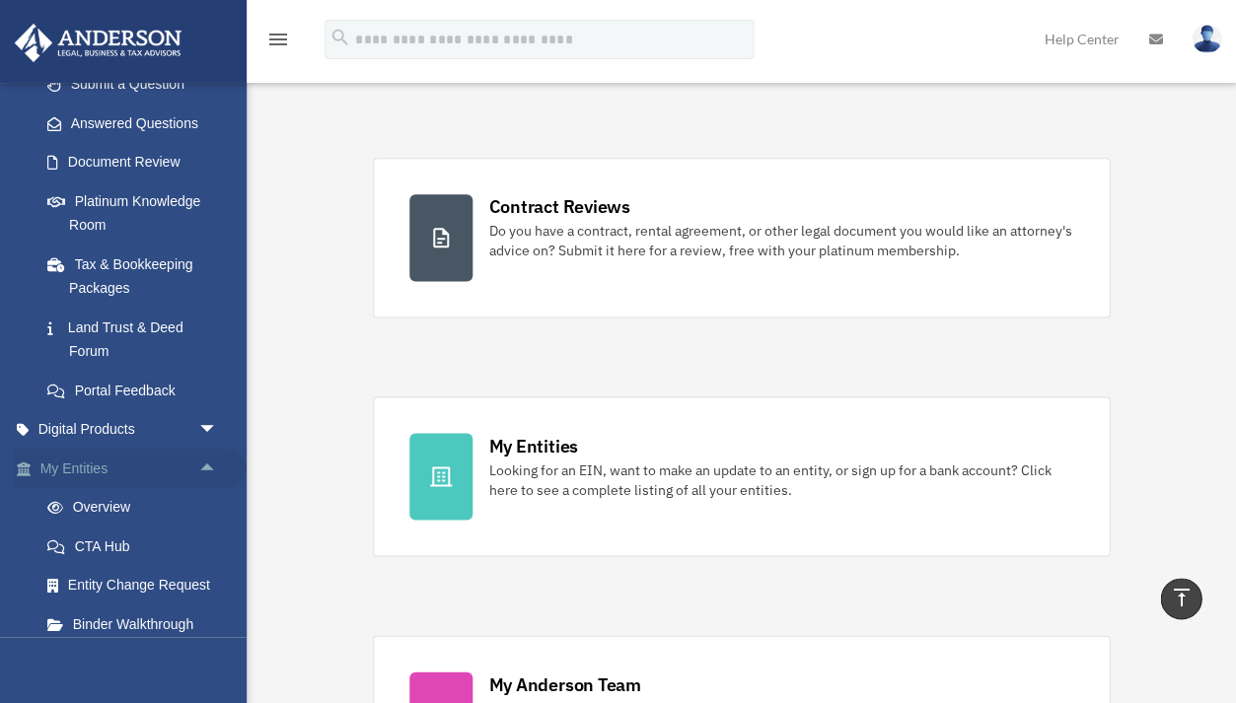
click at [205, 466] on span "arrow_drop_up" at bounding box center [216, 469] width 39 height 40
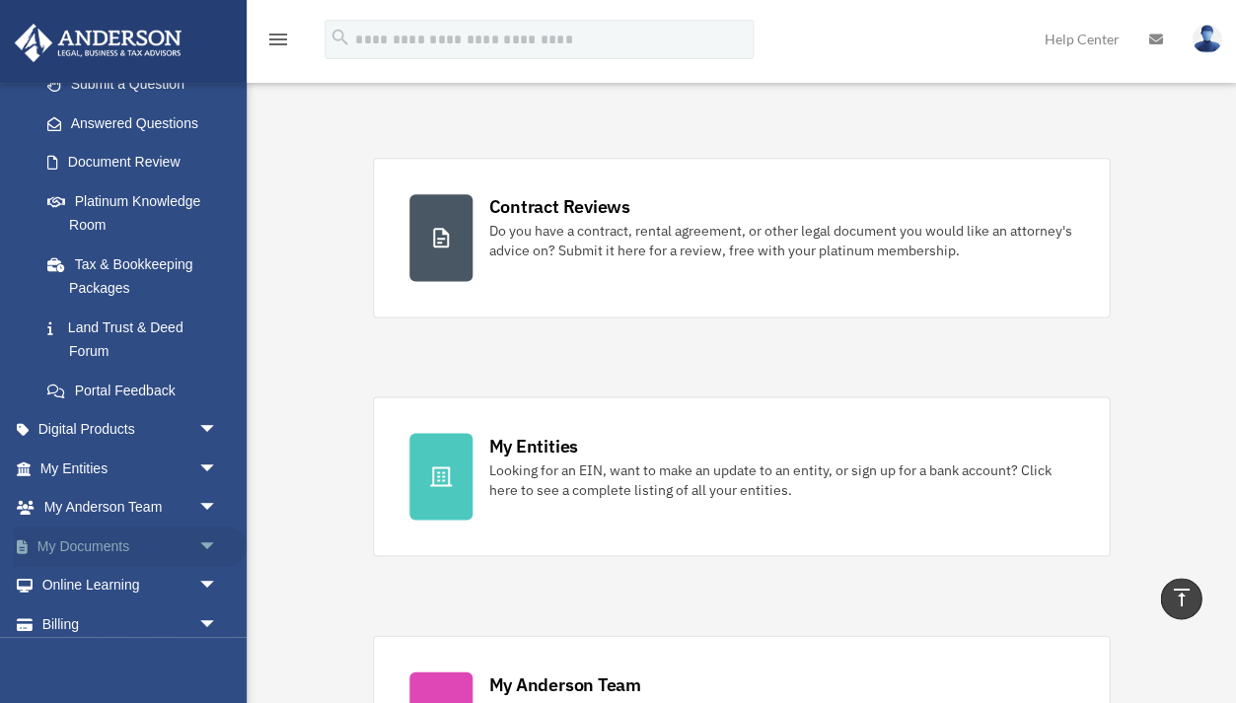
click at [204, 533] on span "arrow_drop_down" at bounding box center [216, 547] width 39 height 40
click at [132, 584] on link "Box" at bounding box center [137, 585] width 219 height 39
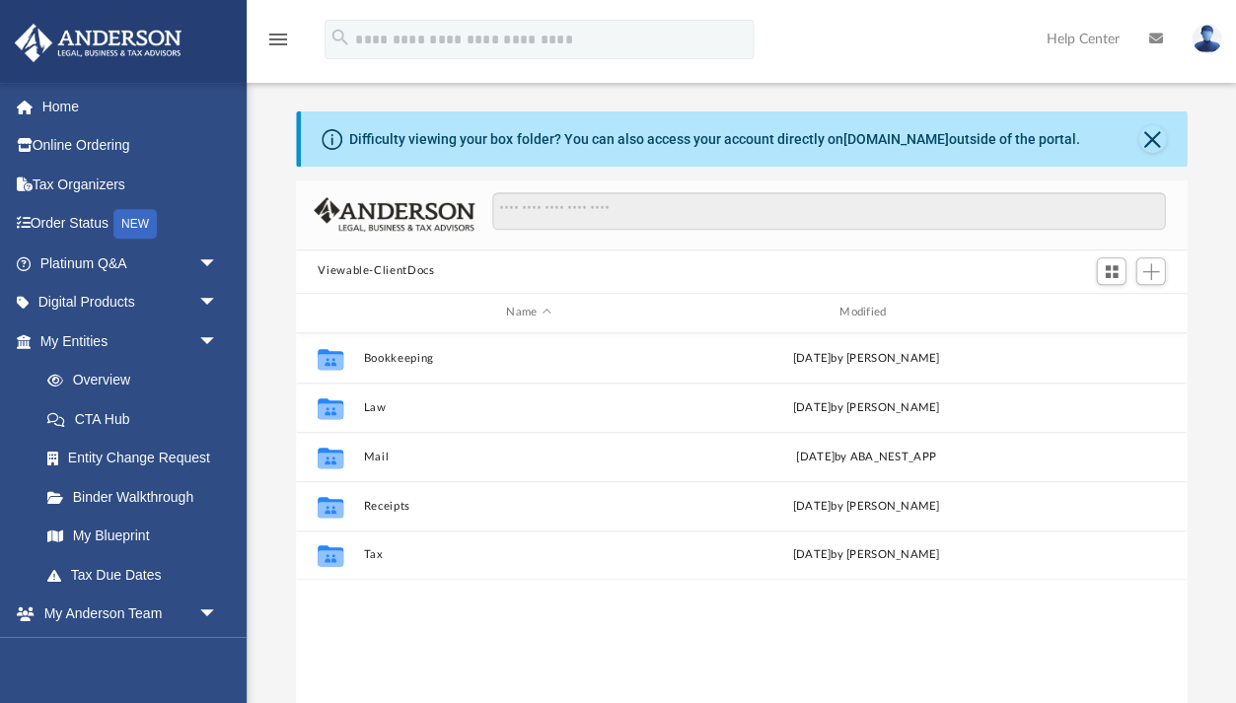
scroll to position [448, 891]
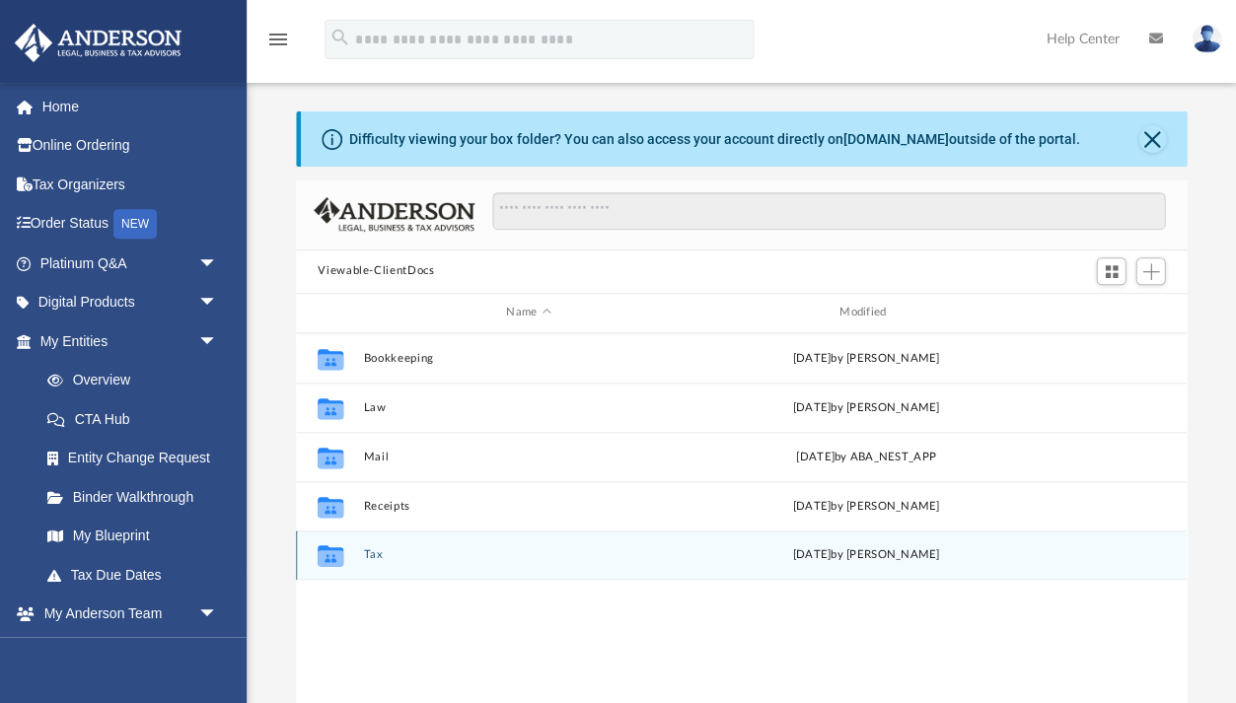
click at [373, 554] on button "Tax" at bounding box center [528, 554] width 329 height 13
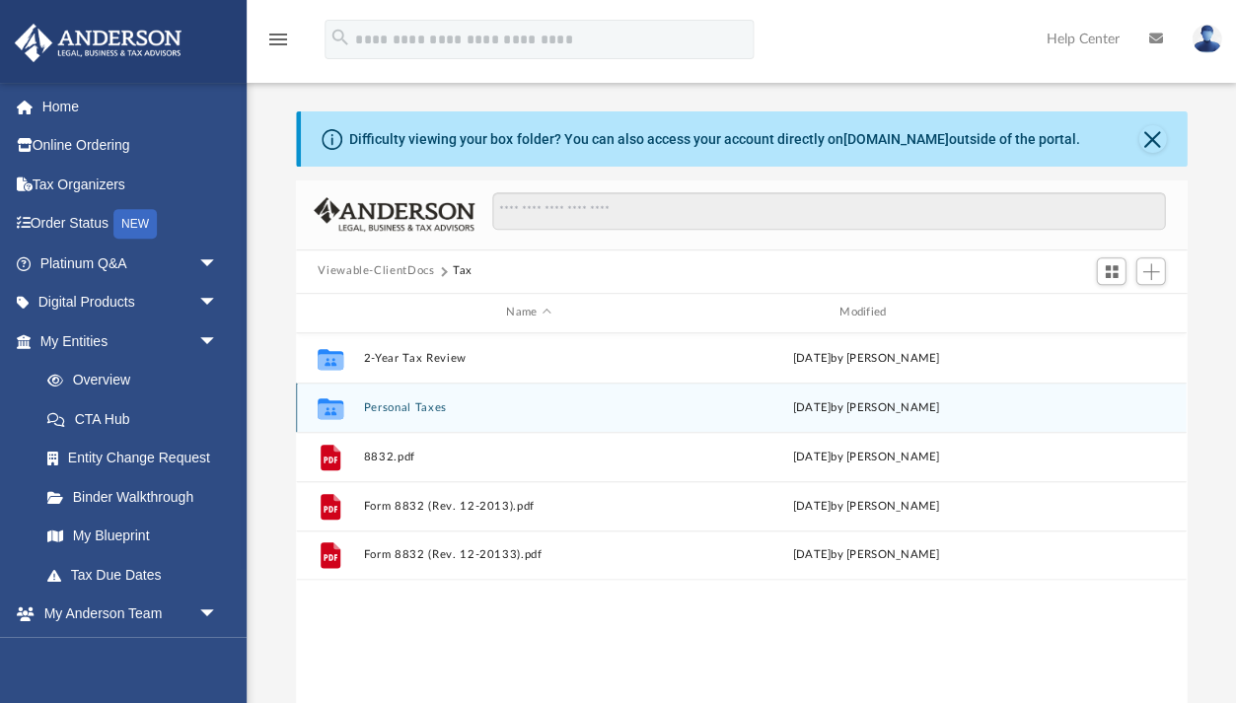
click at [427, 407] on button "Personal Taxes" at bounding box center [528, 407] width 329 height 13
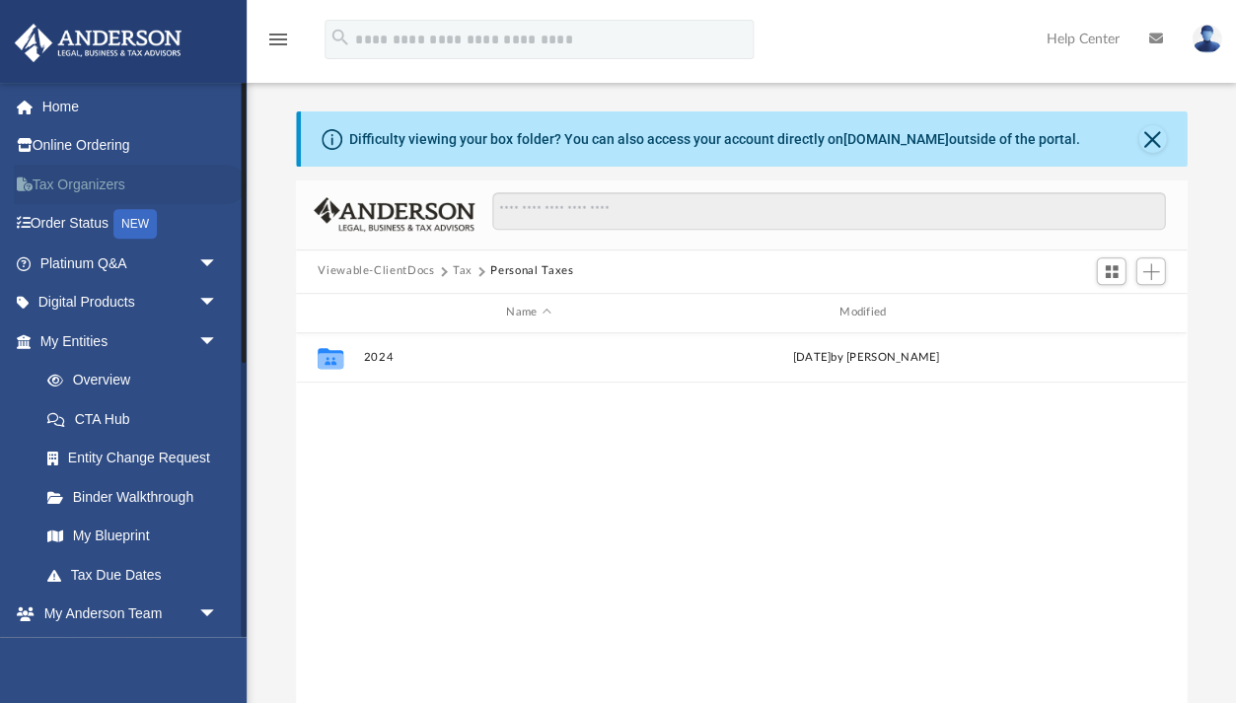
click at [104, 179] on link "Tax Organizers" at bounding box center [130, 184] width 233 height 39
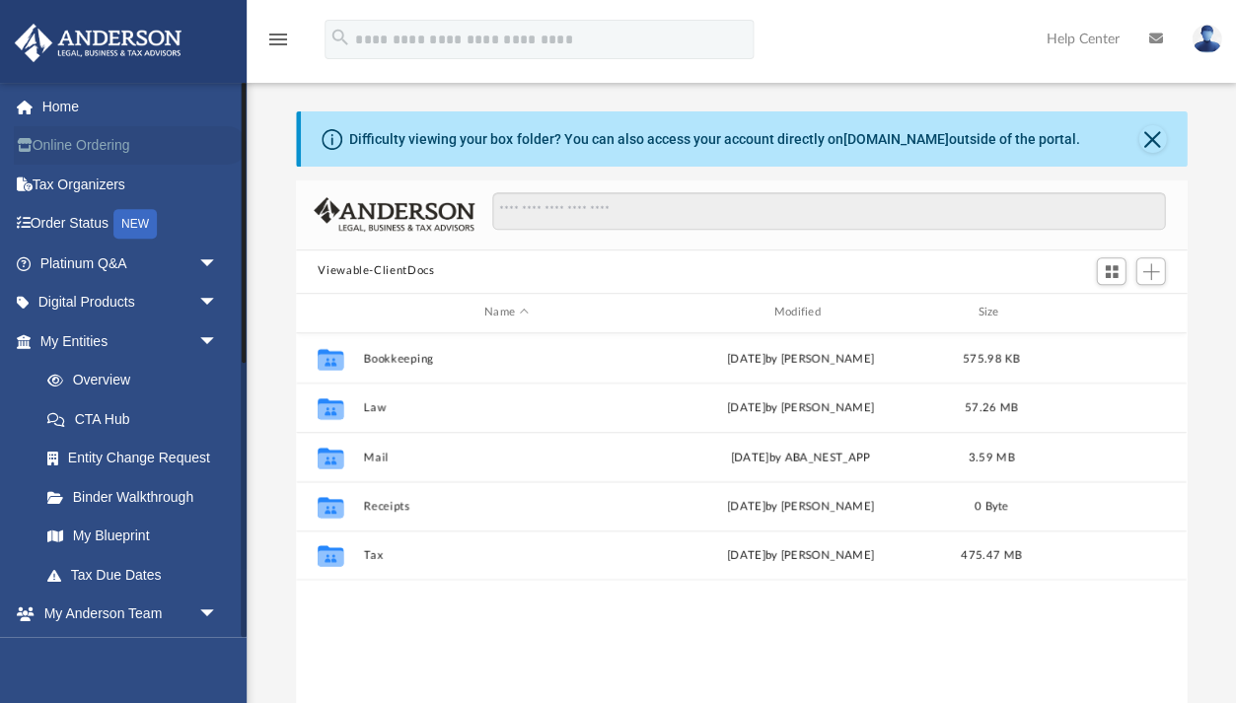
scroll to position [448, 891]
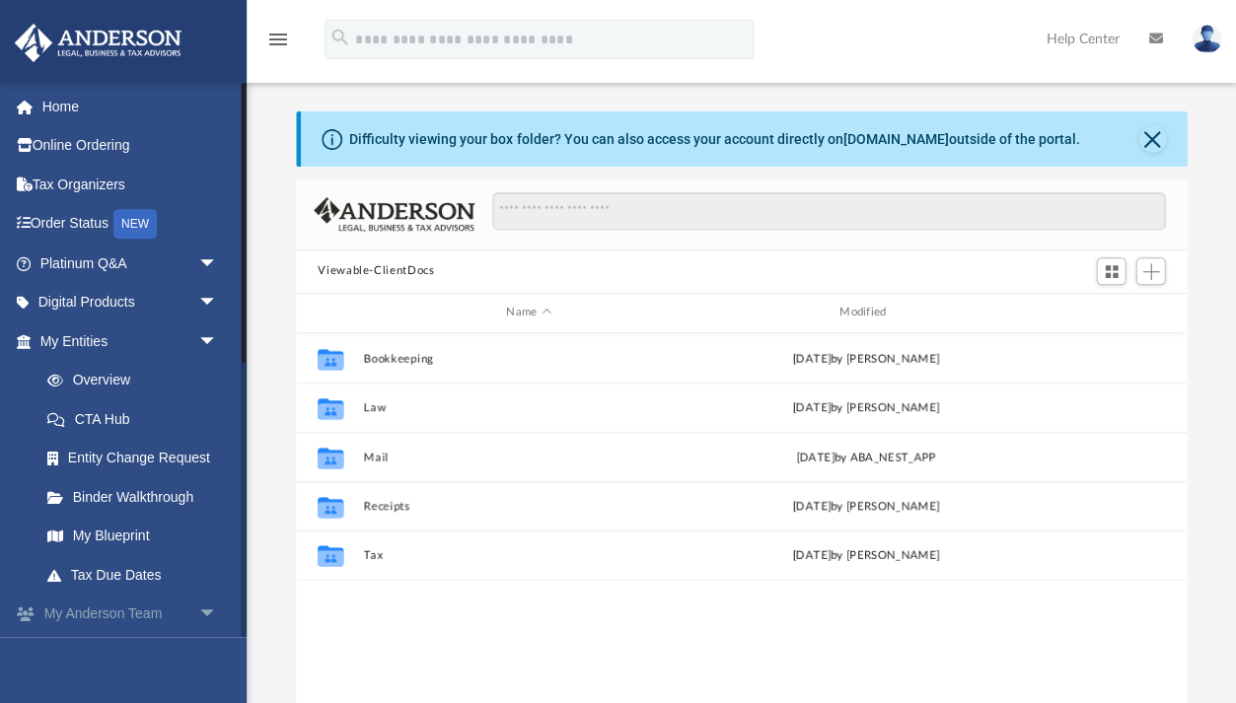
click at [199, 609] on span "arrow_drop_down" at bounding box center [216, 615] width 39 height 40
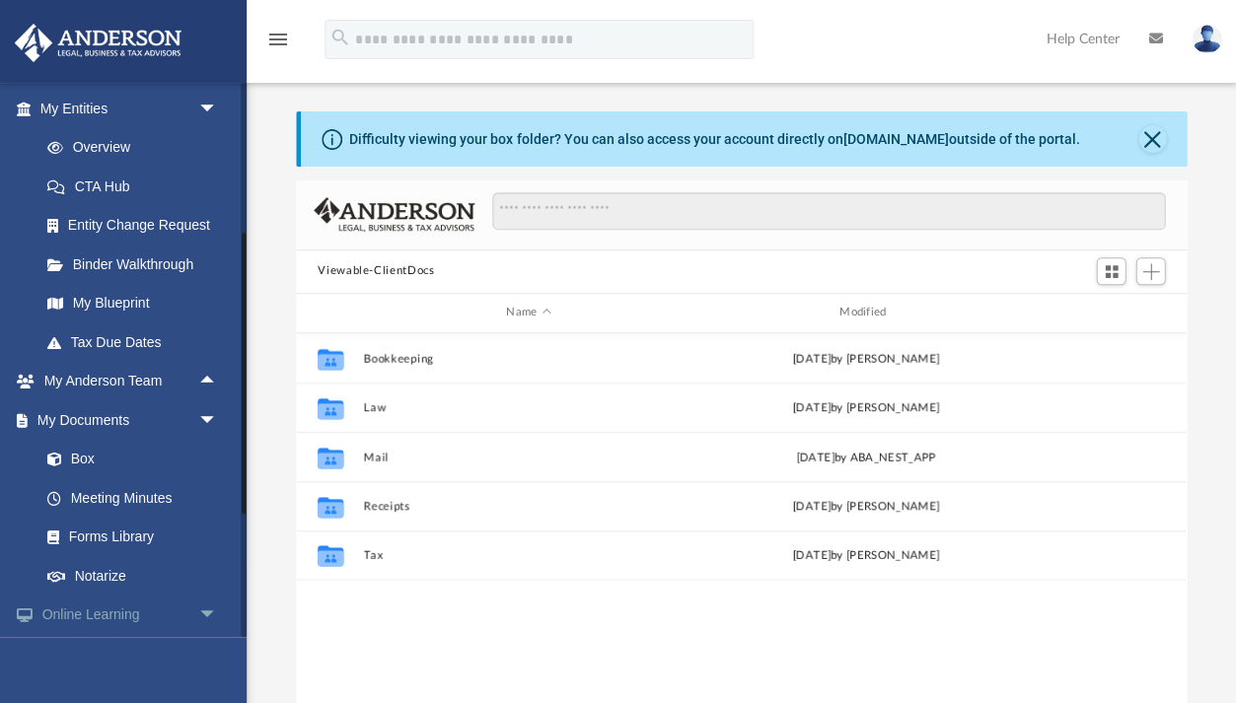
scroll to position [234, 0]
click at [205, 371] on span "arrow_drop_up" at bounding box center [216, 381] width 39 height 40
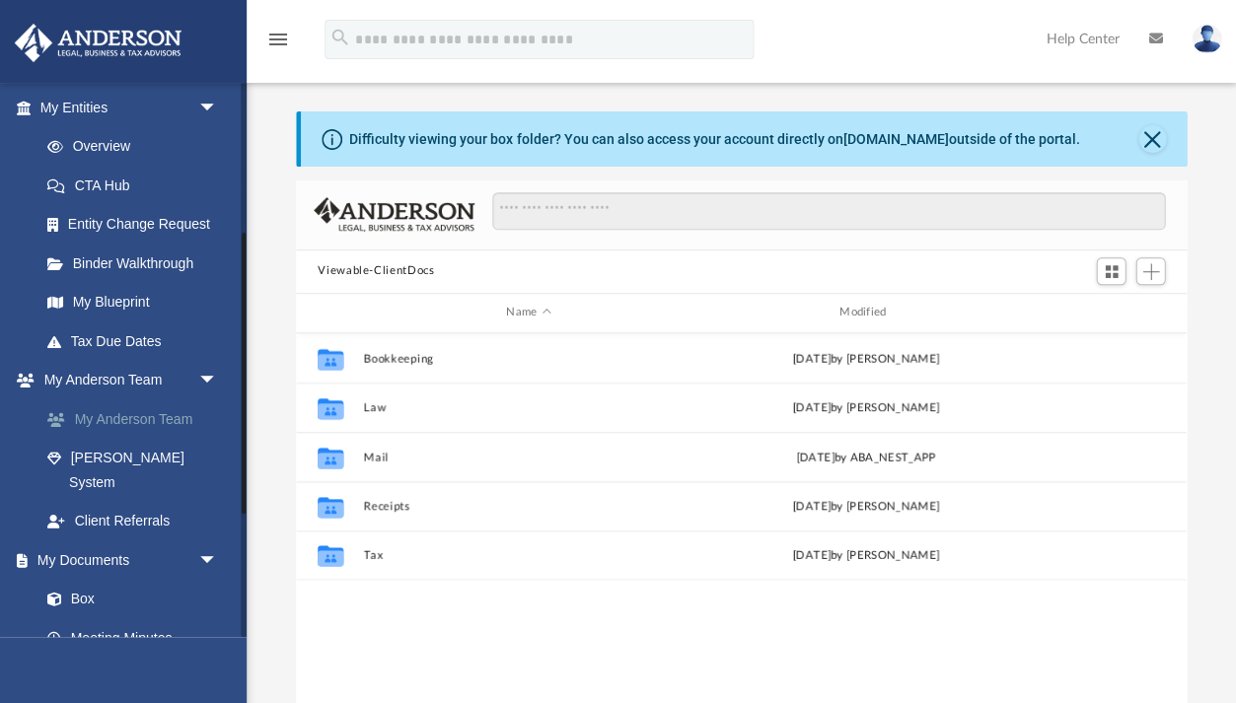
click at [144, 417] on link "My Anderson Team" at bounding box center [137, 418] width 219 height 39
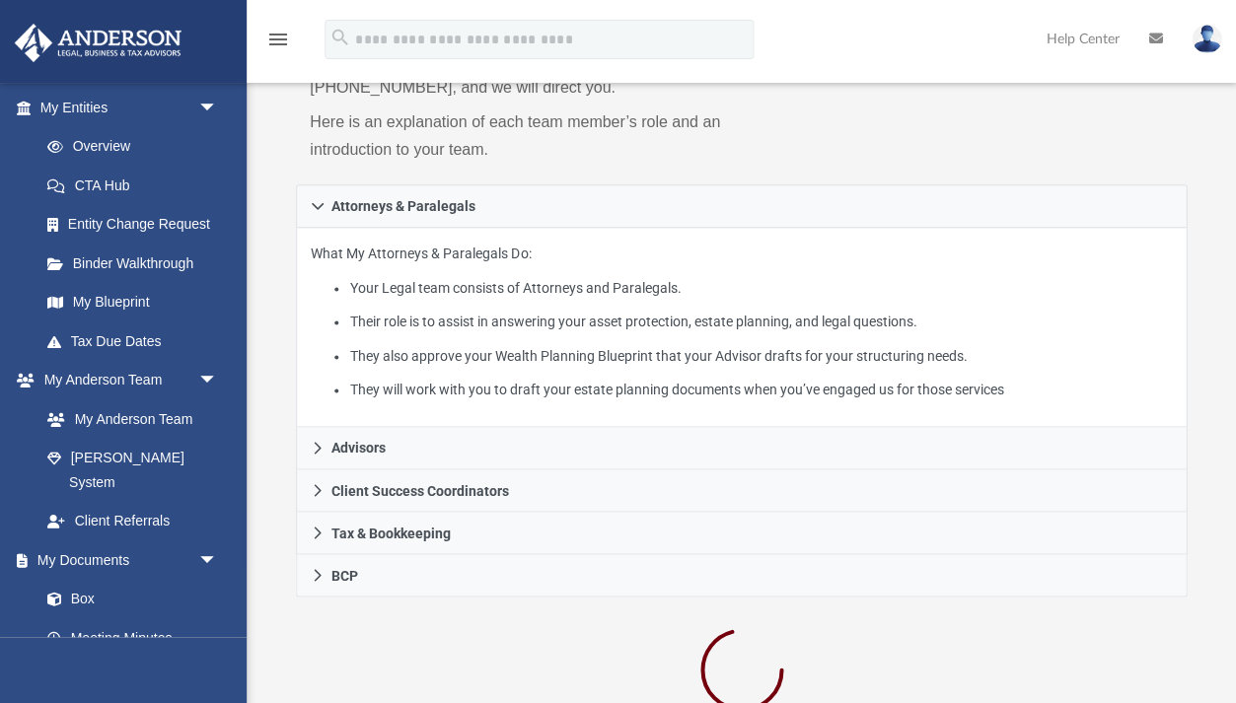
scroll to position [286, 0]
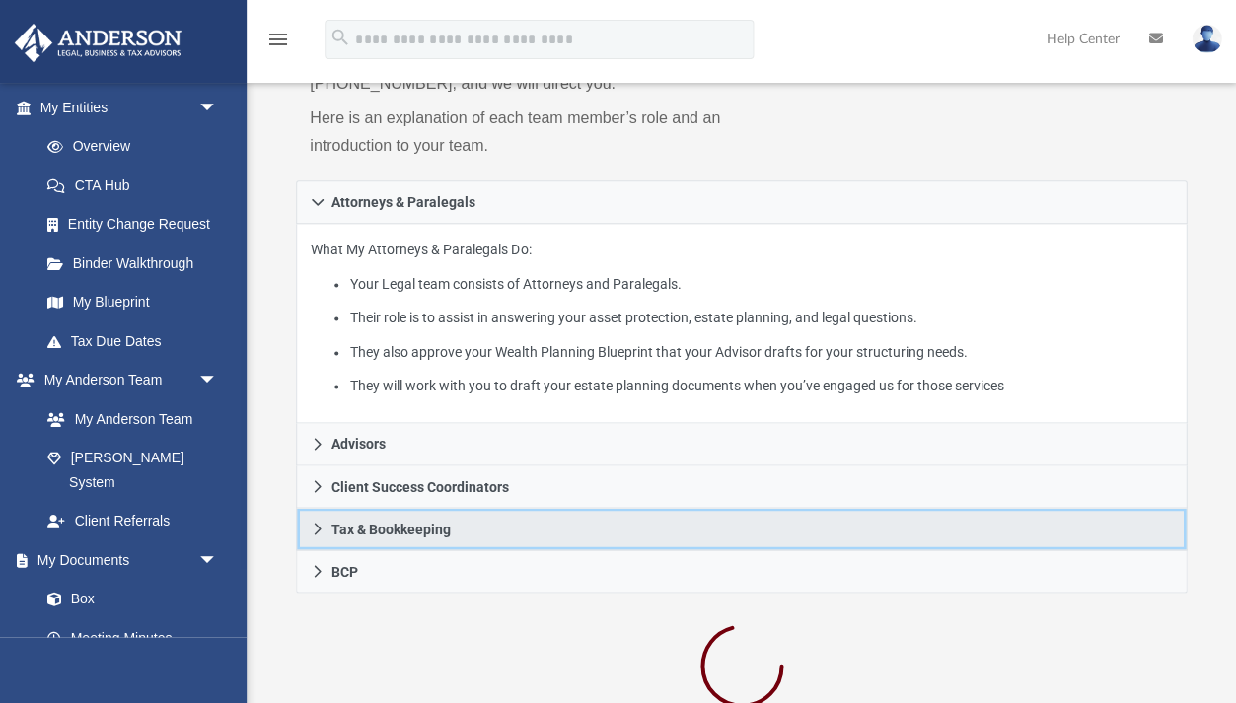
click at [405, 522] on span "Tax & Bookkeeping" at bounding box center [390, 529] width 119 height 14
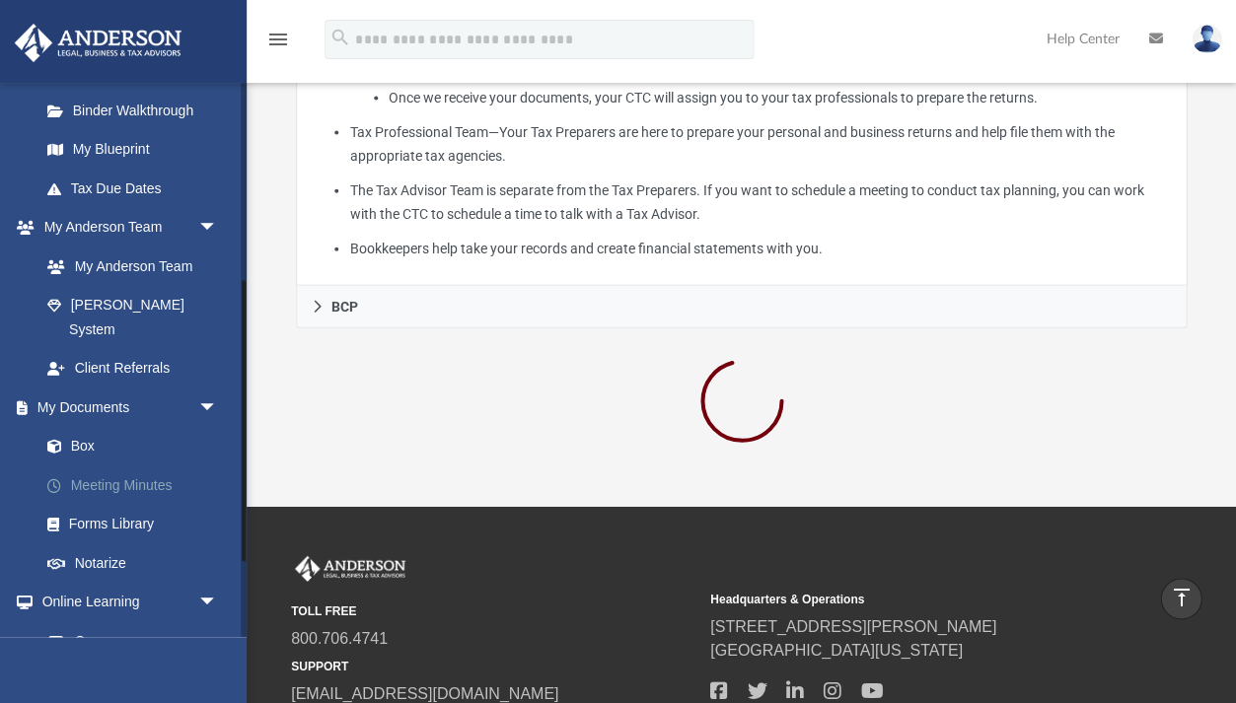
scroll to position [393, 0]
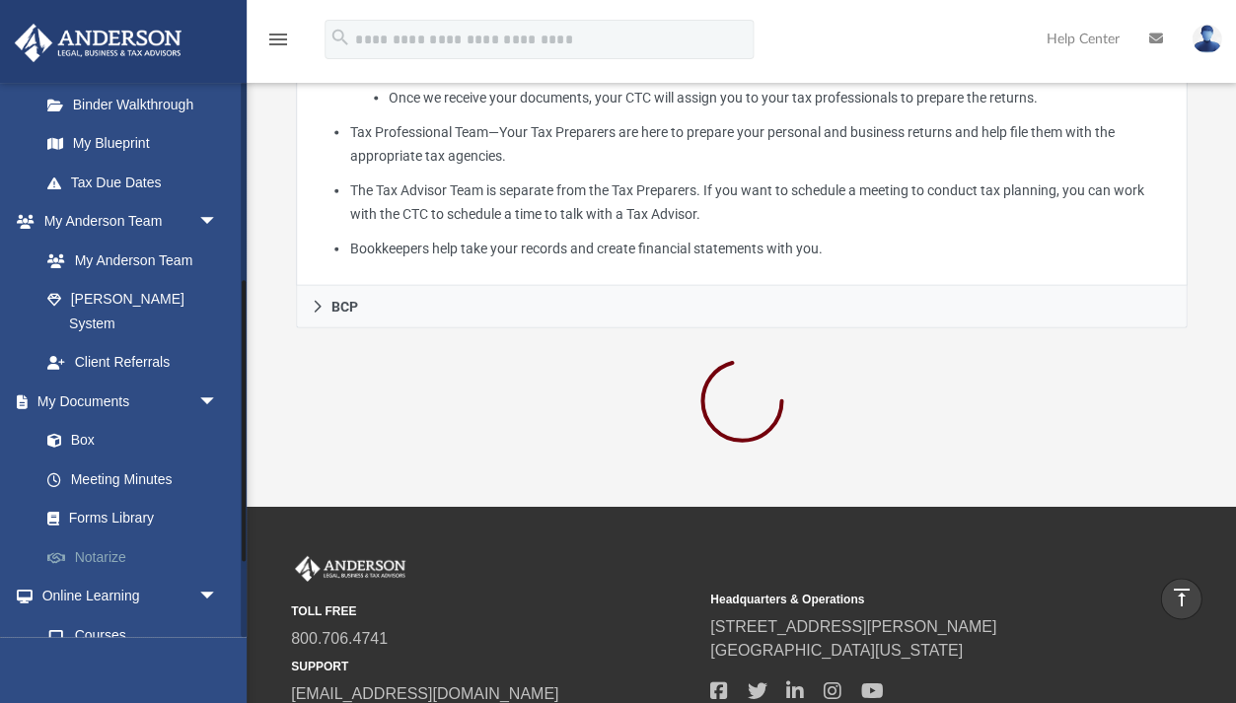
click at [126, 537] on link "Notarize" at bounding box center [137, 556] width 219 height 39
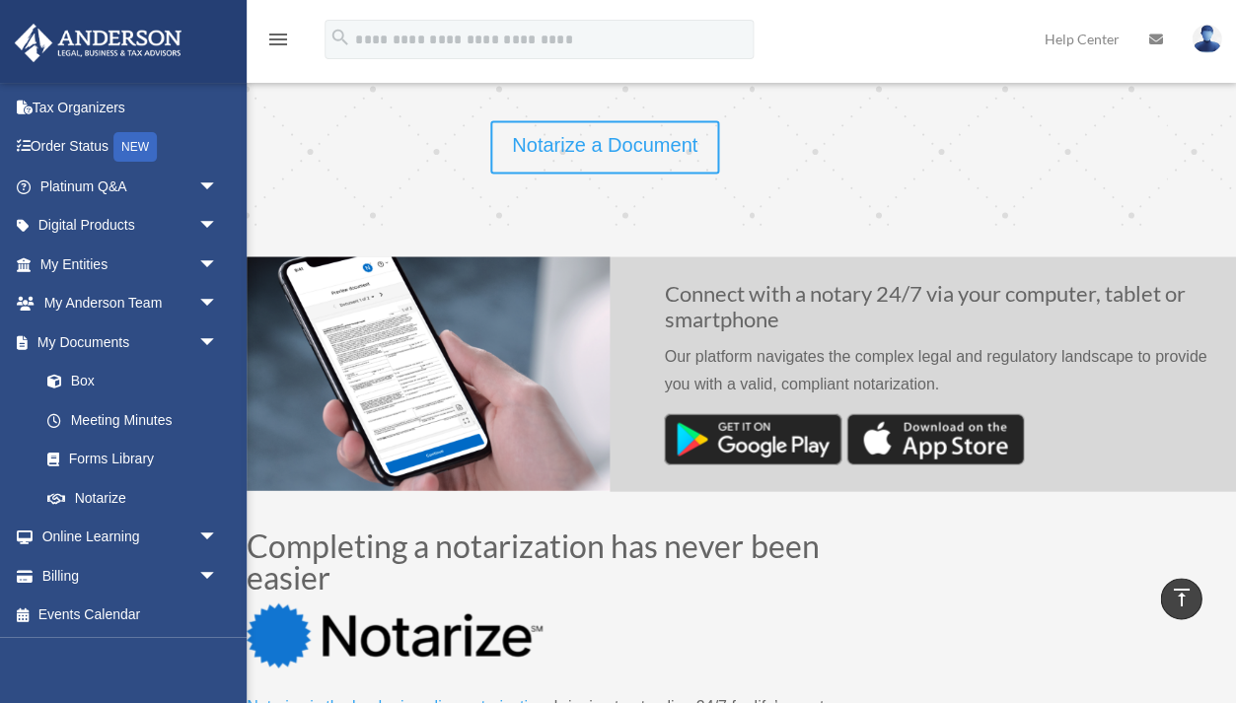
scroll to position [533, 0]
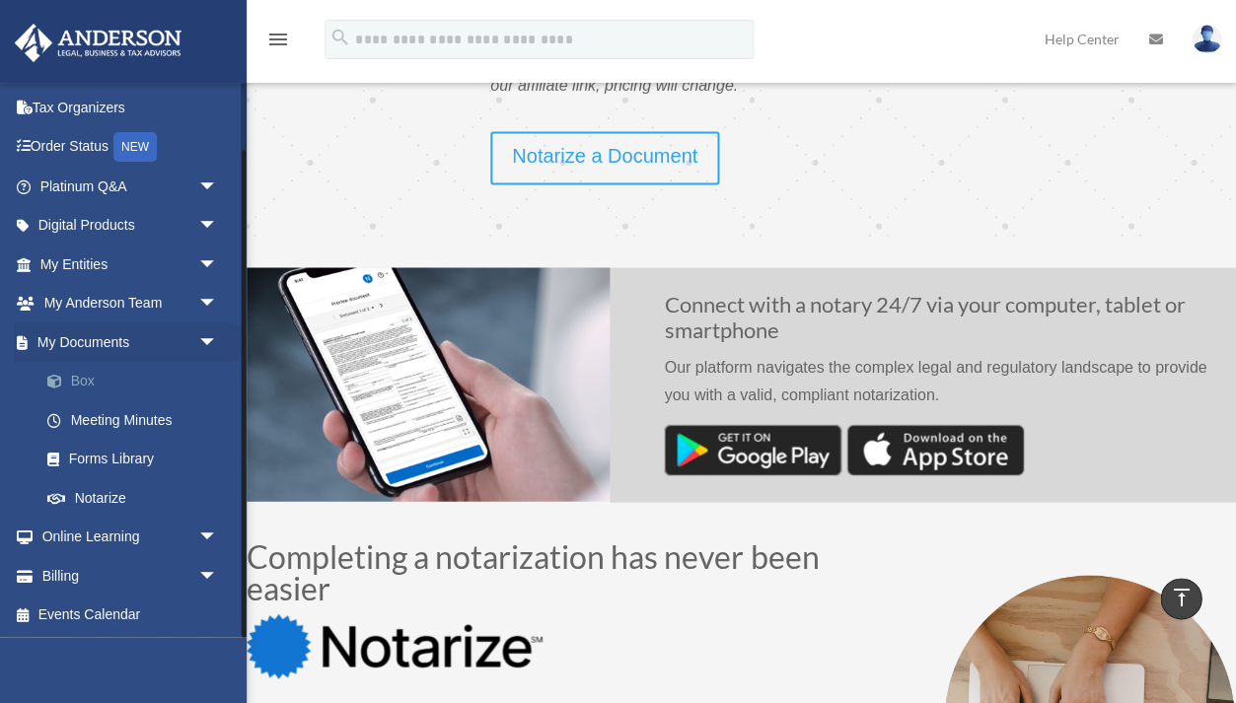
click at [100, 381] on link "Box" at bounding box center [137, 381] width 219 height 39
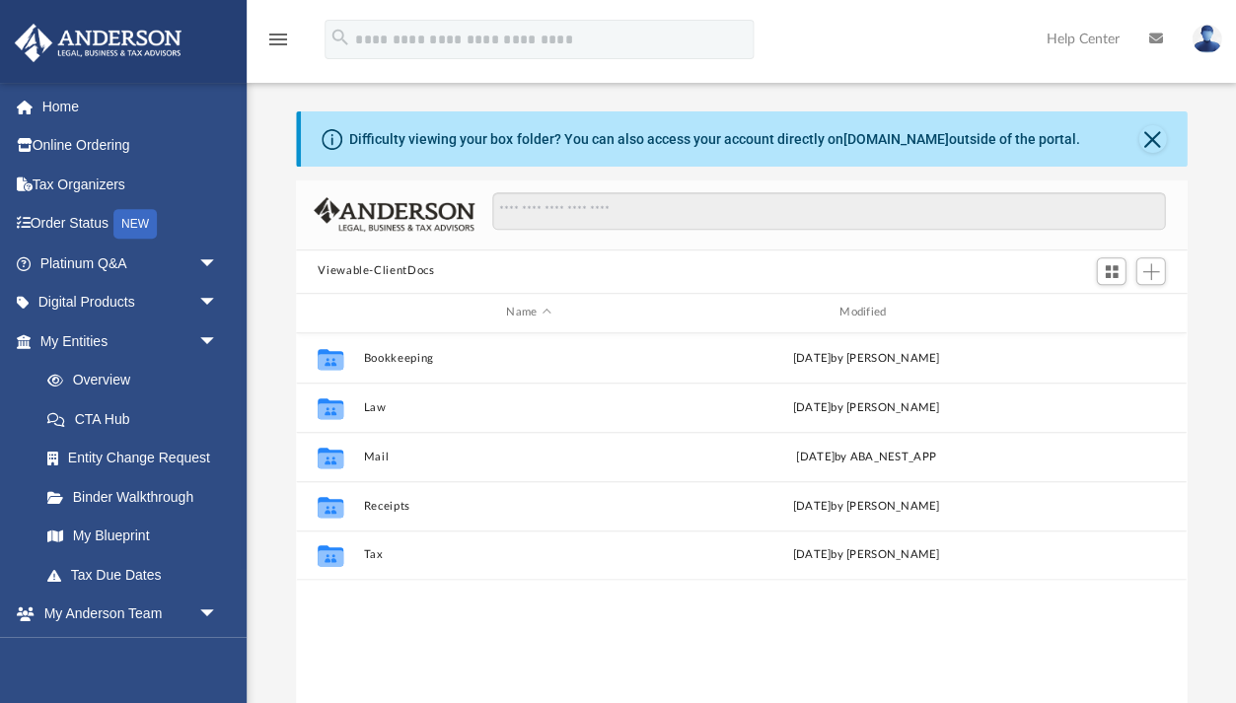
scroll to position [448, 891]
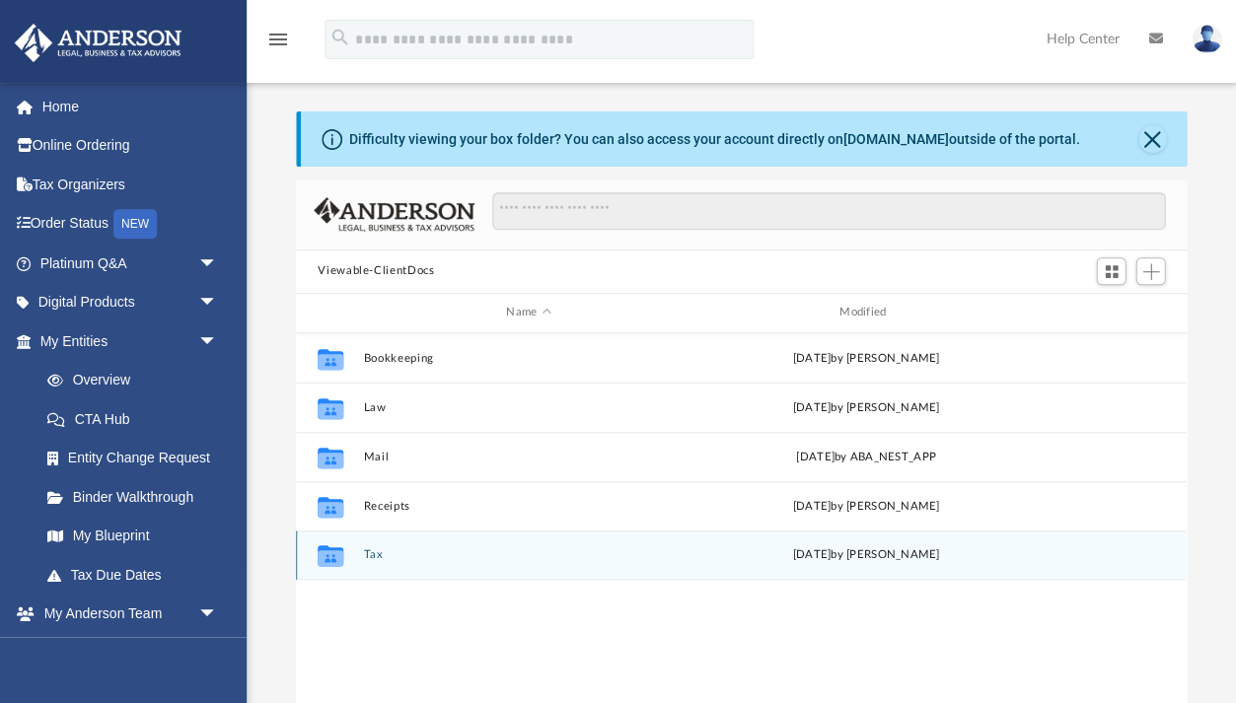
click at [378, 548] on button "Tax" at bounding box center [528, 554] width 329 height 13
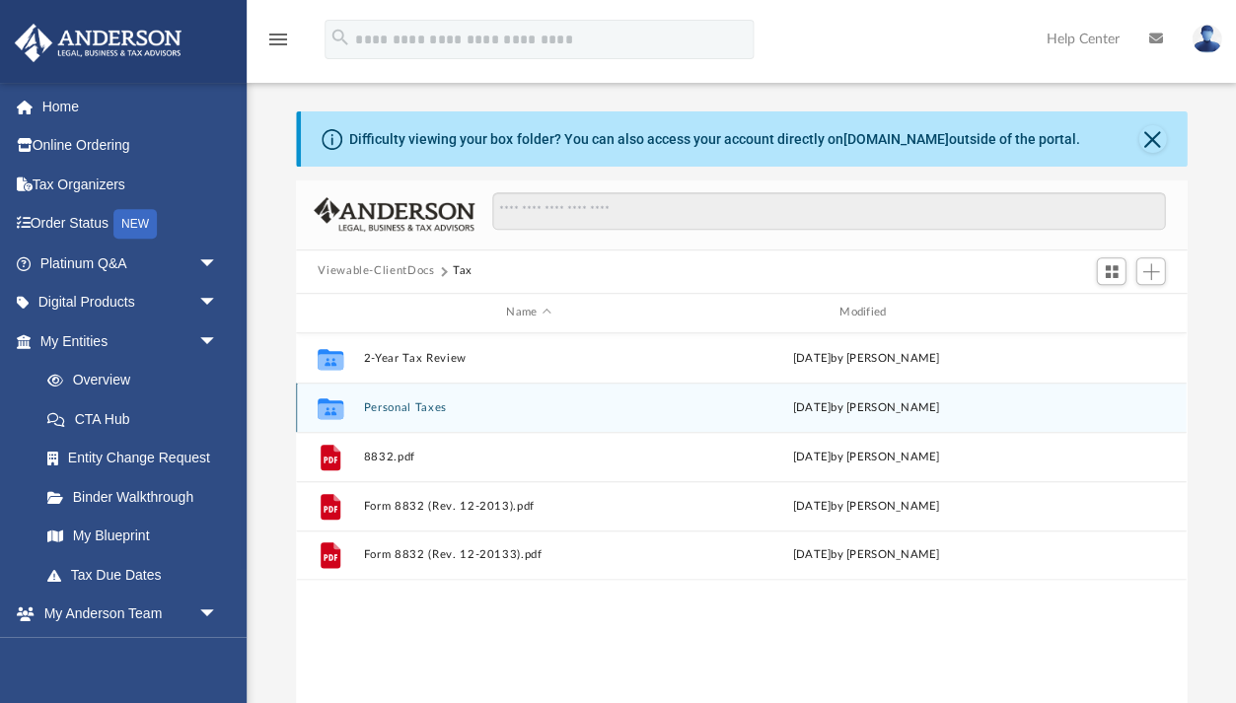
click at [410, 405] on button "Personal Taxes" at bounding box center [528, 407] width 329 height 13
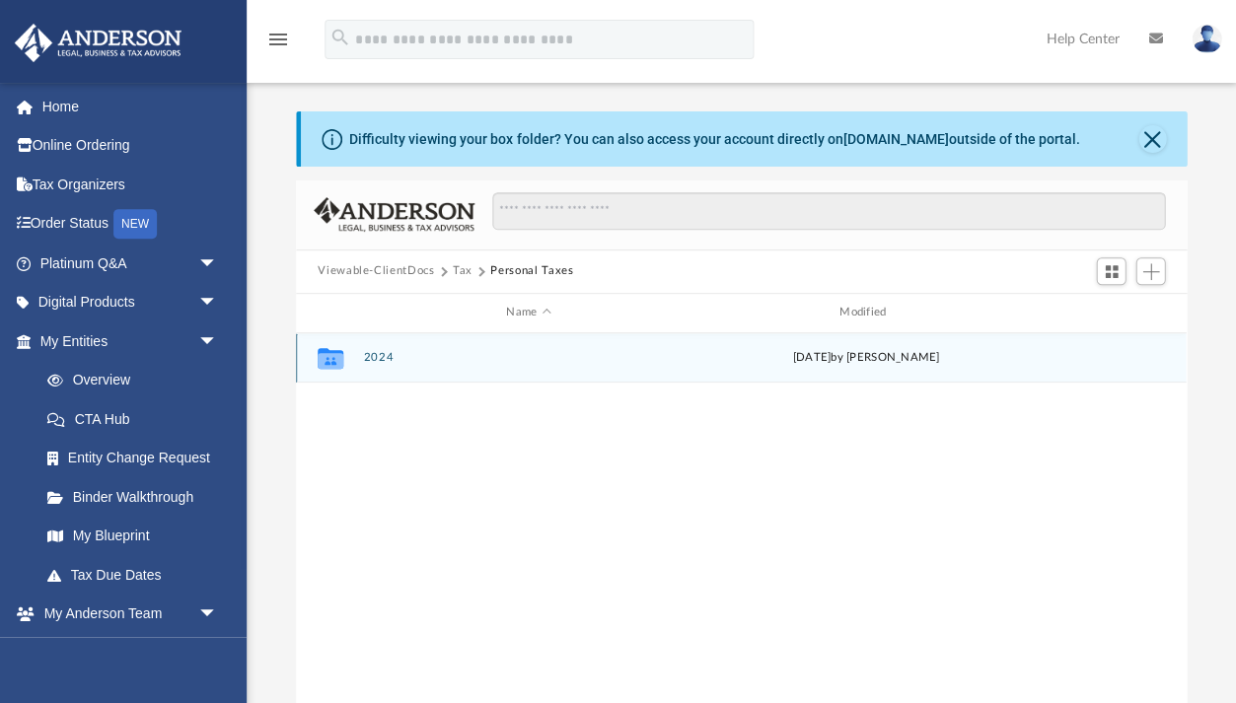
click at [379, 354] on button "2024" at bounding box center [528, 357] width 329 height 13
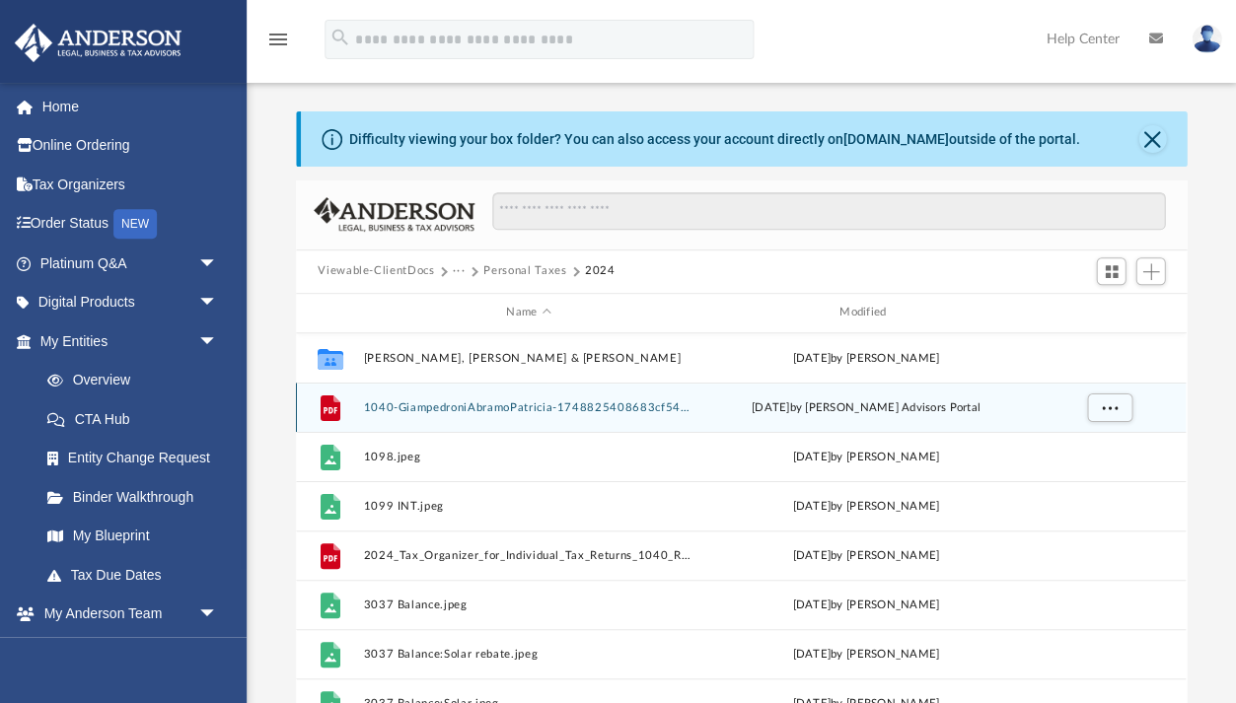
click at [457, 417] on div "File 1040-GiampedroniAbramoPatricia-1748825408683cf54085b0c.pdf [DATE] by [PERS…" at bounding box center [741, 407] width 890 height 49
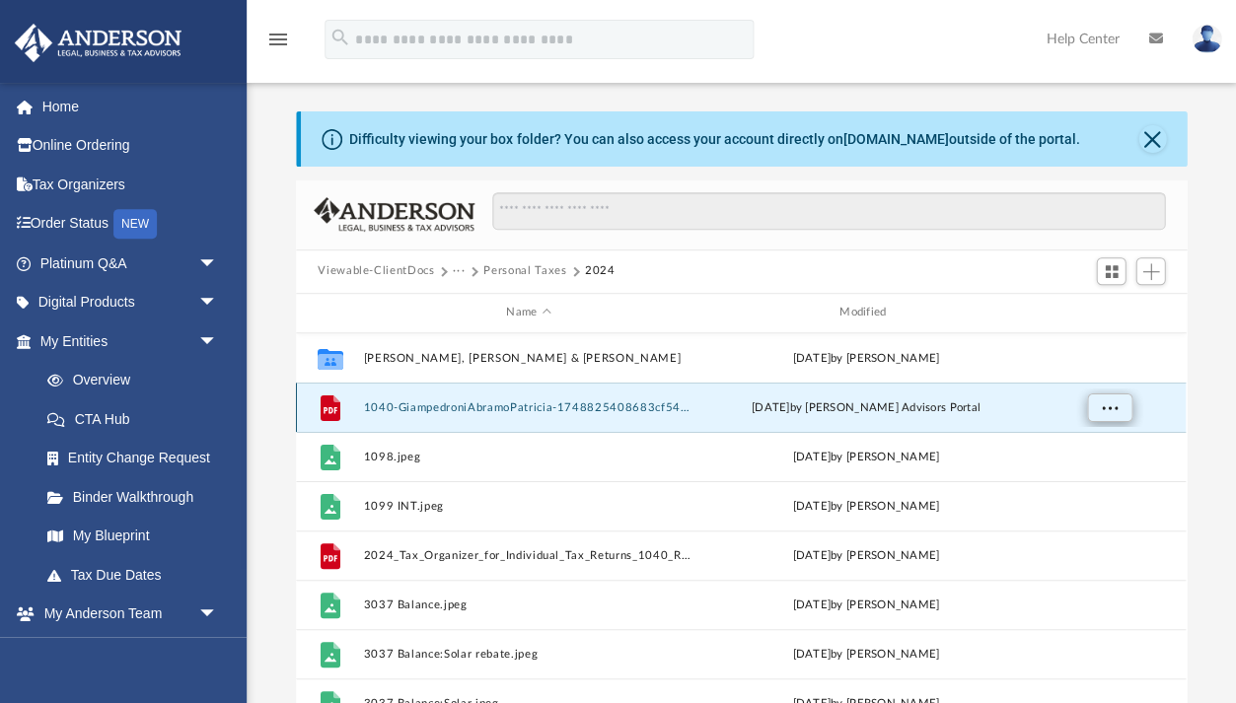
click at [1117, 400] on button "More options" at bounding box center [1109, 408] width 45 height 30
click at [1083, 448] on li "Preview" at bounding box center [1092, 447] width 57 height 21
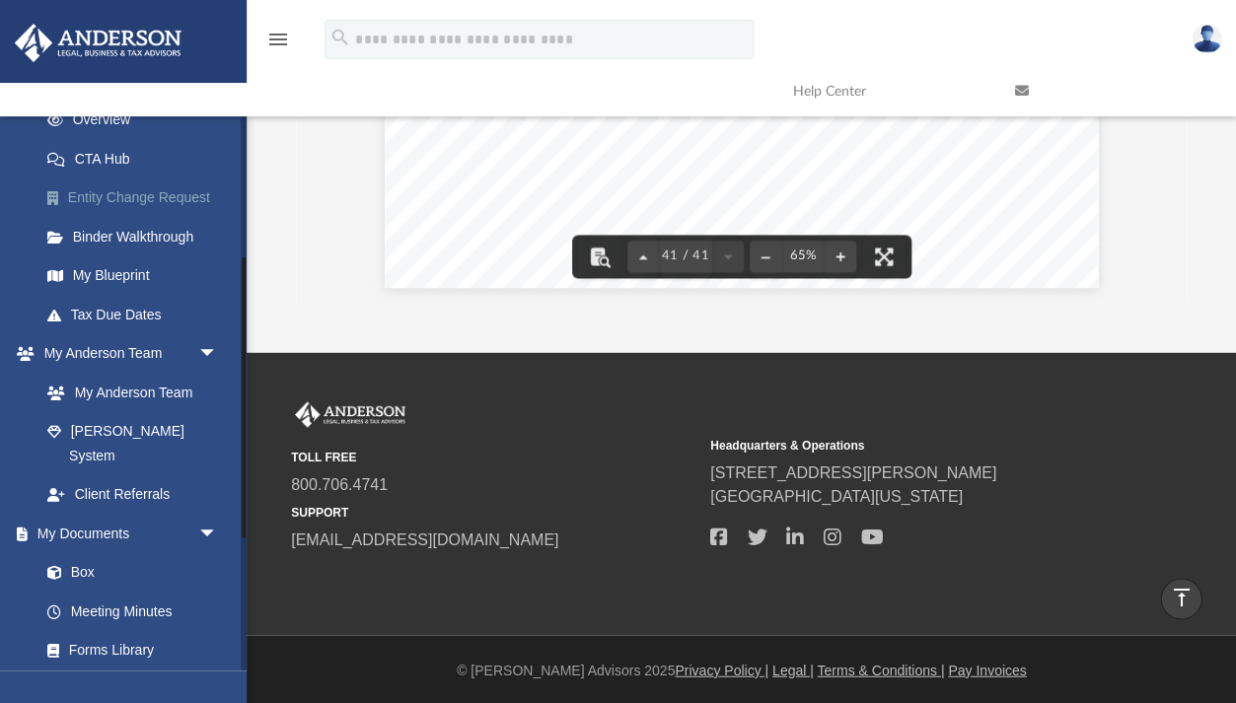
scroll to position [297, 0]
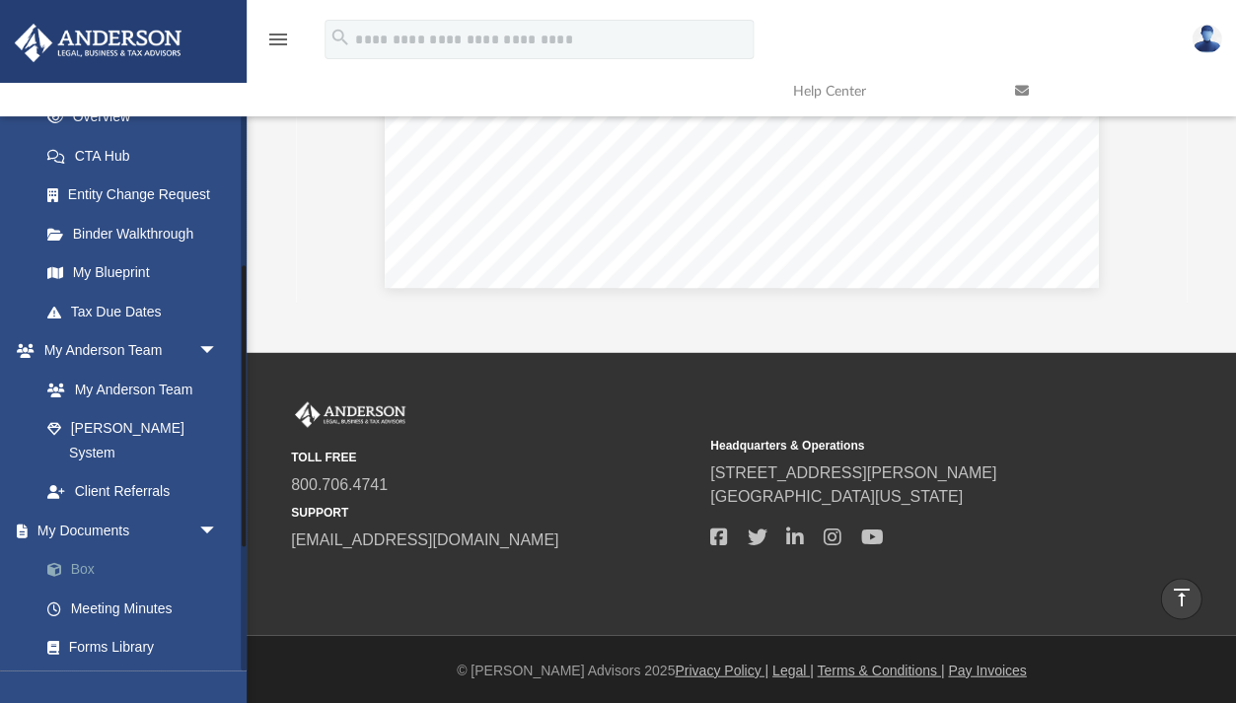
click at [77, 550] on link "Box" at bounding box center [137, 569] width 219 height 39
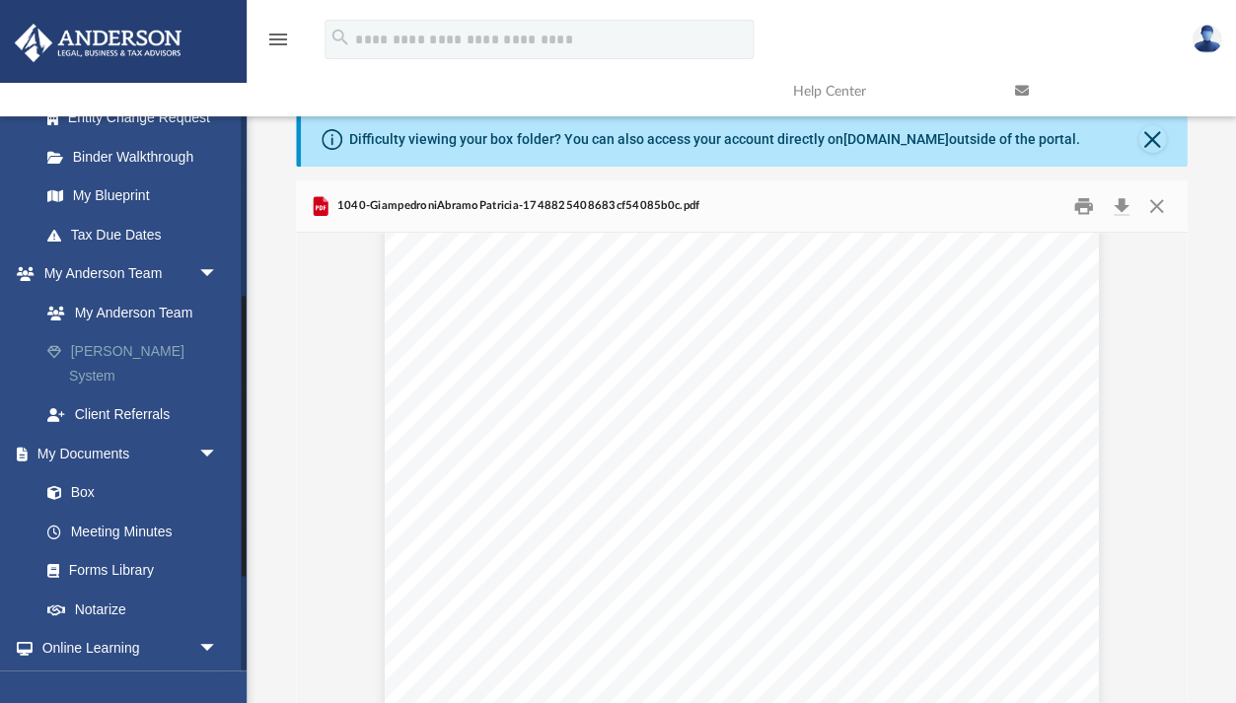
scroll to position [457, 0]
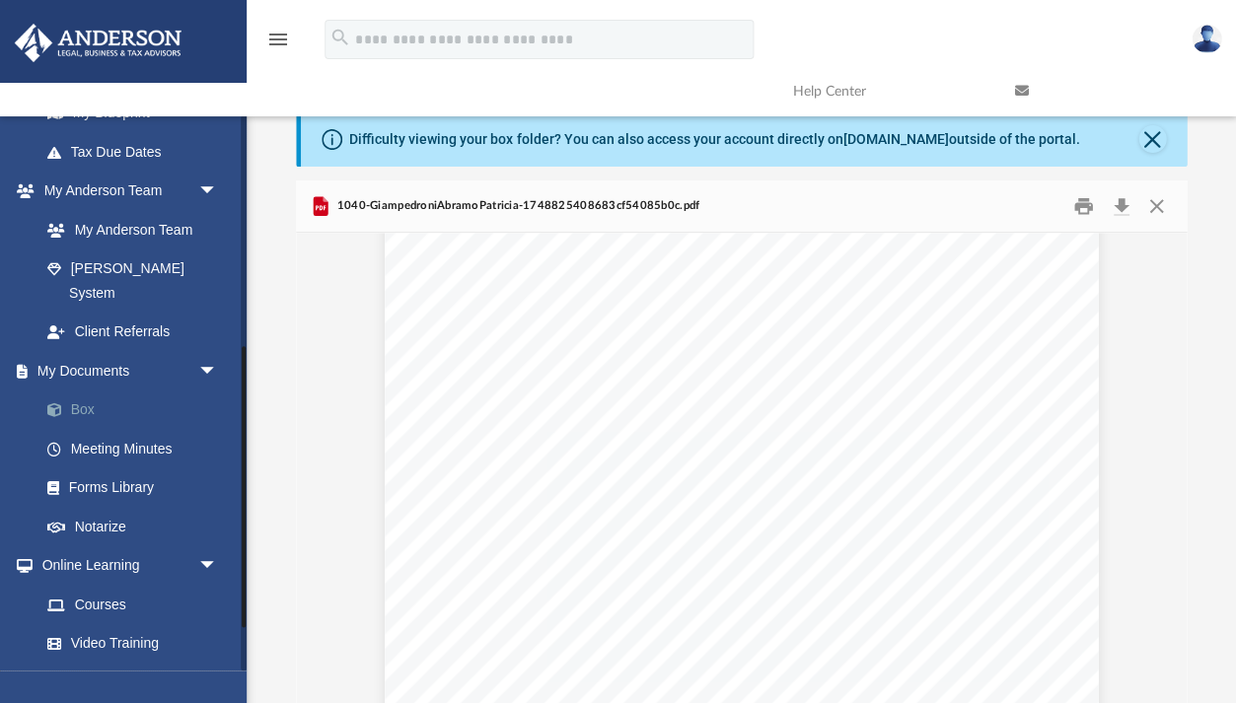
click at [99, 391] on link "Box" at bounding box center [137, 410] width 219 height 39
click at [80, 391] on link "Box" at bounding box center [137, 410] width 219 height 39
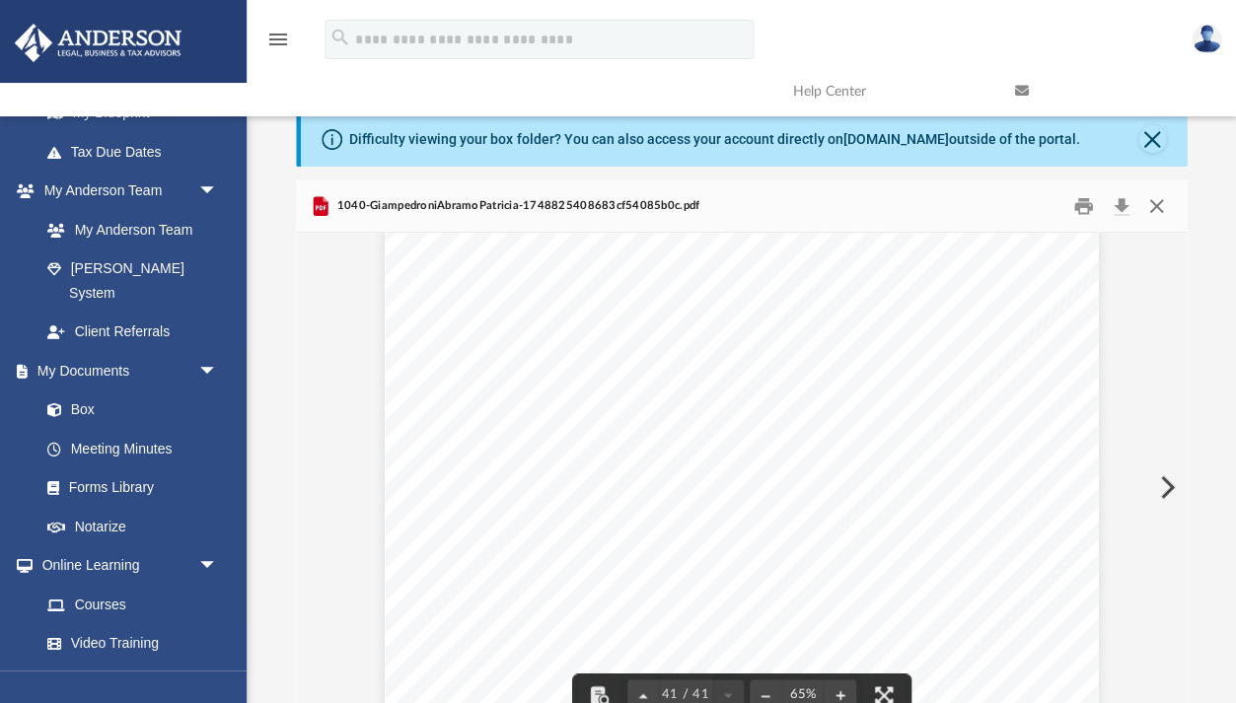
click at [1150, 210] on button "Close" at bounding box center [1155, 205] width 36 height 31
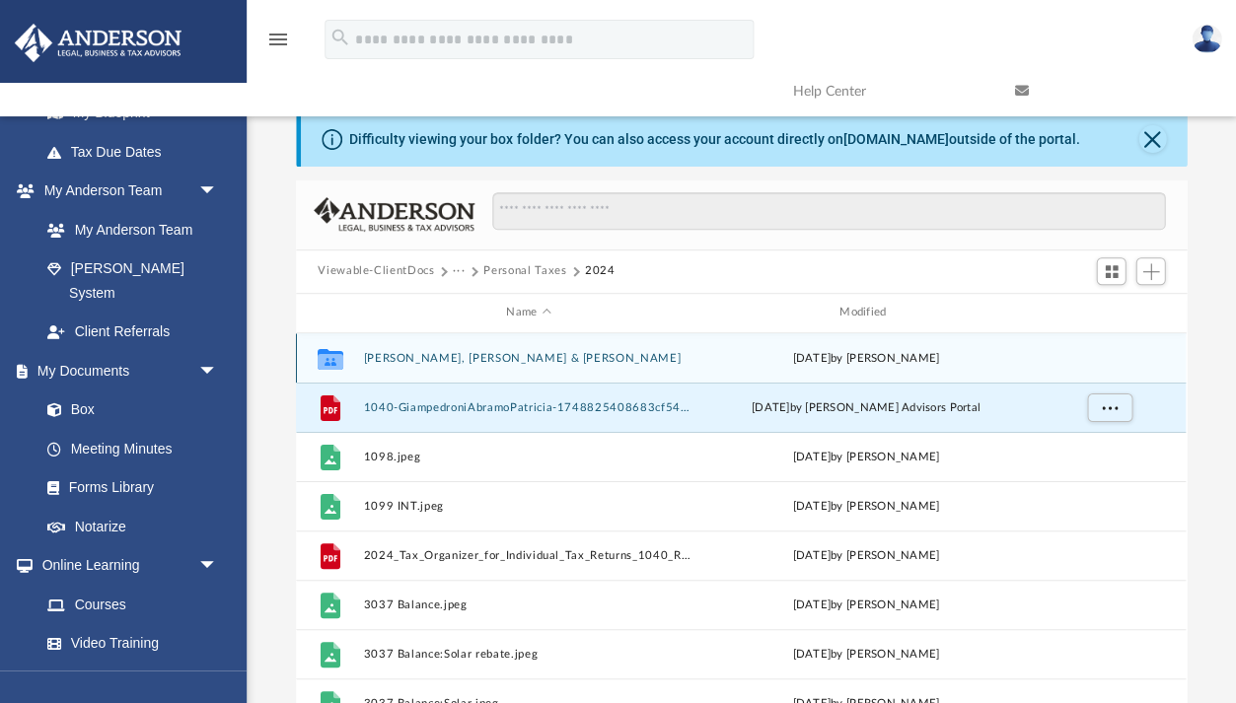
click at [414, 356] on button "[PERSON_NAME], [PERSON_NAME] & [PERSON_NAME]" at bounding box center [528, 358] width 329 height 13
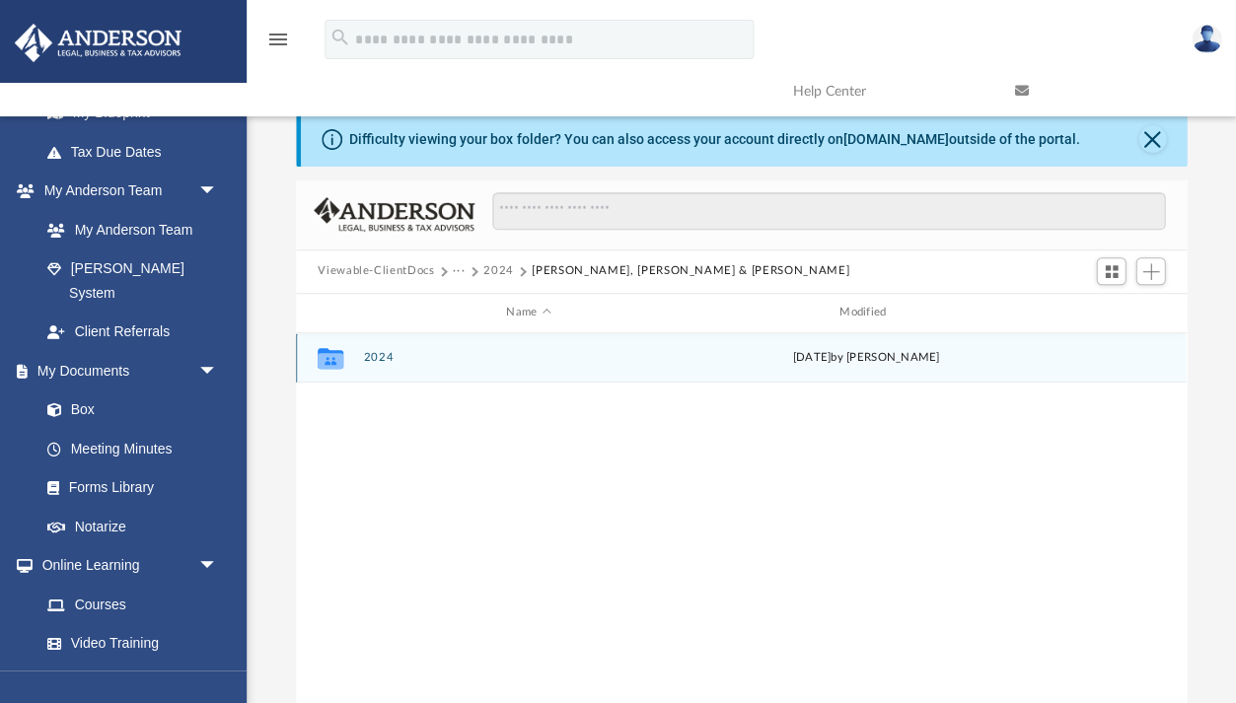
click at [359, 358] on div "Collaborated Folder 2024 yesterday by Jasmine Splunge" at bounding box center [741, 357] width 890 height 49
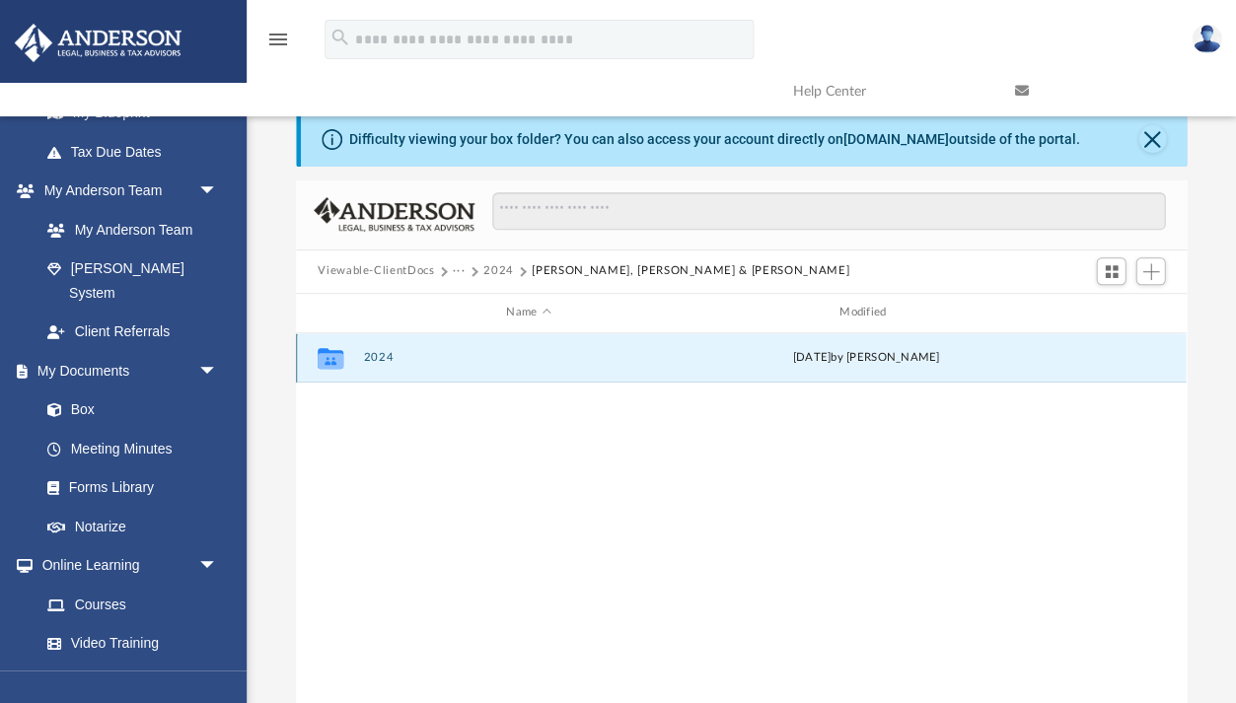
click at [374, 358] on button "2024" at bounding box center [528, 357] width 329 height 13
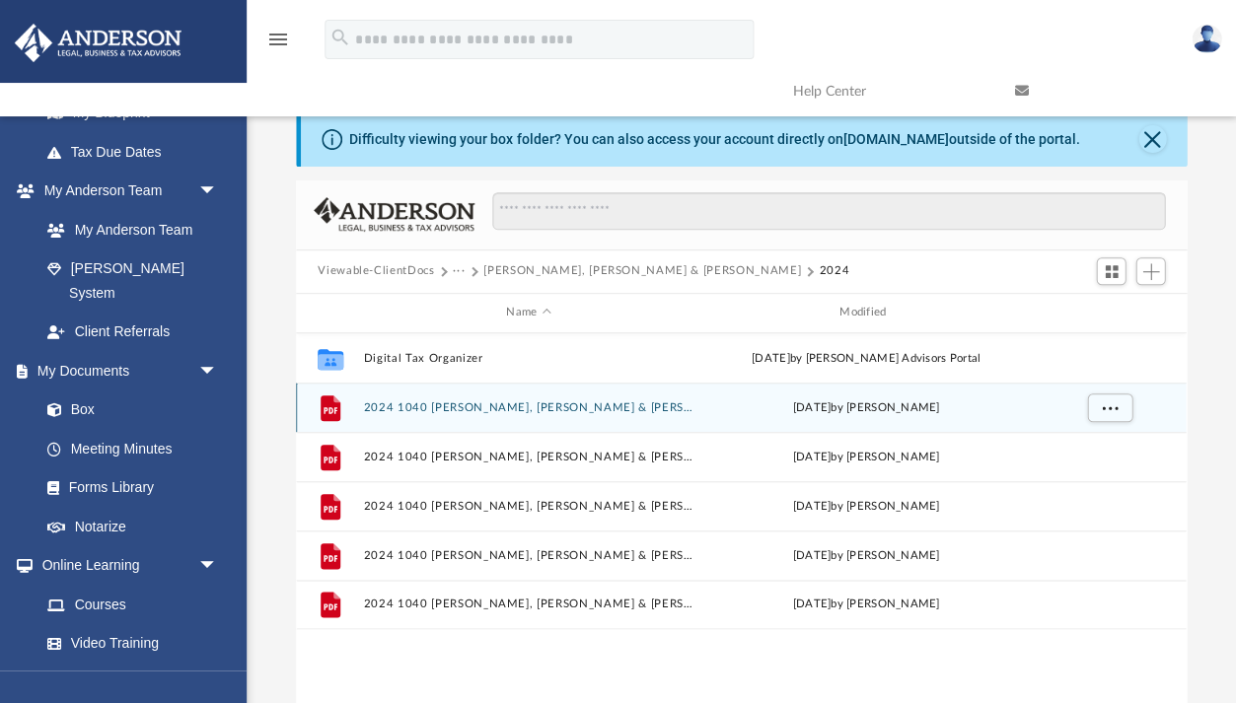
click at [454, 407] on button "2024 1040 [PERSON_NAME], [PERSON_NAME] & [PERSON_NAME] e-file authorization - p…" at bounding box center [528, 407] width 329 height 13
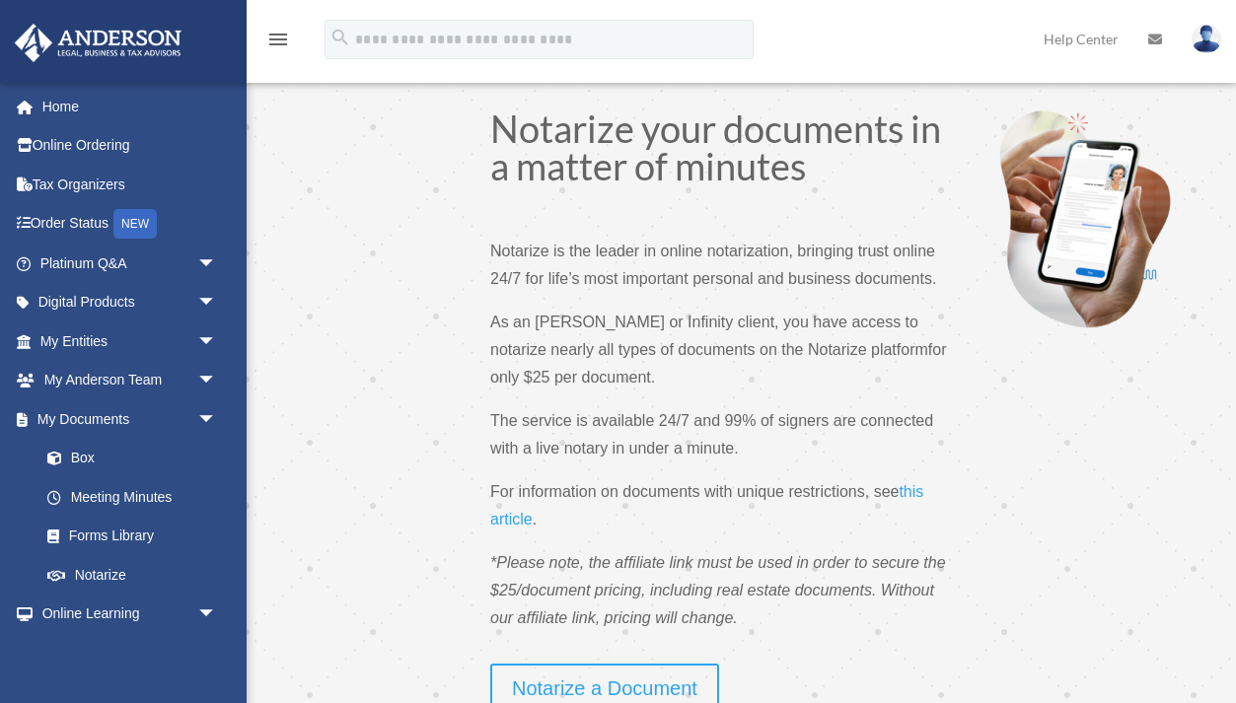
scroll to position [534, 0]
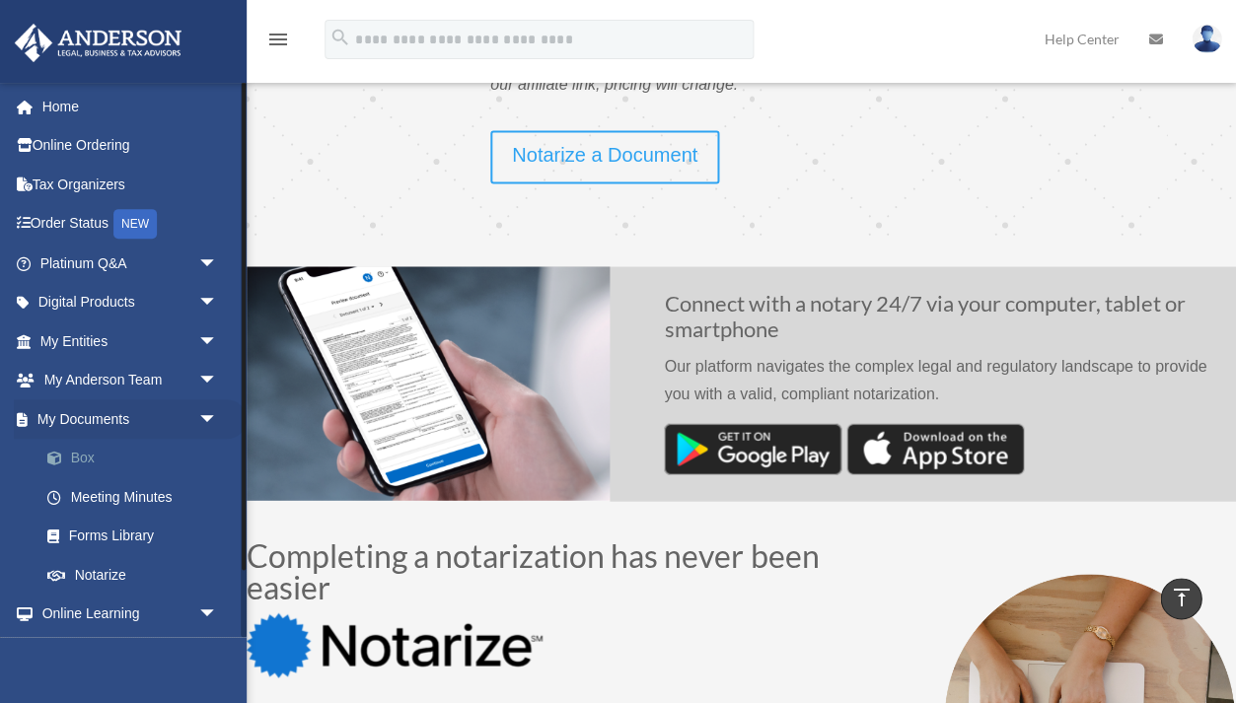
click at [91, 460] on link "Box" at bounding box center [137, 458] width 219 height 39
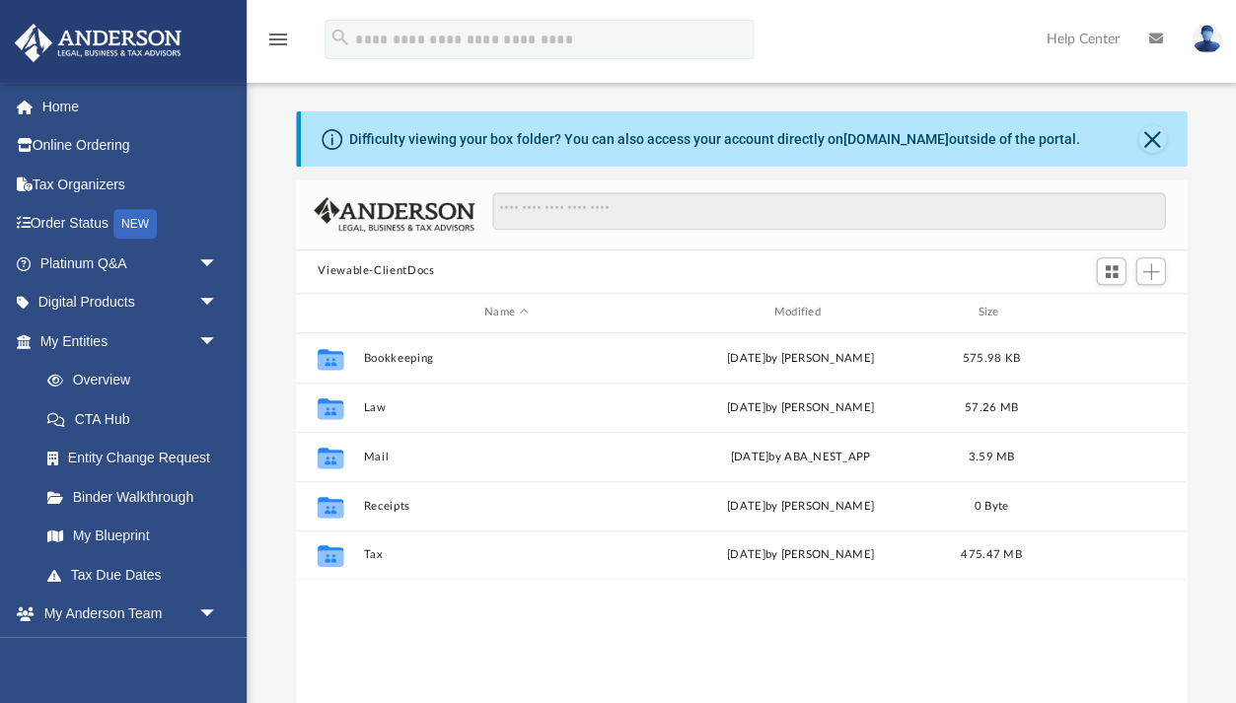
scroll to position [1, 1]
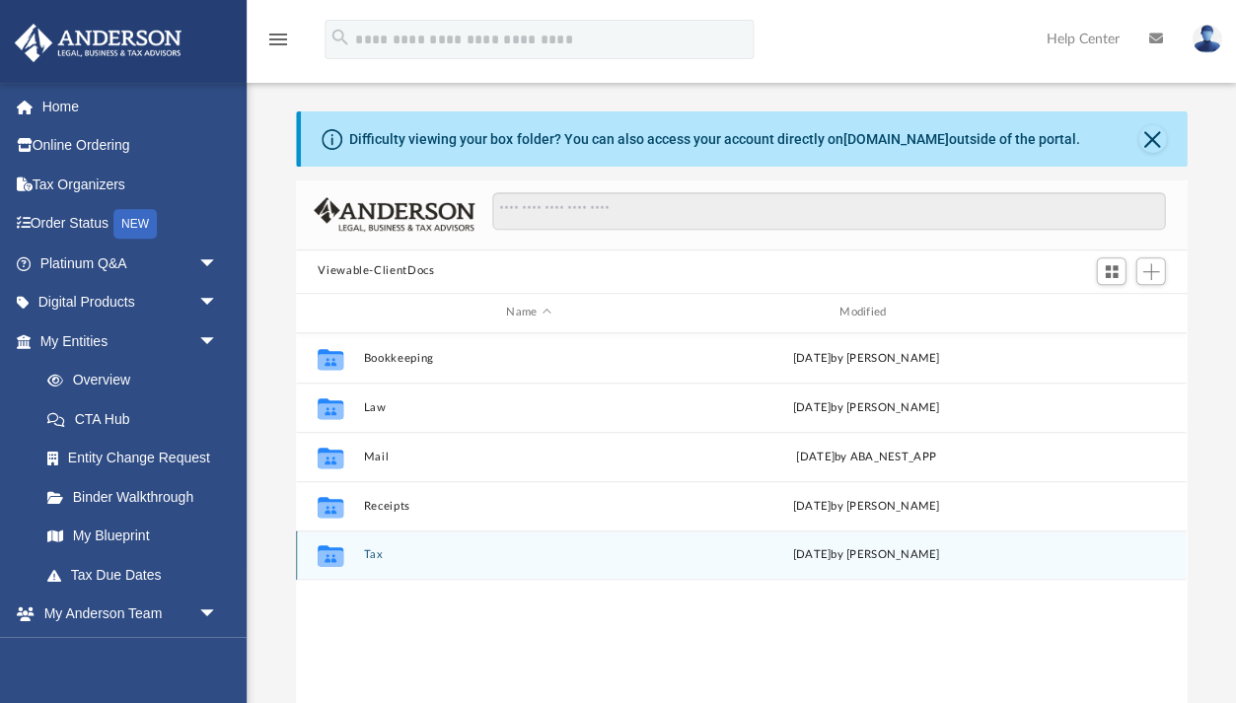
click at [370, 552] on button "Tax" at bounding box center [528, 554] width 329 height 13
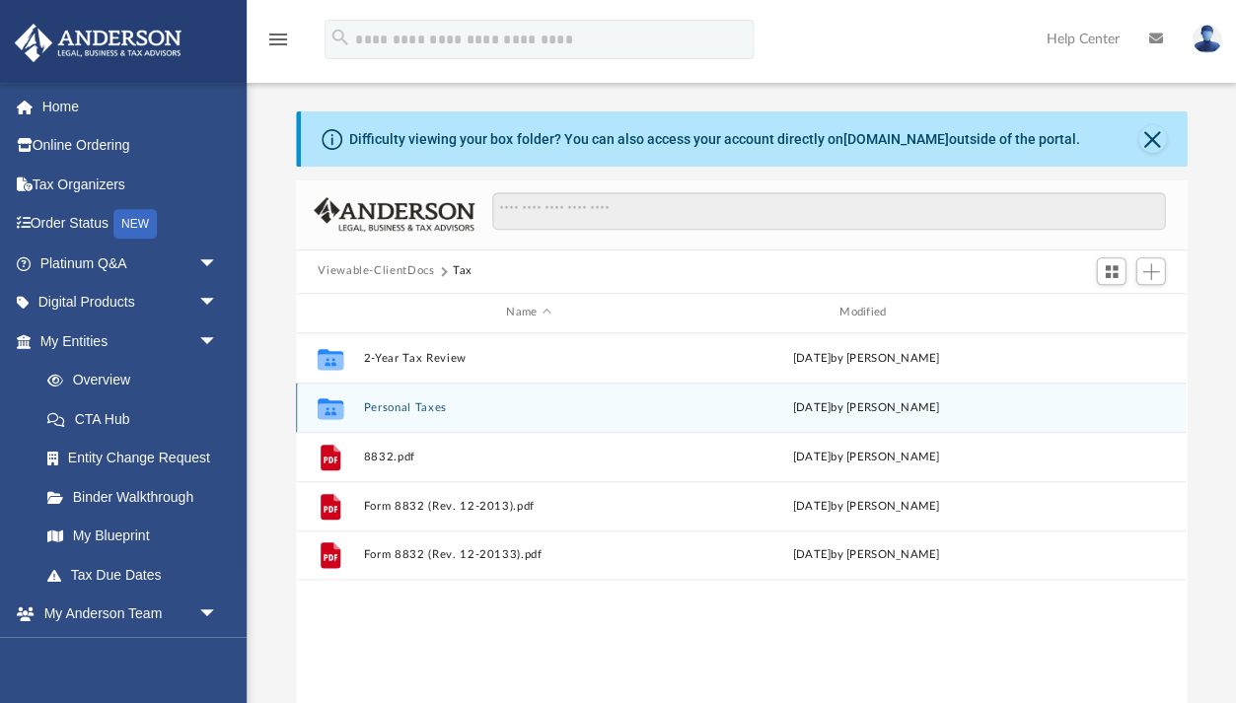
click at [403, 407] on button "Personal Taxes" at bounding box center [528, 407] width 329 height 13
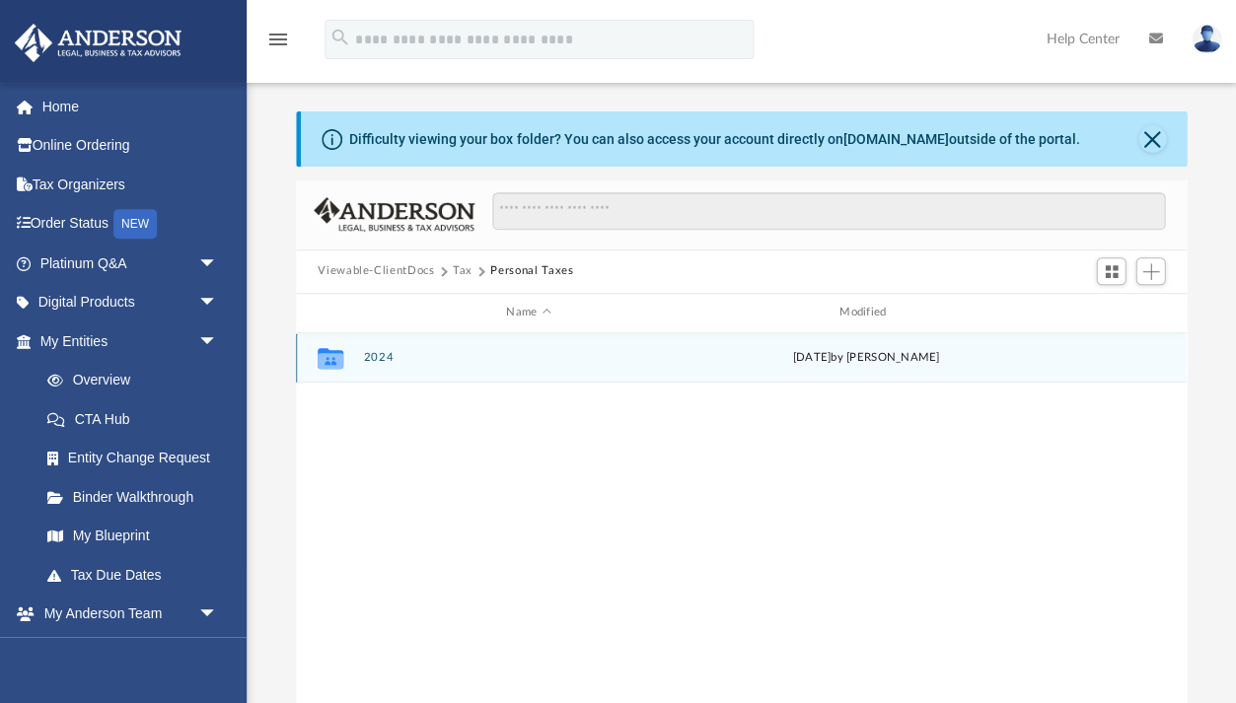
click at [382, 361] on button "2024" at bounding box center [528, 357] width 329 height 13
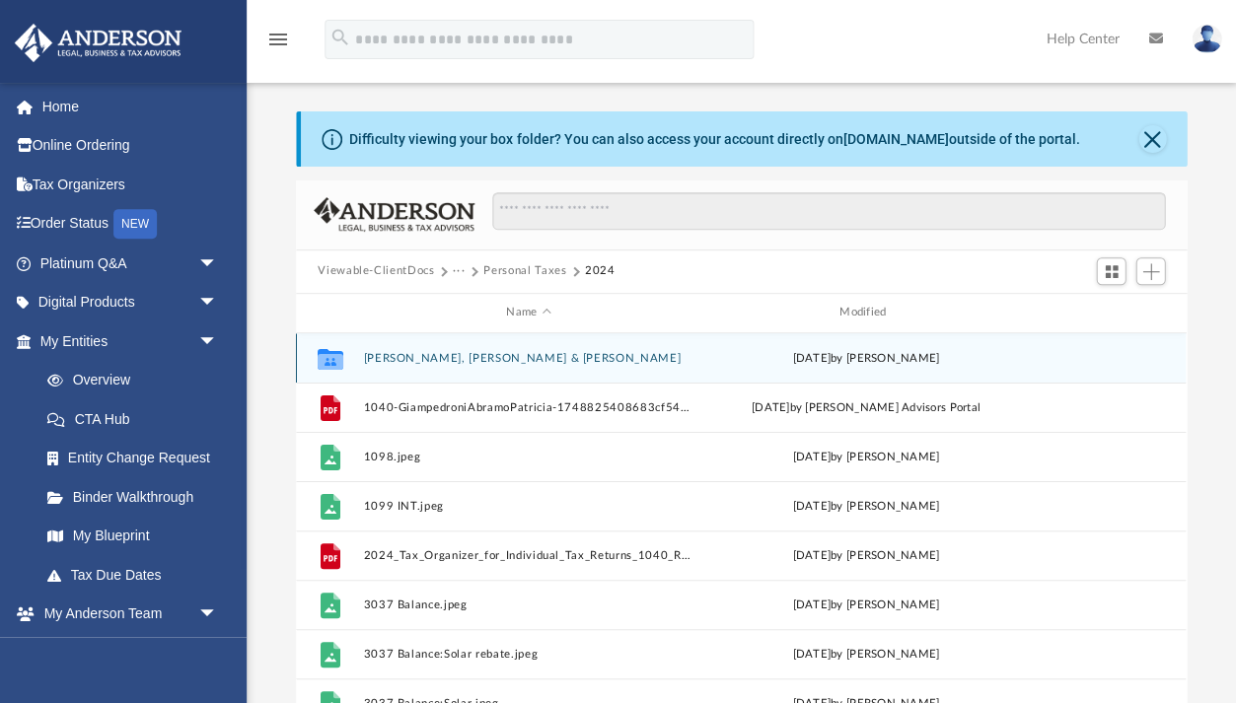
click at [400, 356] on button "[PERSON_NAME], [PERSON_NAME] & [PERSON_NAME]" at bounding box center [528, 358] width 329 height 13
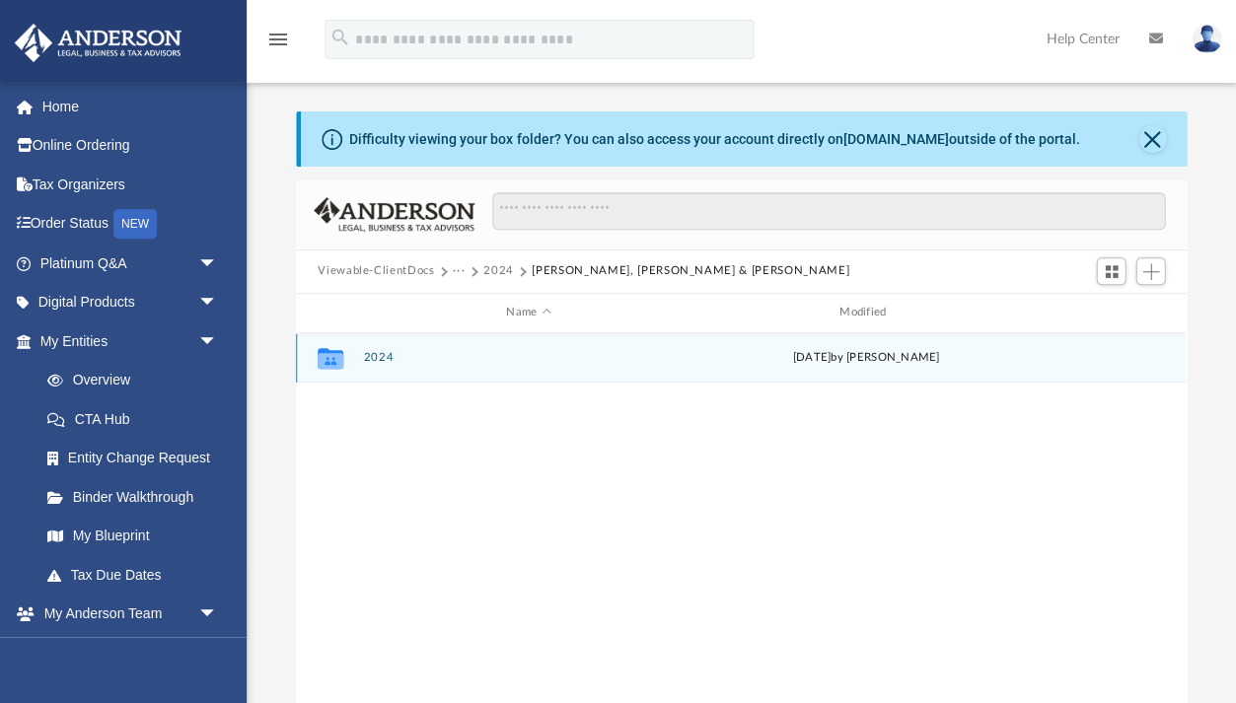
click at [383, 355] on button "2024" at bounding box center [528, 357] width 329 height 13
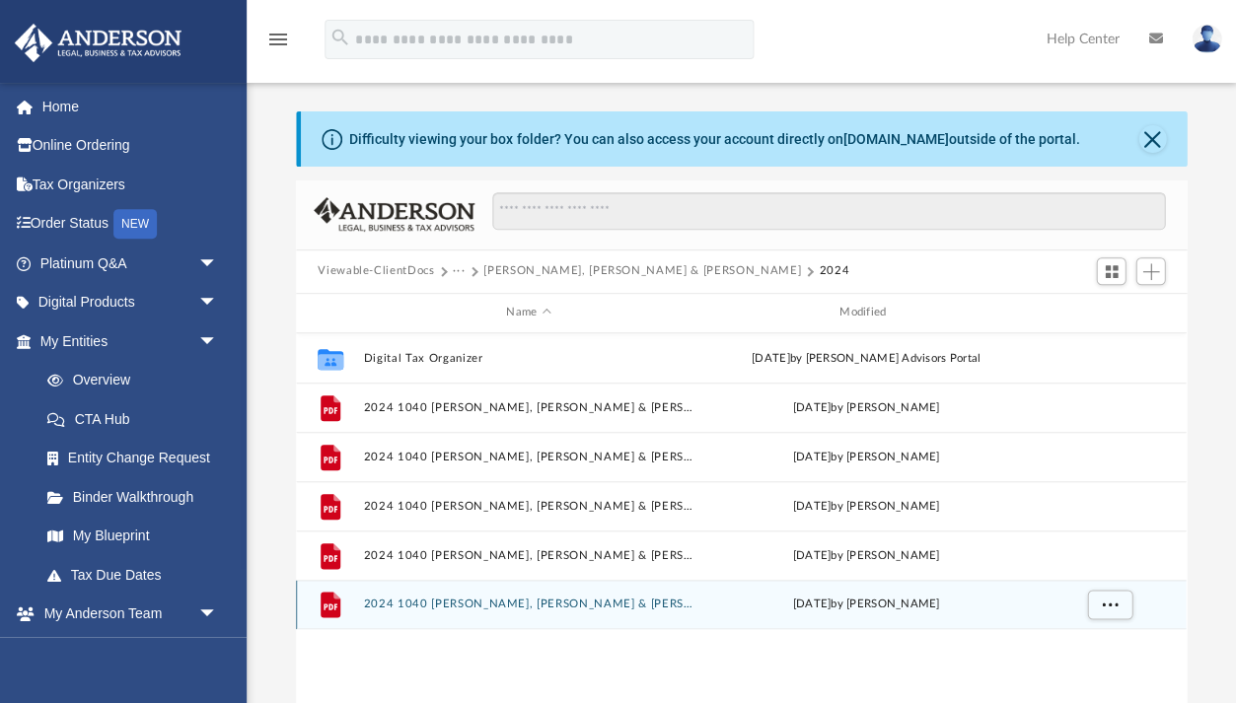
click at [422, 602] on button "2024 1040 [PERSON_NAME], [PERSON_NAME] & [PERSON_NAME] - Review Copy.pdf" at bounding box center [528, 604] width 329 height 13
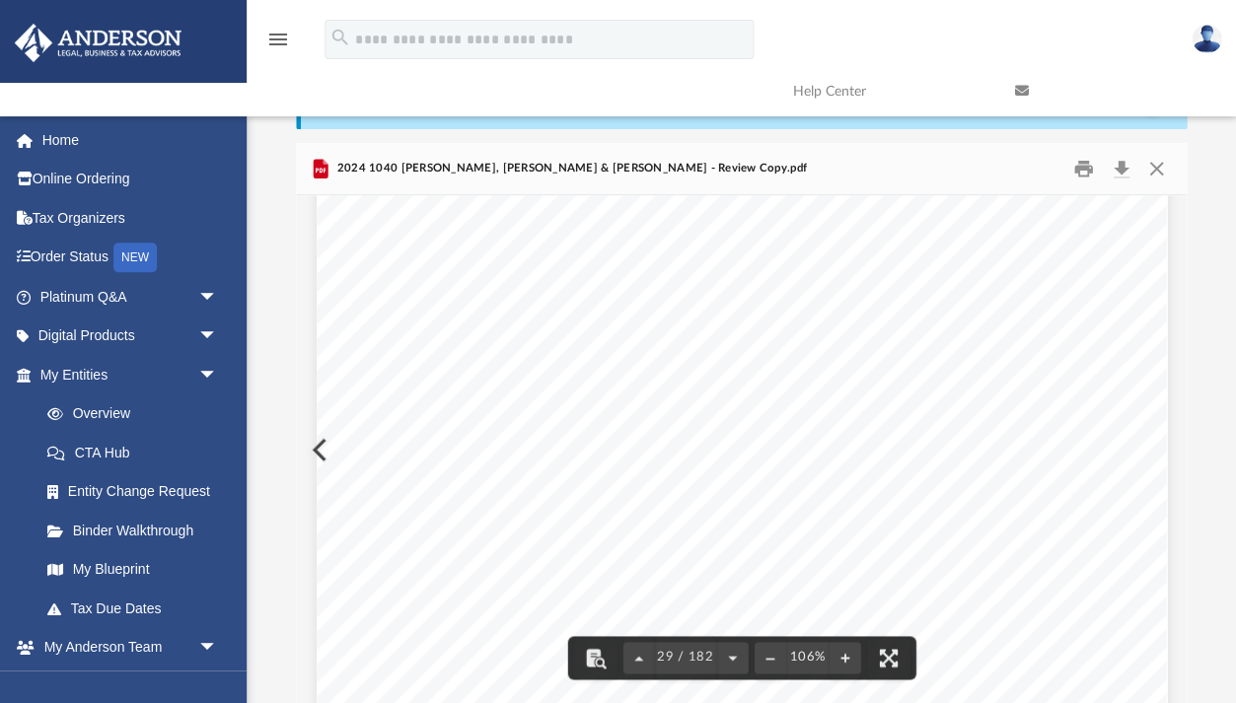
scroll to position [31872, 0]
